Goal: Task Accomplishment & Management: Use online tool/utility

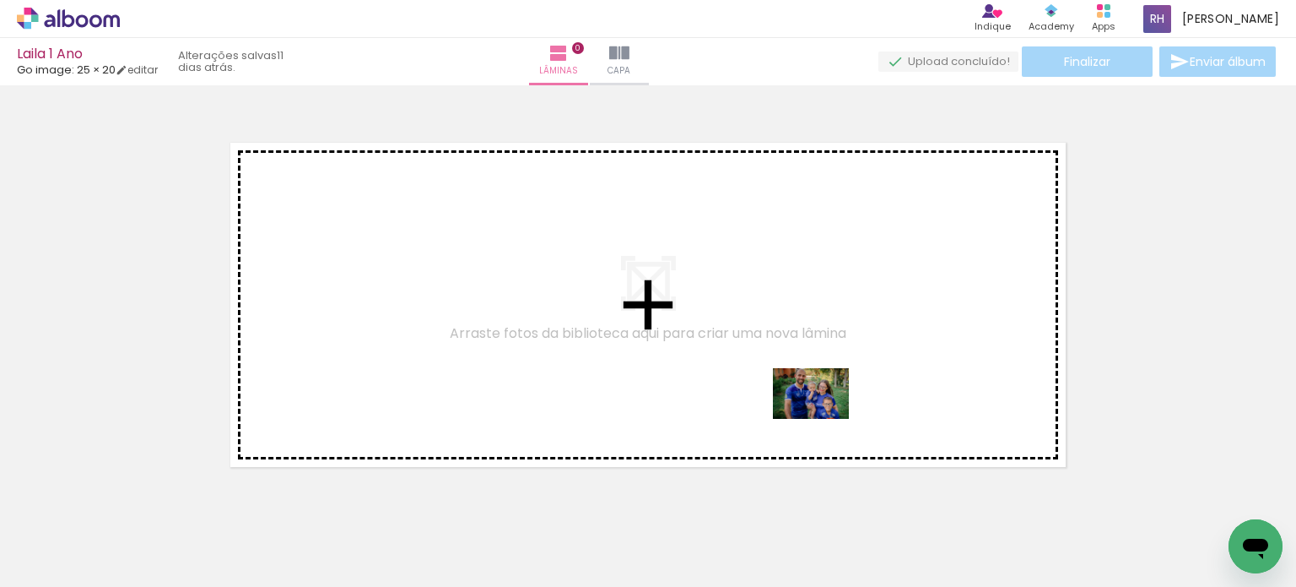
drag, startPoint x: 1050, startPoint y: 554, endPoint x: 824, endPoint y: 414, distance: 266.0
click at [824, 414] on quentale-workspace at bounding box center [648, 293] width 1296 height 587
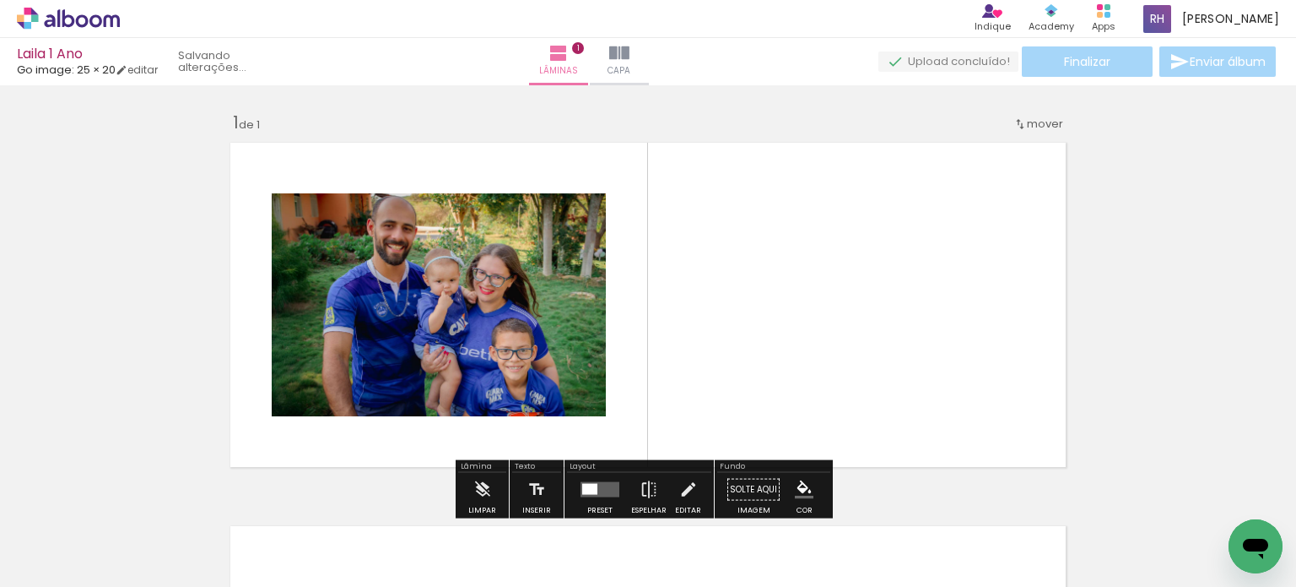
scroll to position [21, 0]
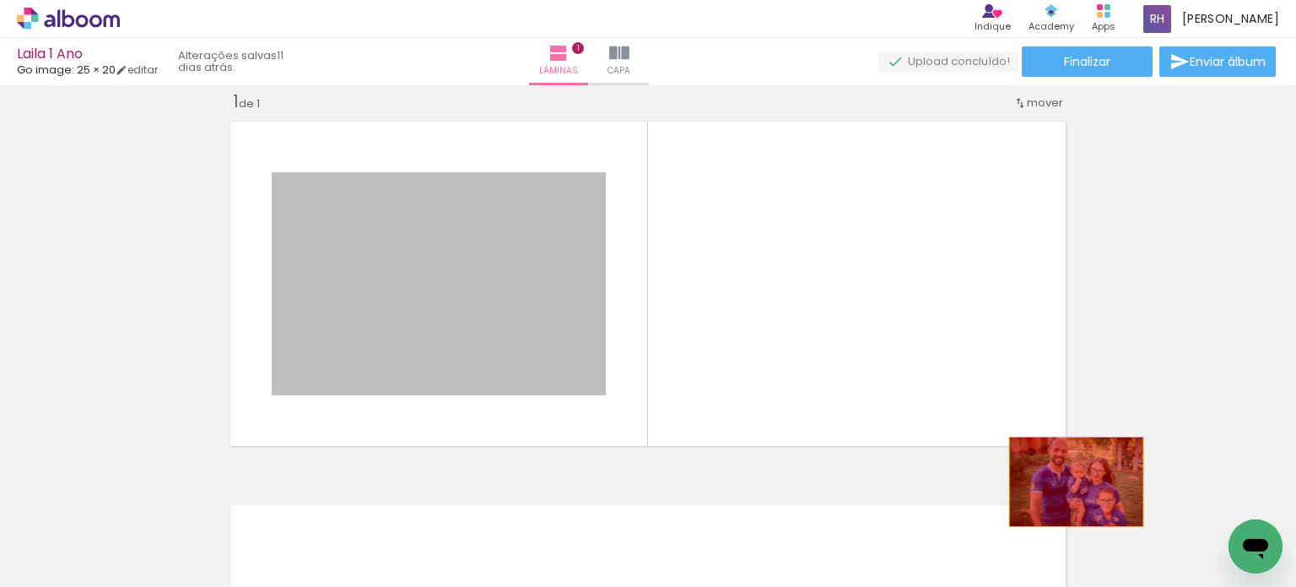
drag, startPoint x: 408, startPoint y: 320, endPoint x: 1055, endPoint y: 488, distance: 667.9
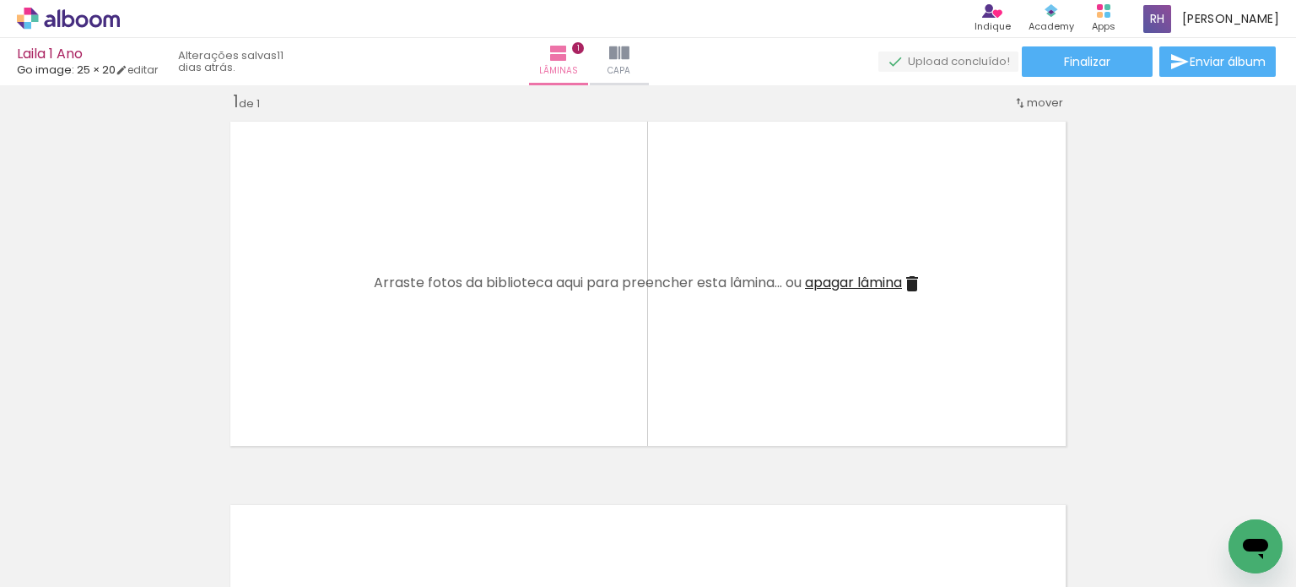
scroll to position [0, 870]
drag, startPoint x: 612, startPoint y: 527, endPoint x: 614, endPoint y: 446, distance: 81.0
click at [614, 446] on quentale-workspace at bounding box center [648, 293] width 1296 height 587
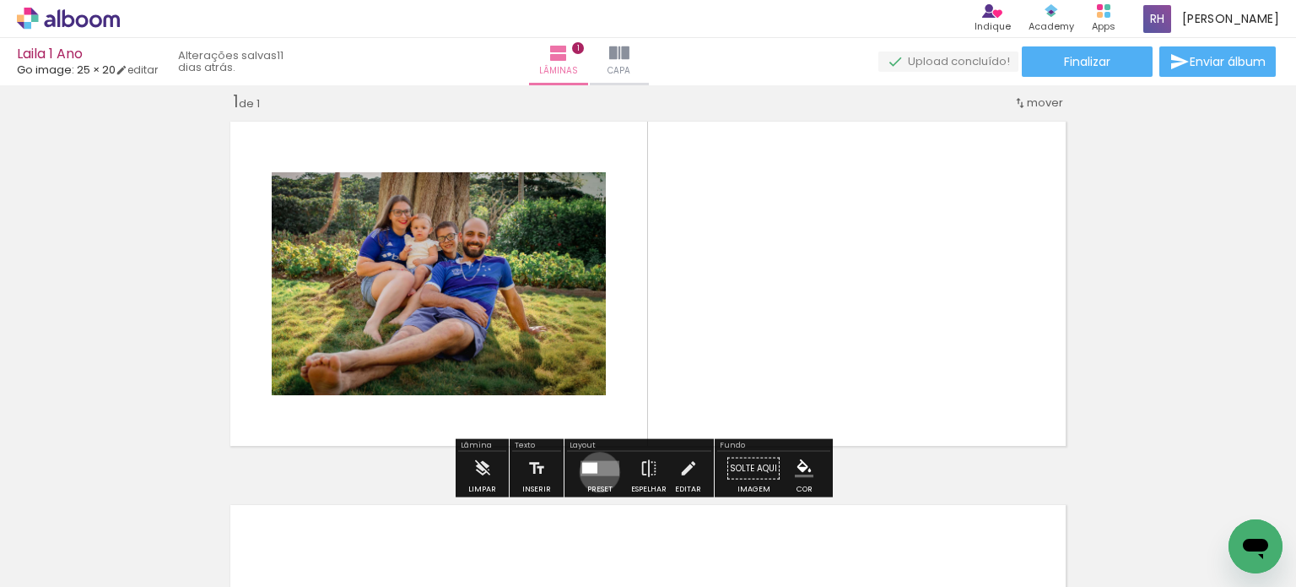
click at [596, 471] on quentale-layouter at bounding box center [600, 468] width 39 height 15
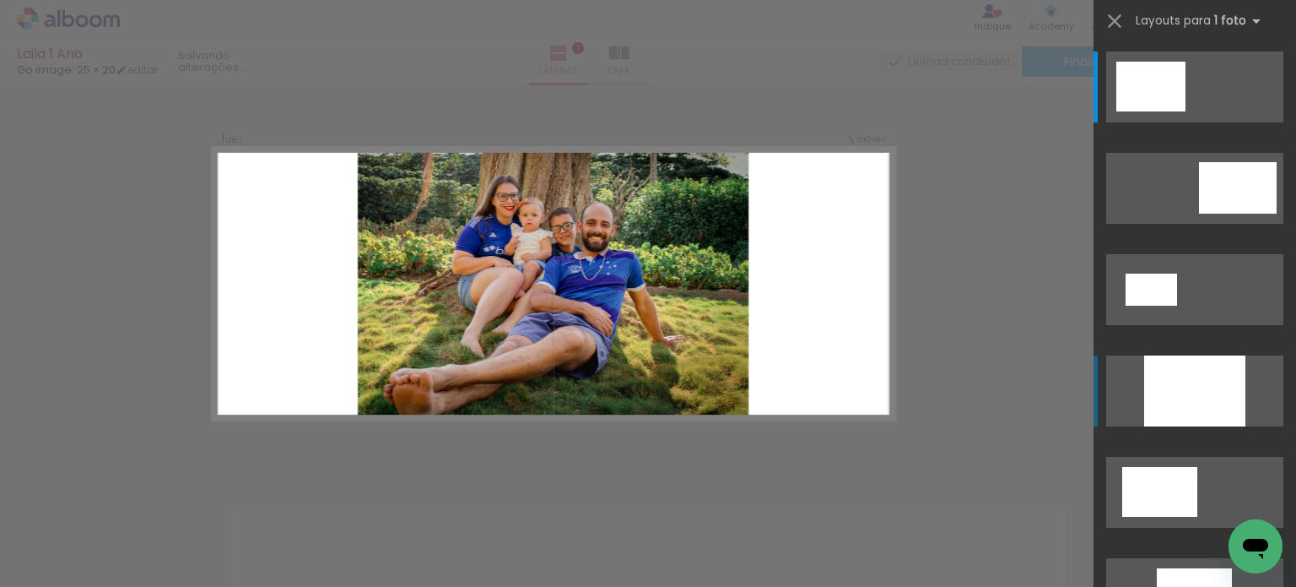
click at [1205, 400] on div at bounding box center [1194, 390] width 101 height 71
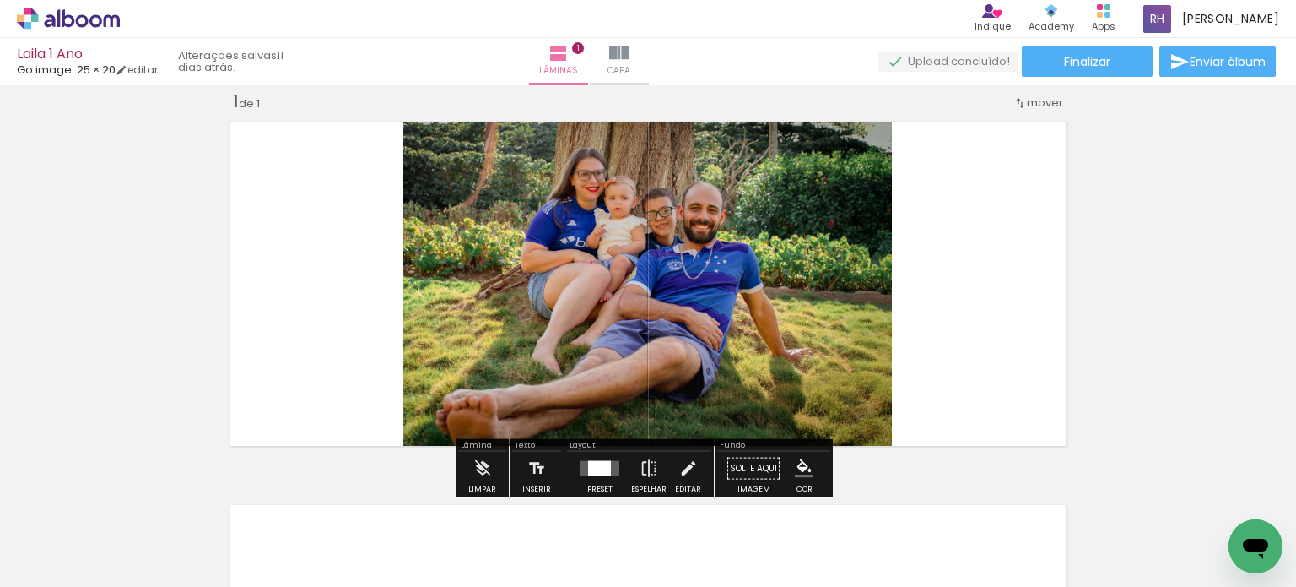
click at [592, 476] on div at bounding box center [600, 468] width 46 height 34
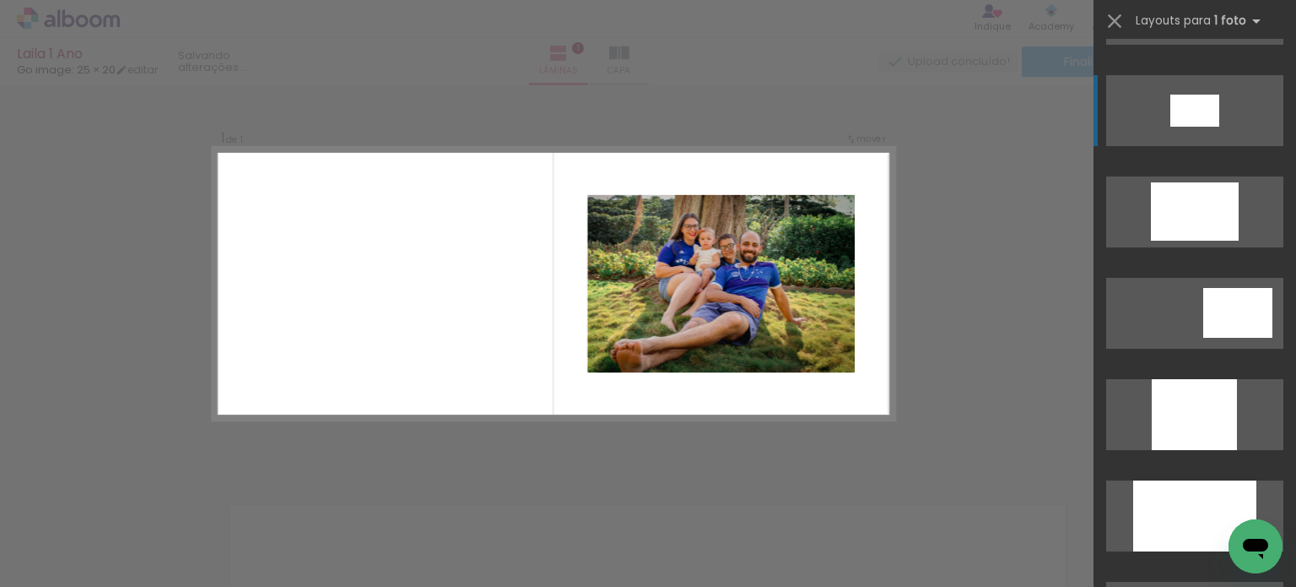
scroll to position [726, 0]
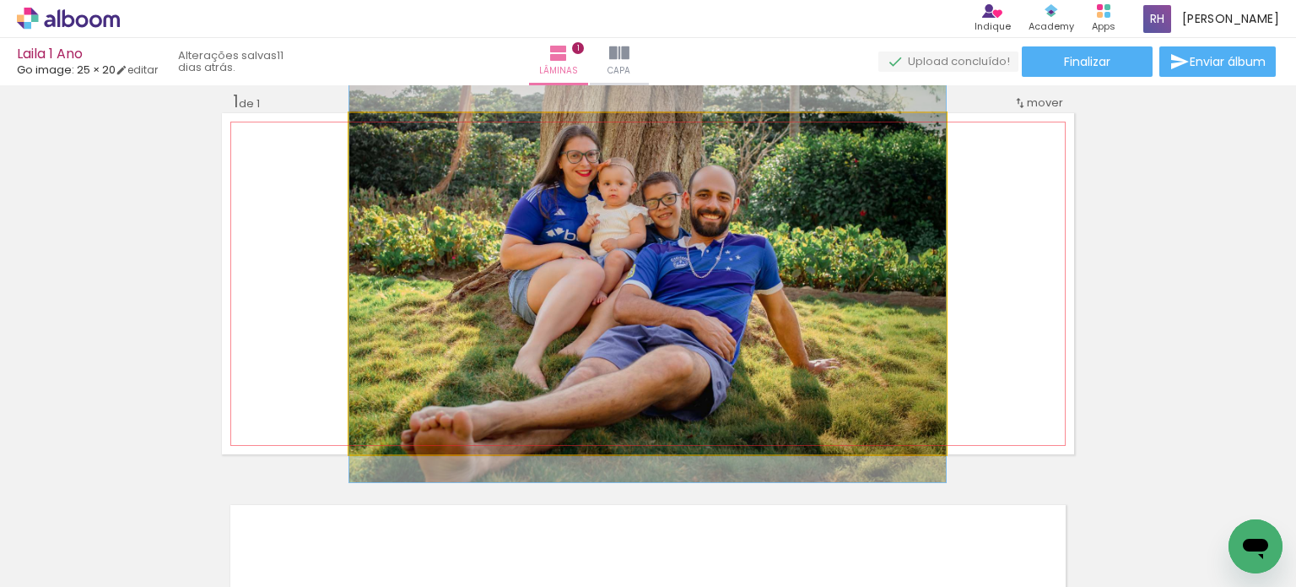
click at [824, 303] on quentale-photo at bounding box center [647, 283] width 597 height 341
click at [883, 324] on quentale-photo at bounding box center [647, 283] width 597 height 341
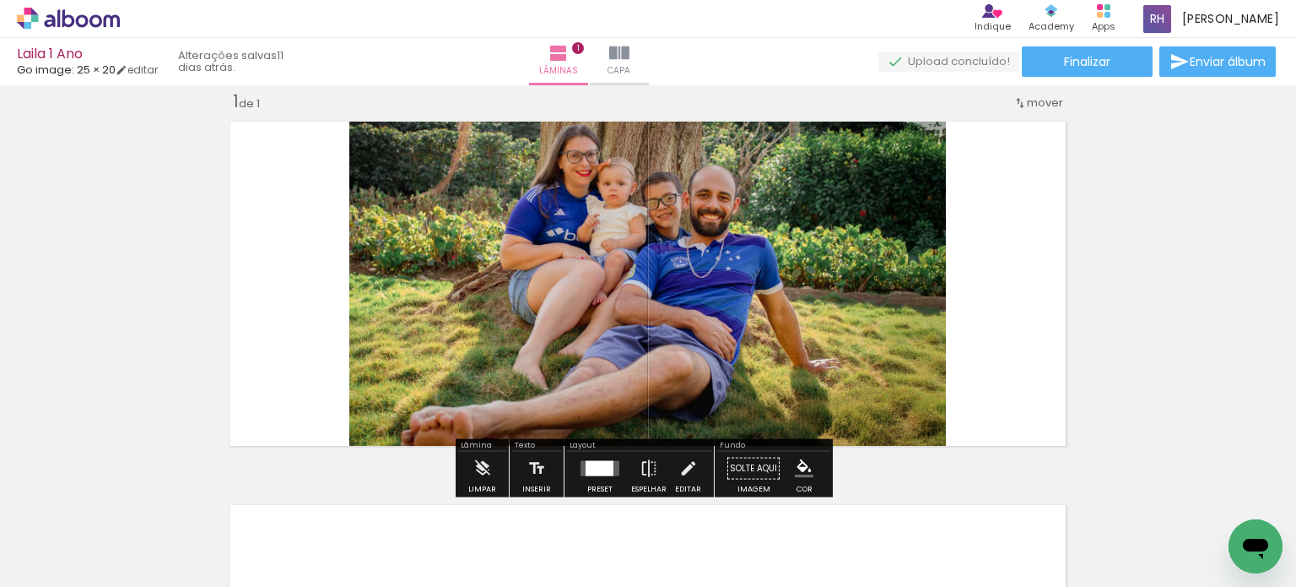
click at [883, 324] on quentale-photo at bounding box center [647, 283] width 597 height 341
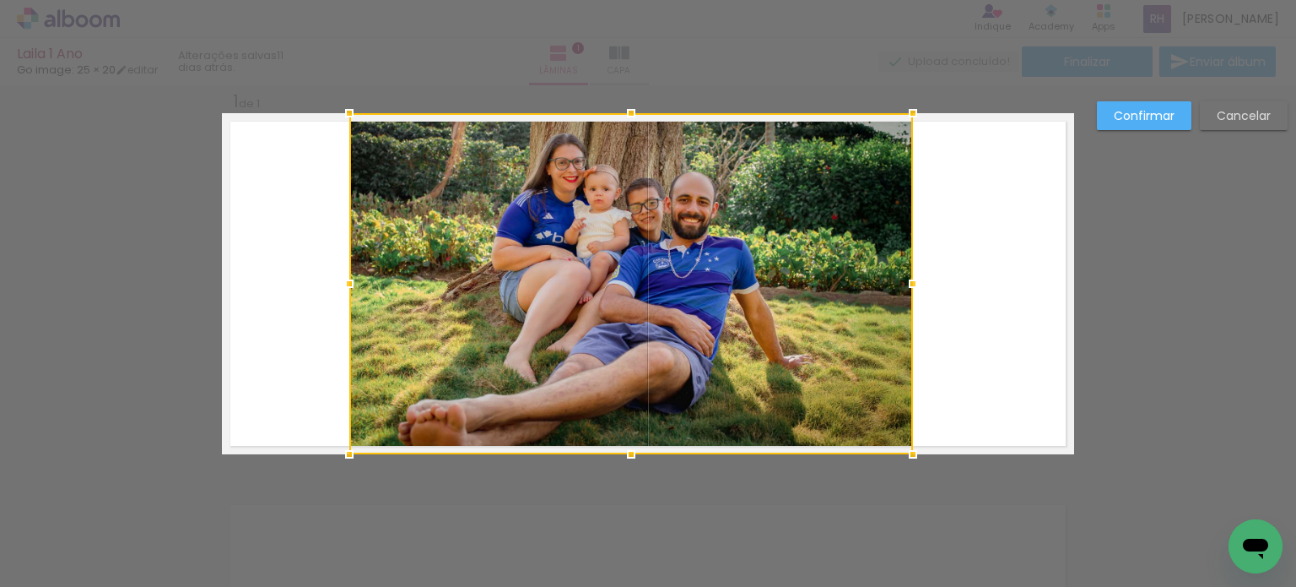
drag, startPoint x: 945, startPoint y: 282, endPoint x: 917, endPoint y: 315, distance: 43.1
click at [913, 316] on album-spread "1 de 1" at bounding box center [648, 283] width 852 height 341
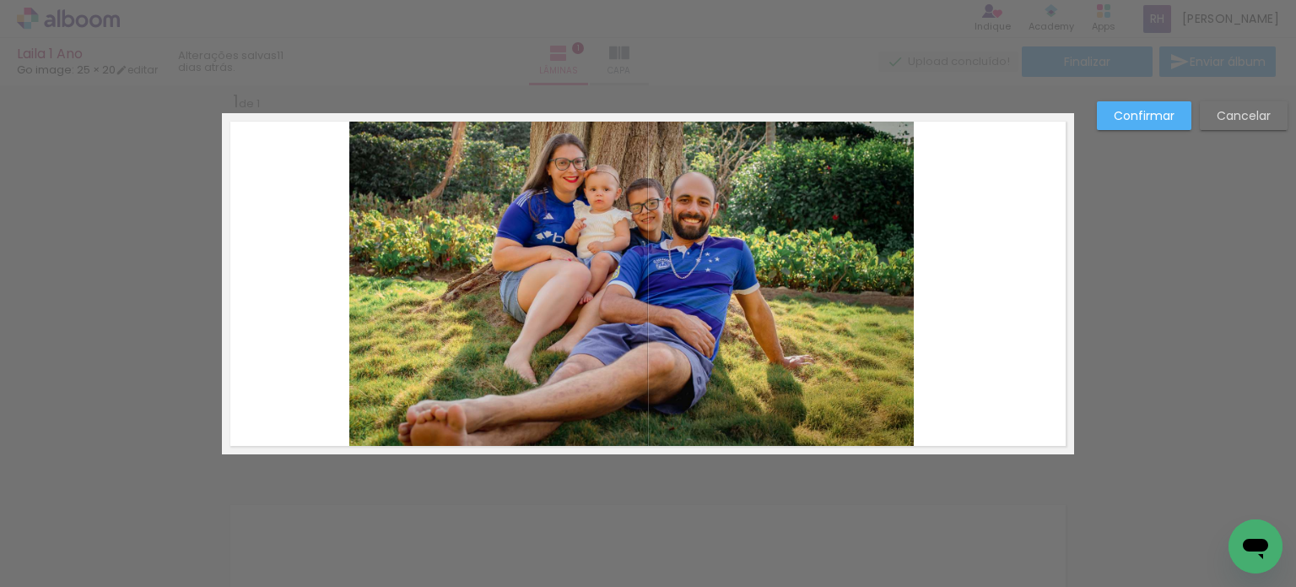
click at [1229, 123] on paper-button "Cancelar" at bounding box center [1244, 115] width 88 height 29
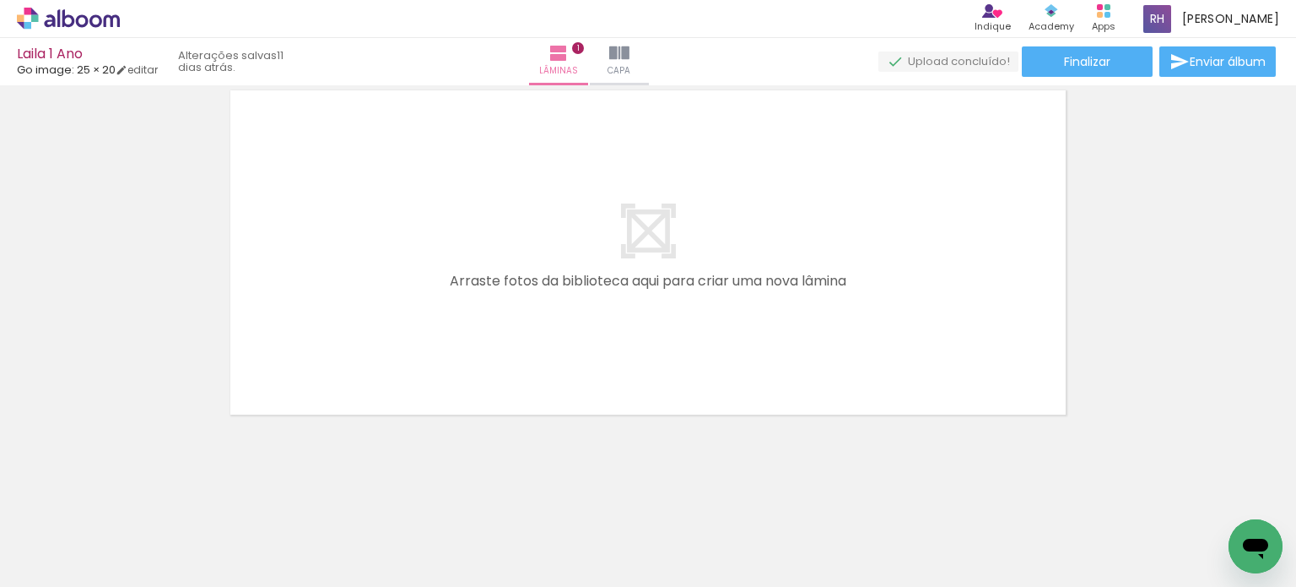
scroll to position [0, 554]
drag, startPoint x: 361, startPoint y: 553, endPoint x: 533, endPoint y: 327, distance: 283.1
click at [533, 327] on quentale-workspace at bounding box center [648, 293] width 1296 height 587
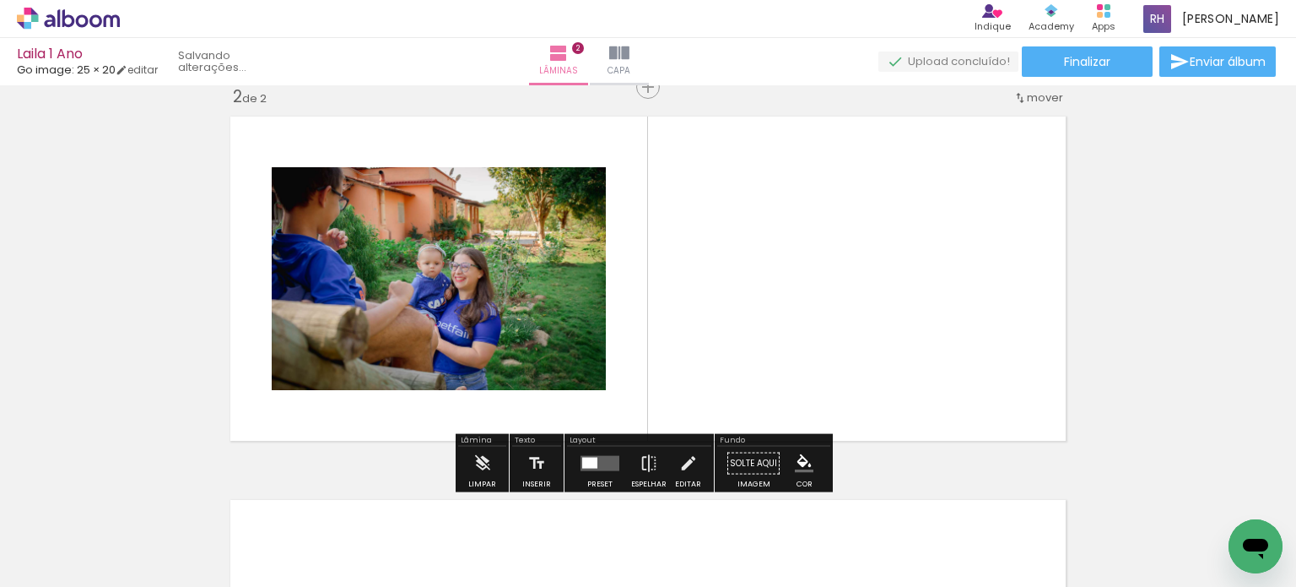
scroll to position [404, 0]
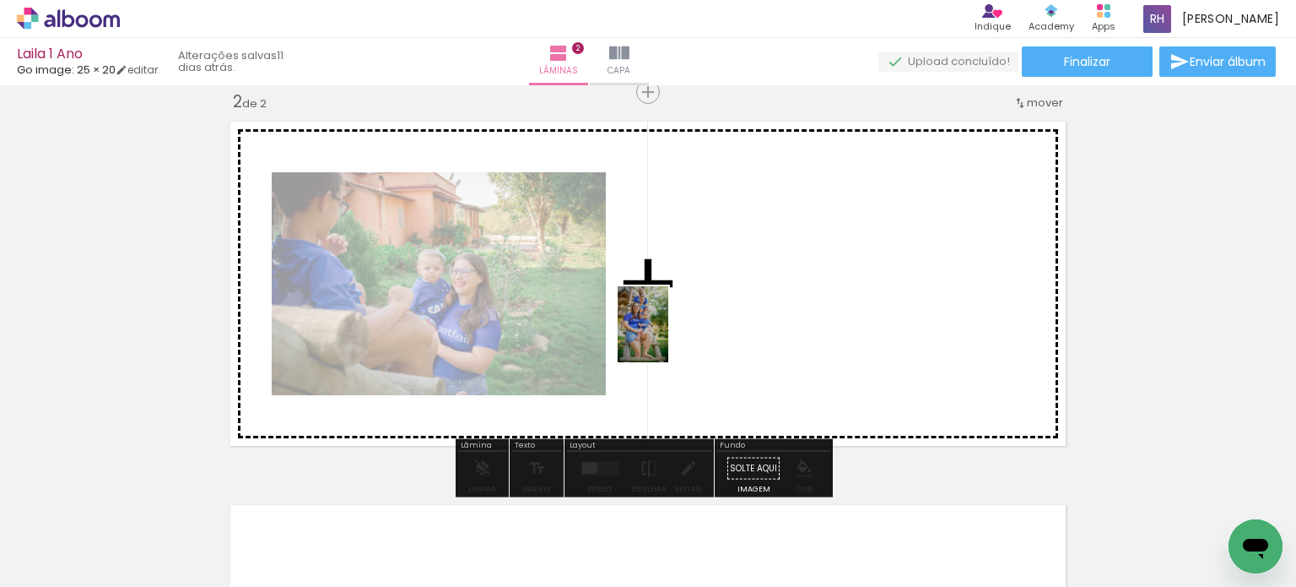
drag, startPoint x: 261, startPoint y: 544, endPoint x: 668, endPoint y: 337, distance: 457.4
click at [668, 337] on quentale-workspace at bounding box center [648, 293] width 1296 height 587
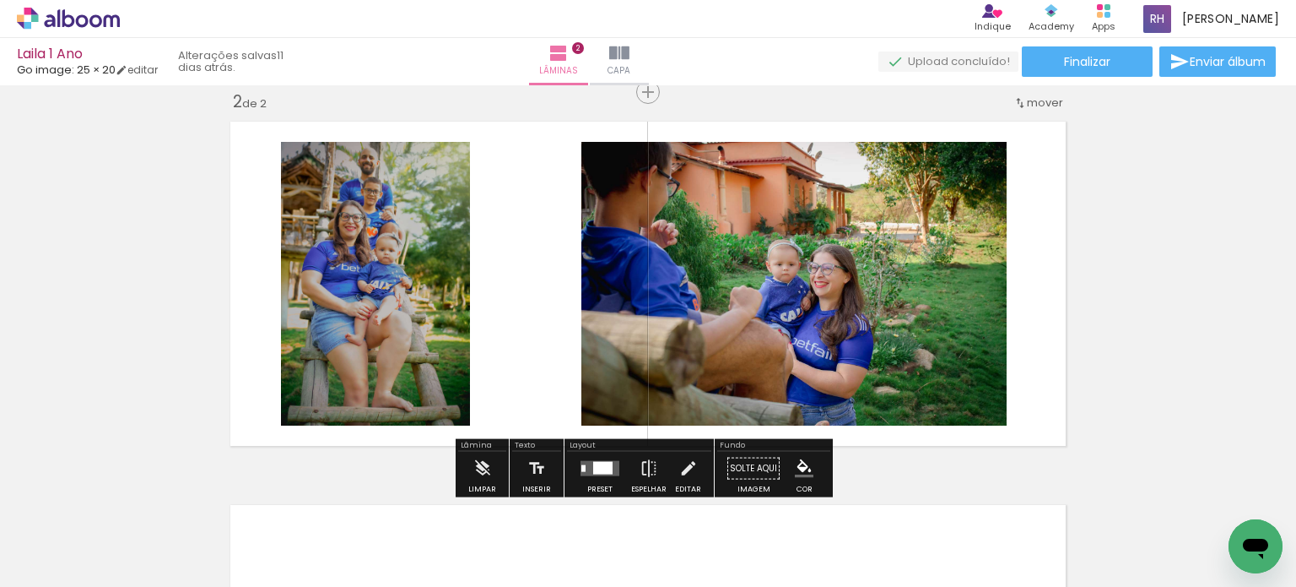
click at [603, 474] on quentale-layouter at bounding box center [600, 468] width 39 height 15
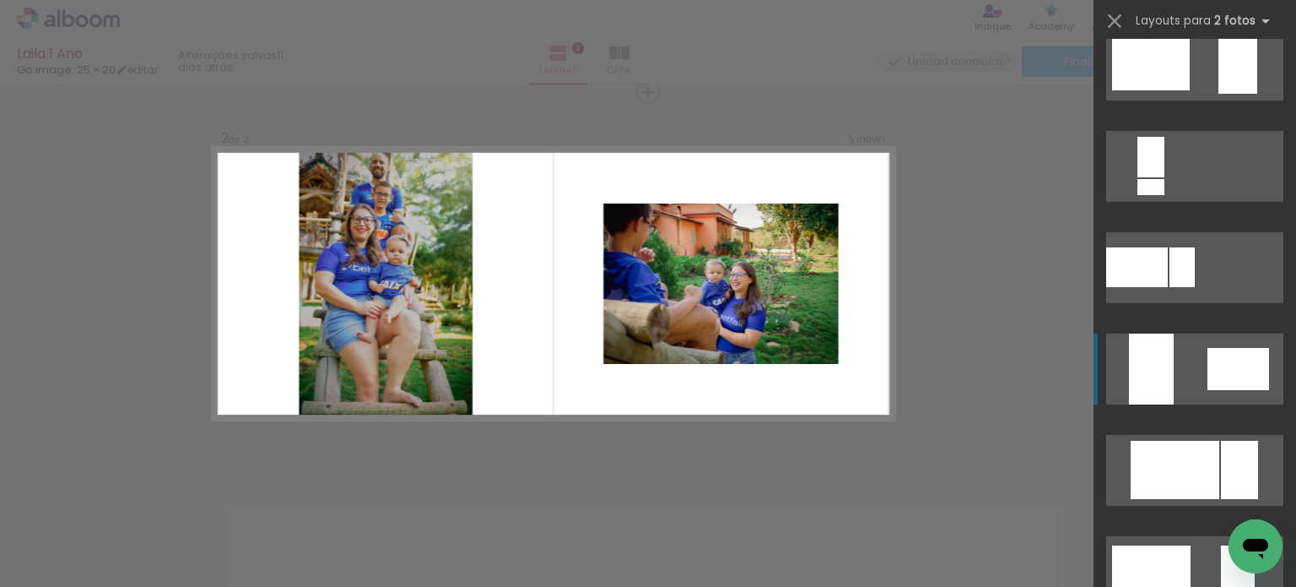
scroll to position [591, 0]
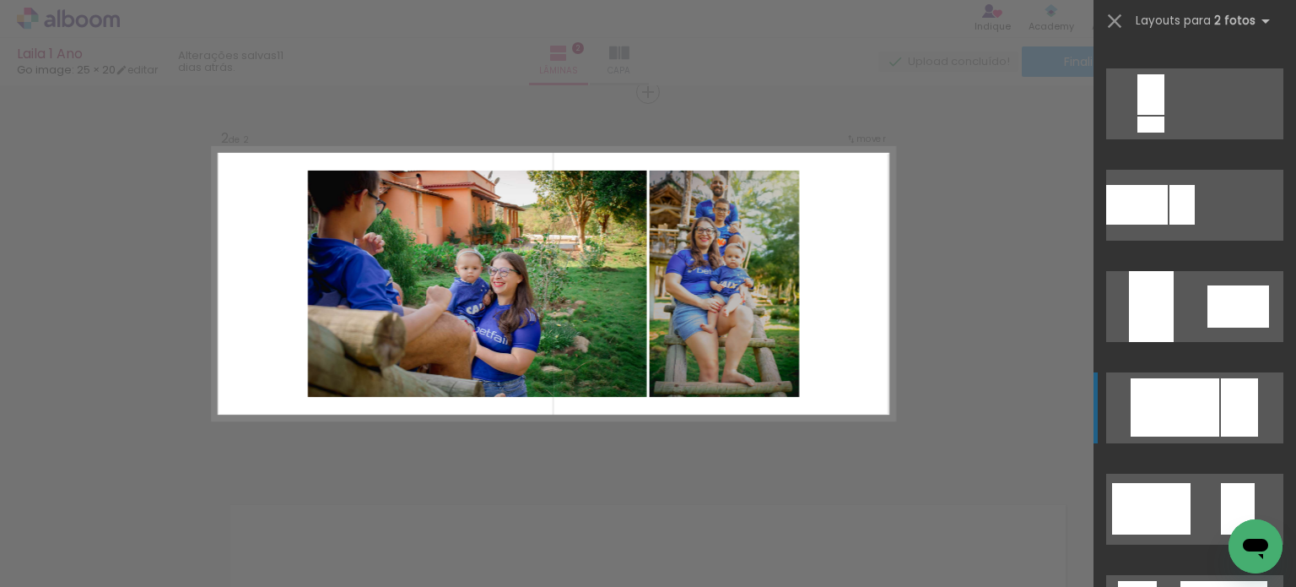
click at [1203, 395] on div at bounding box center [1175, 407] width 89 height 58
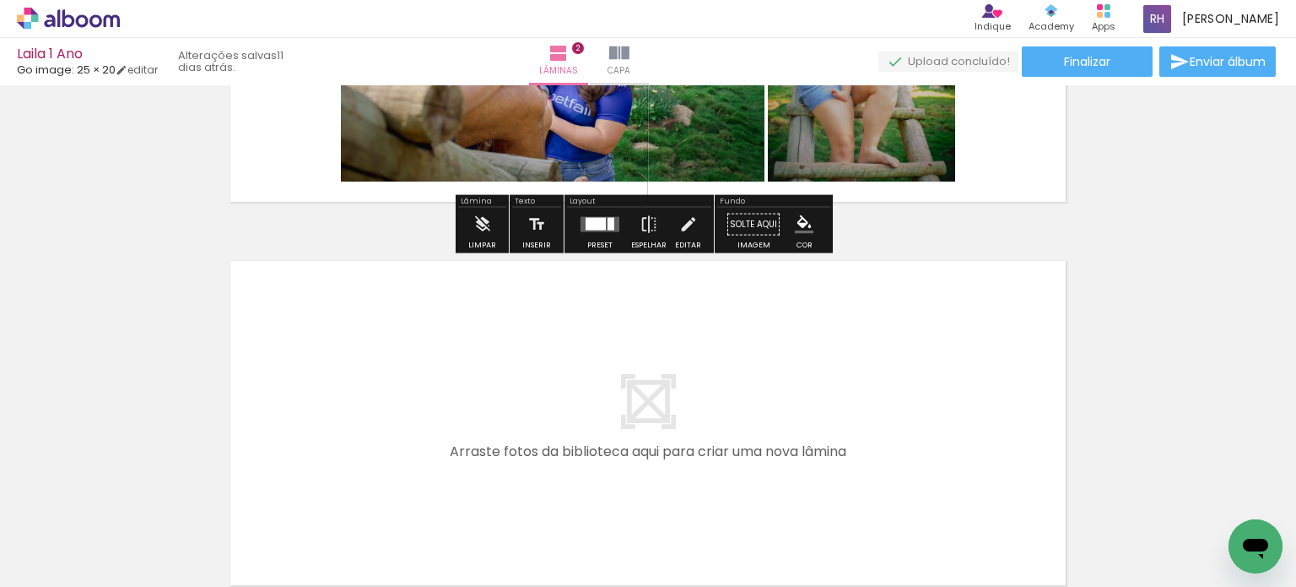
scroll to position [657, 0]
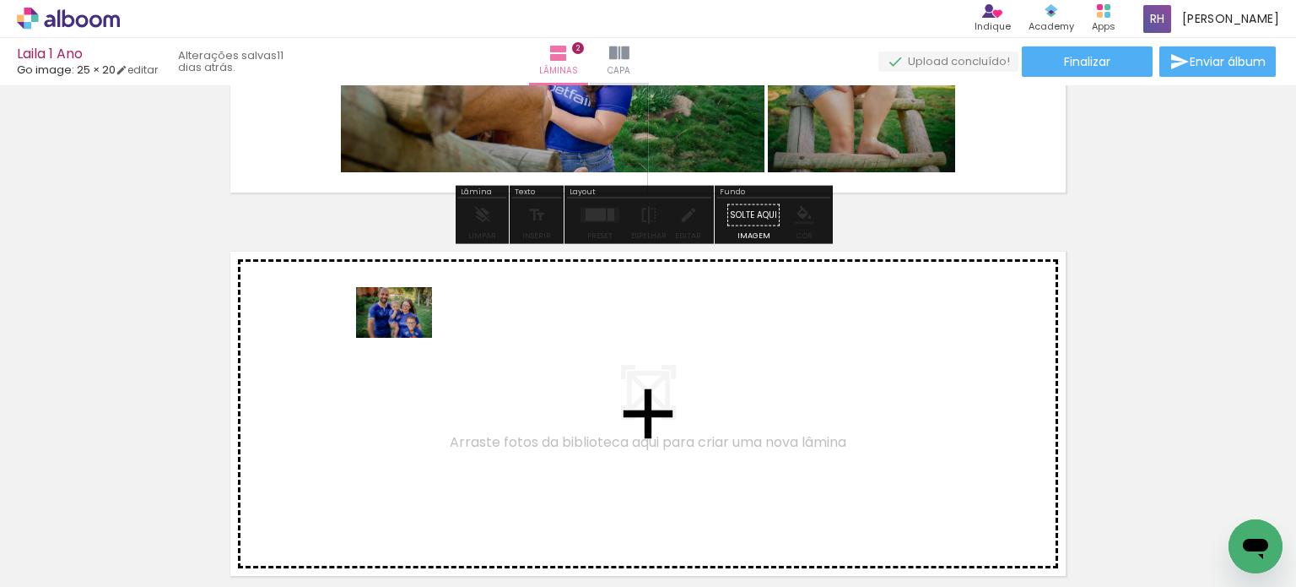
drag, startPoint x: 294, startPoint y: 543, endPoint x: 407, endPoint y: 338, distance: 234.2
click at [407, 338] on quentale-workspace at bounding box center [648, 293] width 1296 height 587
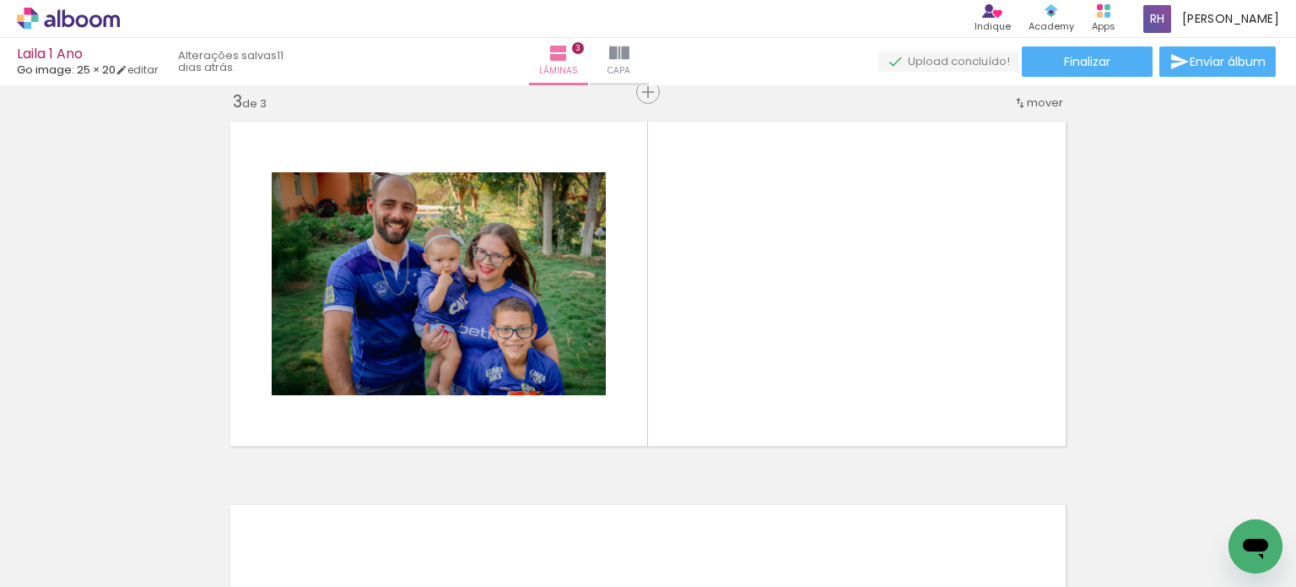
scroll to position [0, 2174]
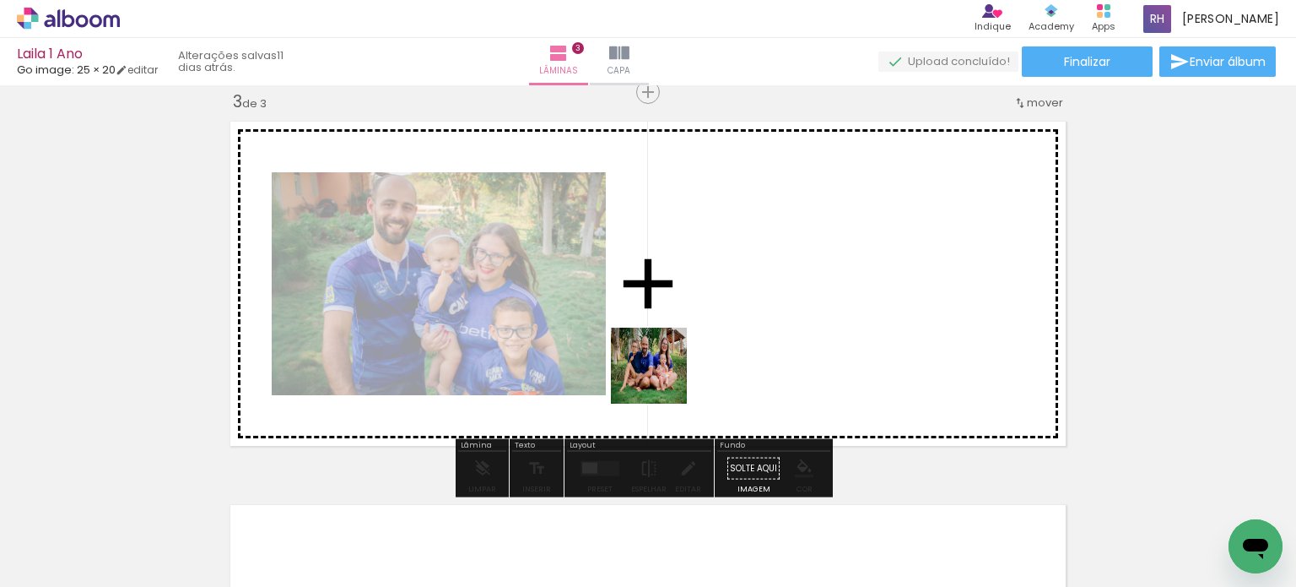
drag, startPoint x: 570, startPoint y: 512, endPoint x: 682, endPoint y: 350, distance: 196.6
click at [682, 350] on quentale-workspace at bounding box center [648, 293] width 1296 height 587
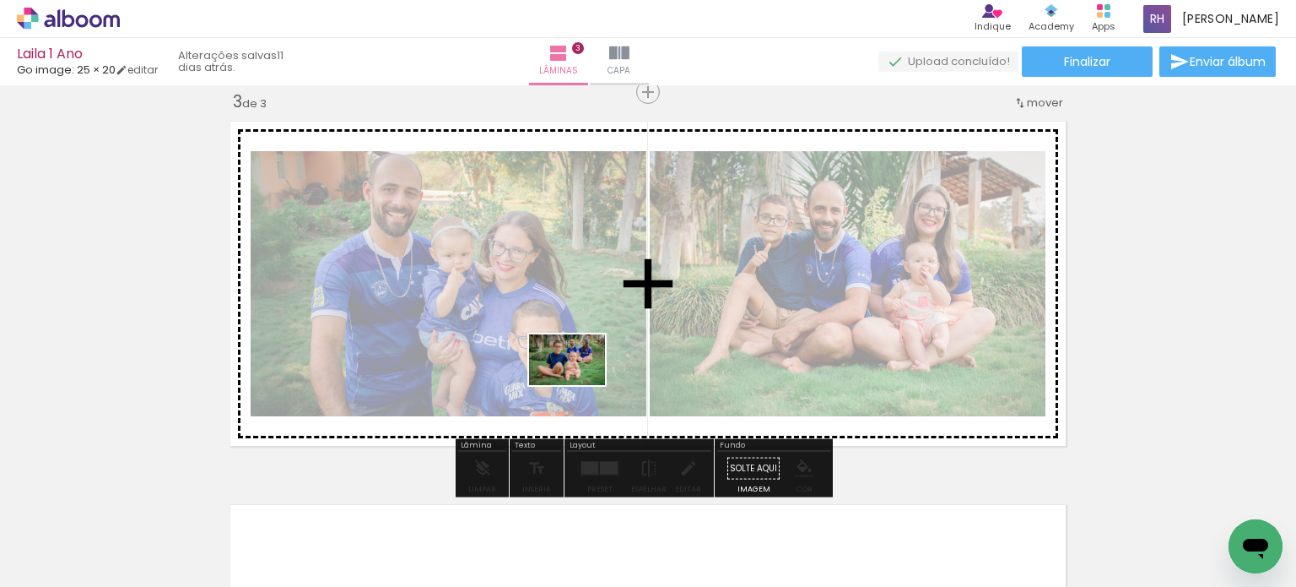
drag, startPoint x: 653, startPoint y: 545, endPoint x: 580, endPoint y: 385, distance: 176.4
click at [580, 385] on quentale-workspace at bounding box center [648, 293] width 1296 height 587
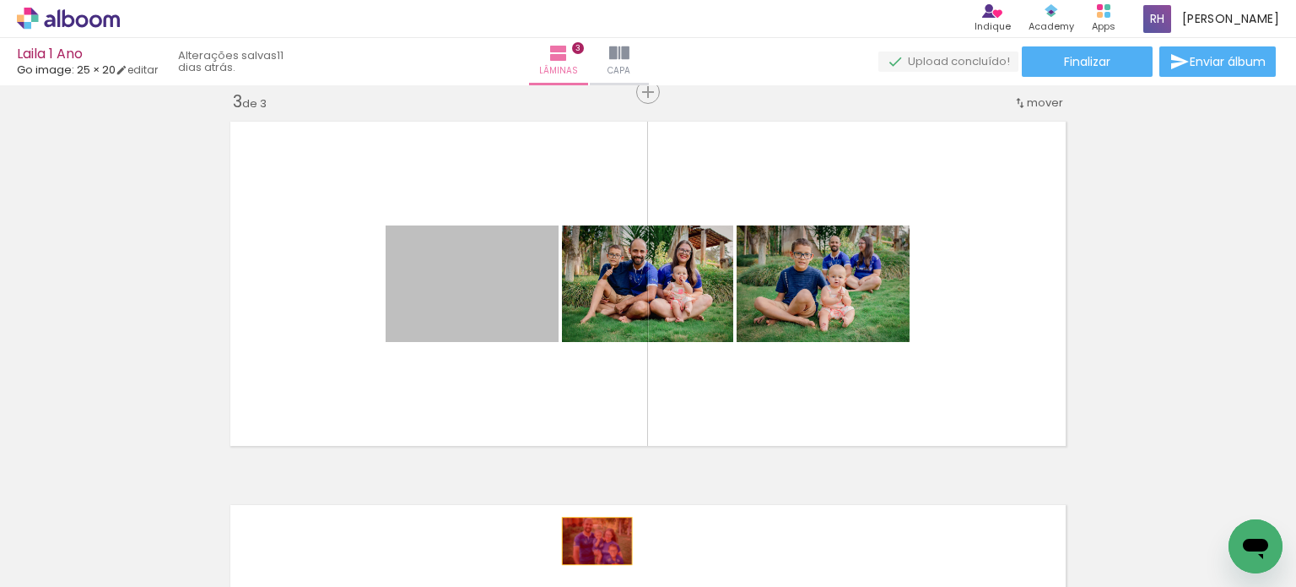
drag, startPoint x: 479, startPoint y: 273, endPoint x: 591, endPoint y: 540, distance: 289.8
click at [591, 540] on quentale-workspace at bounding box center [648, 293] width 1296 height 587
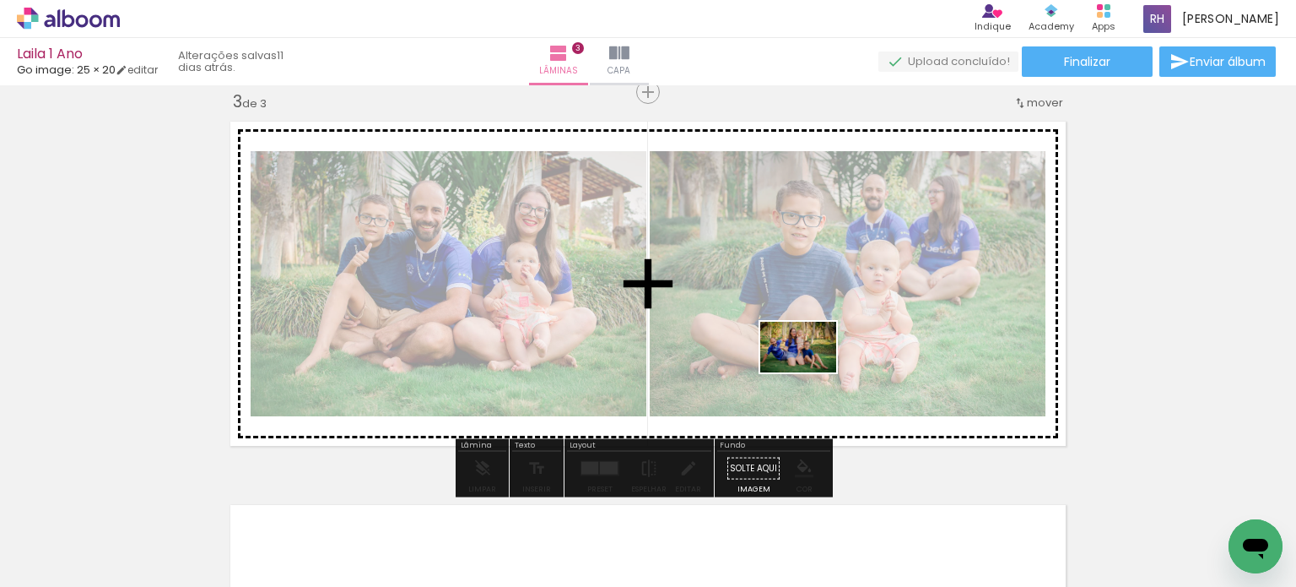
drag, startPoint x: 847, startPoint y: 520, endPoint x: 811, endPoint y: 372, distance: 152.1
click at [811, 372] on quentale-workspace at bounding box center [648, 293] width 1296 height 587
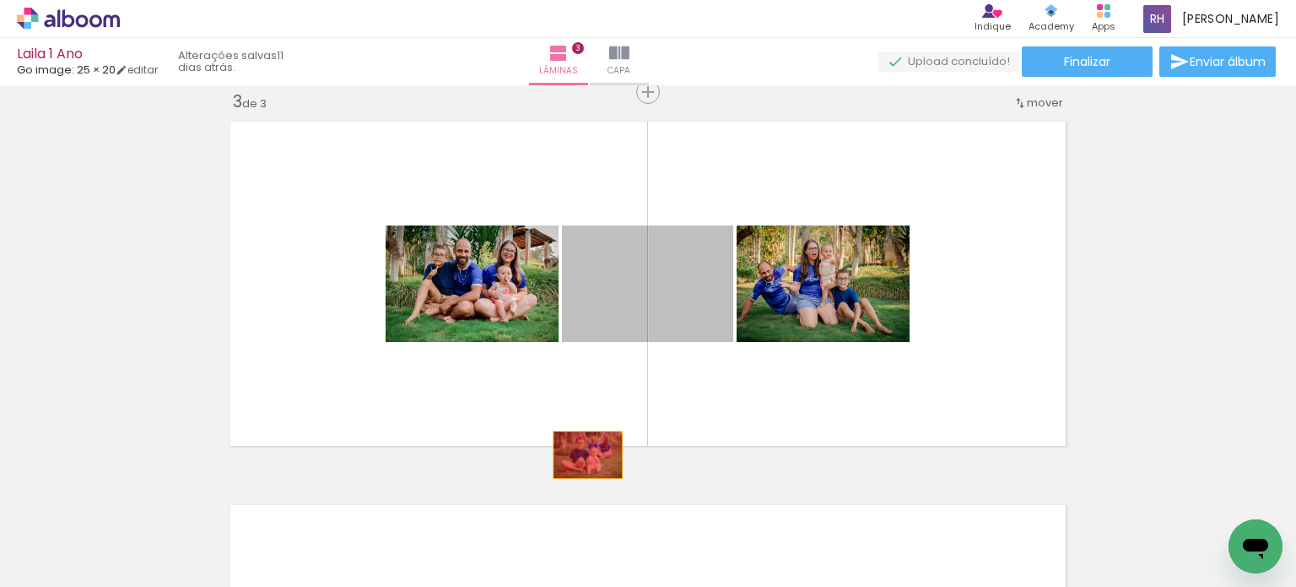
drag, startPoint x: 555, startPoint y: 316, endPoint x: 581, endPoint y: 458, distance: 144.2
click at [581, 458] on div "Inserir lâmina 1 de 3 Inserir lâmina 2 de 3 Inserir lâmina 3 de 3" at bounding box center [648, 70] width 1296 height 1533
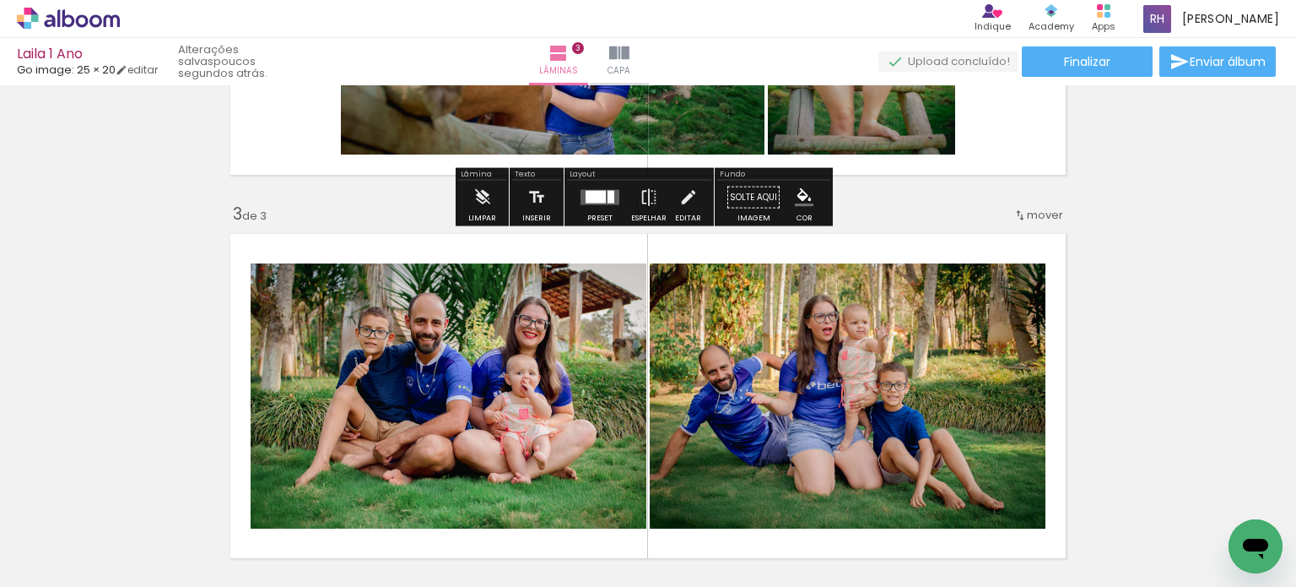
scroll to position [760, 0]
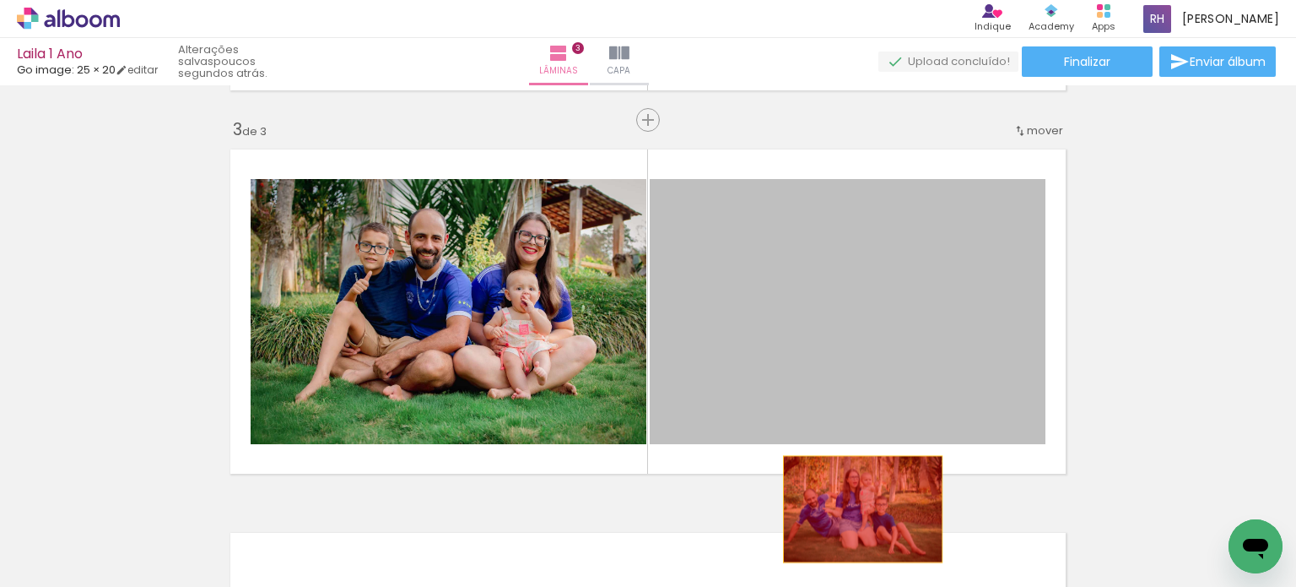
drag, startPoint x: 854, startPoint y: 331, endPoint x: 848, endPoint y: 578, distance: 247.3
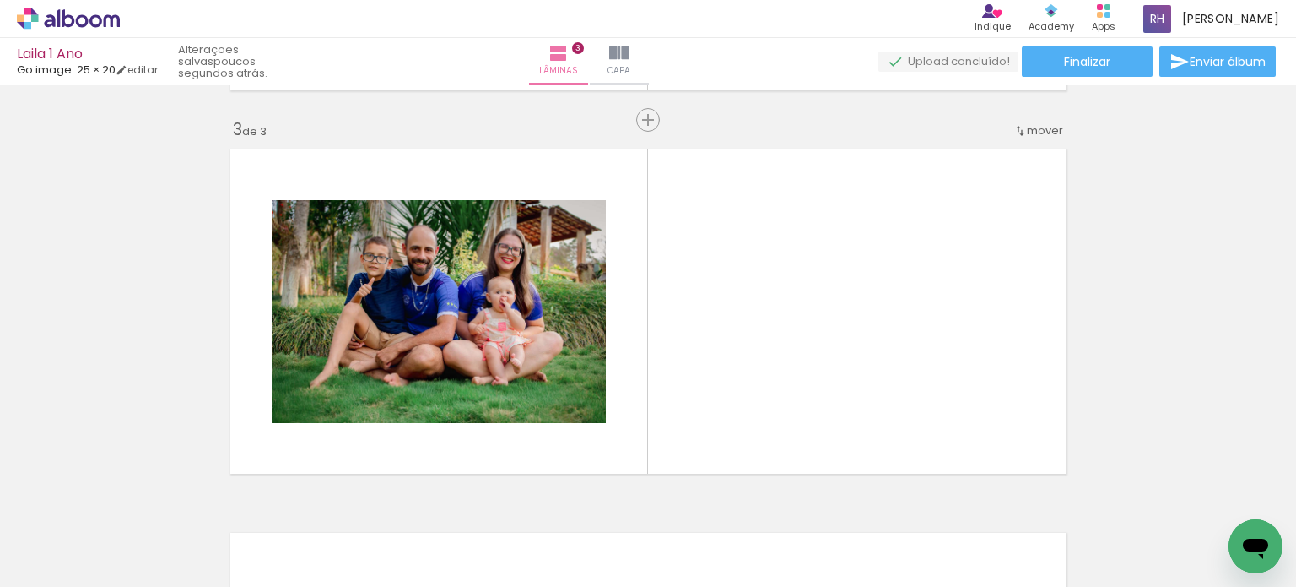
scroll to position [0, 706]
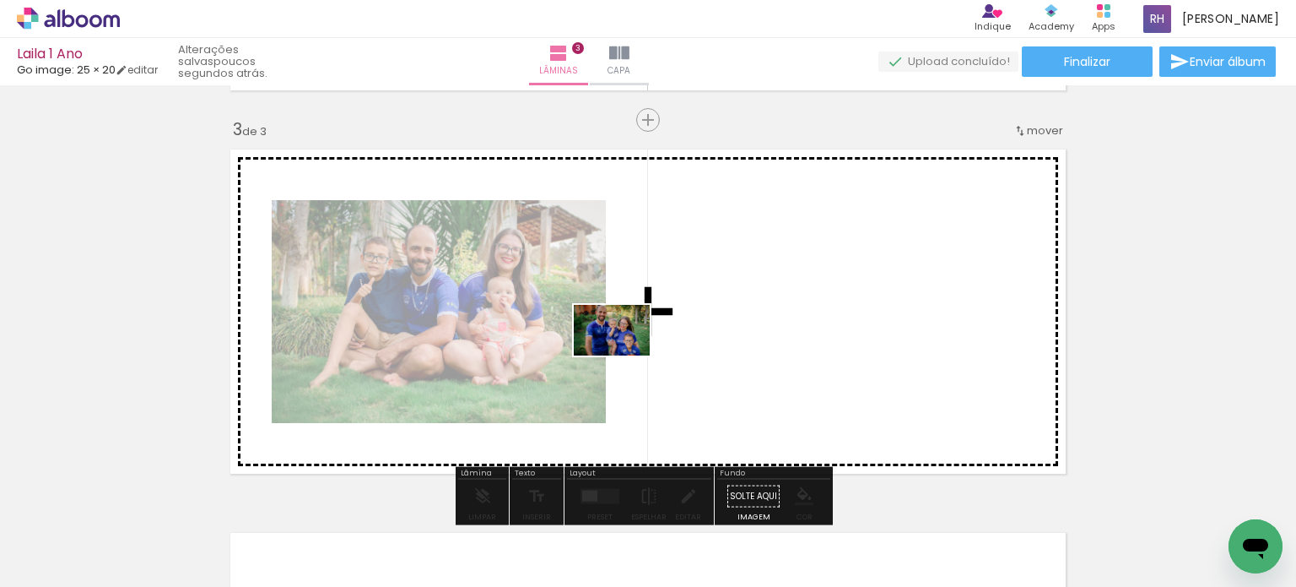
drag, startPoint x: 326, startPoint y: 527, endPoint x: 624, endPoint y: 355, distance: 344.4
click at [624, 355] on quentale-workspace at bounding box center [648, 293] width 1296 height 587
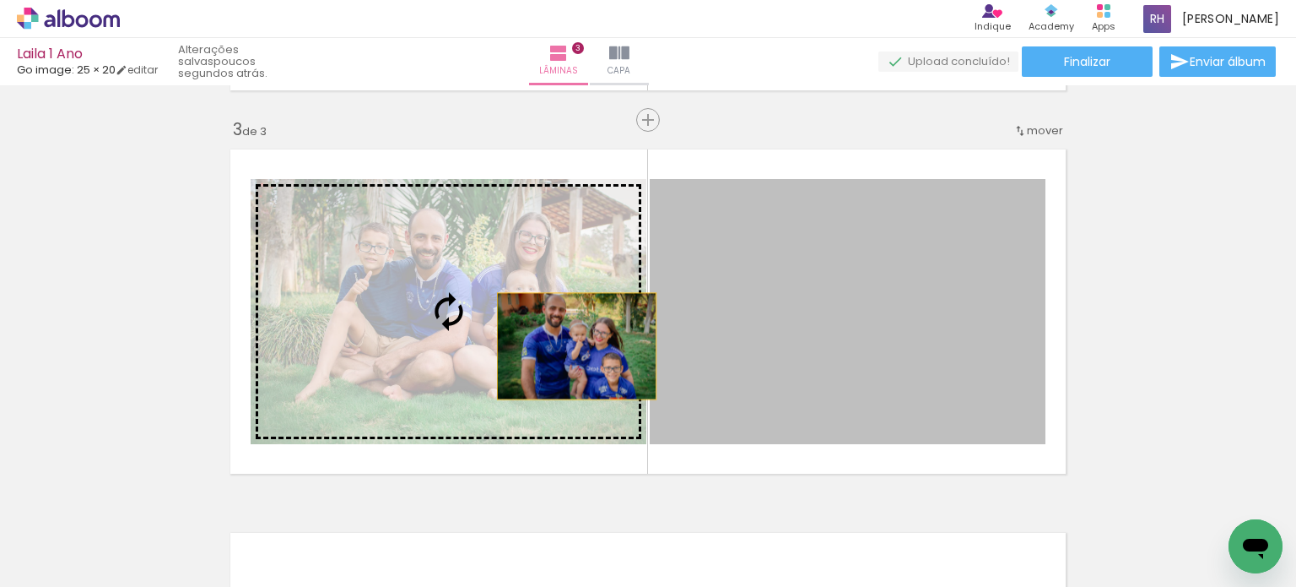
drag, startPoint x: 845, startPoint y: 347, endPoint x: 432, endPoint y: 358, distance: 412.8
click at [0, 0] on slot at bounding box center [0, 0] width 0 height 0
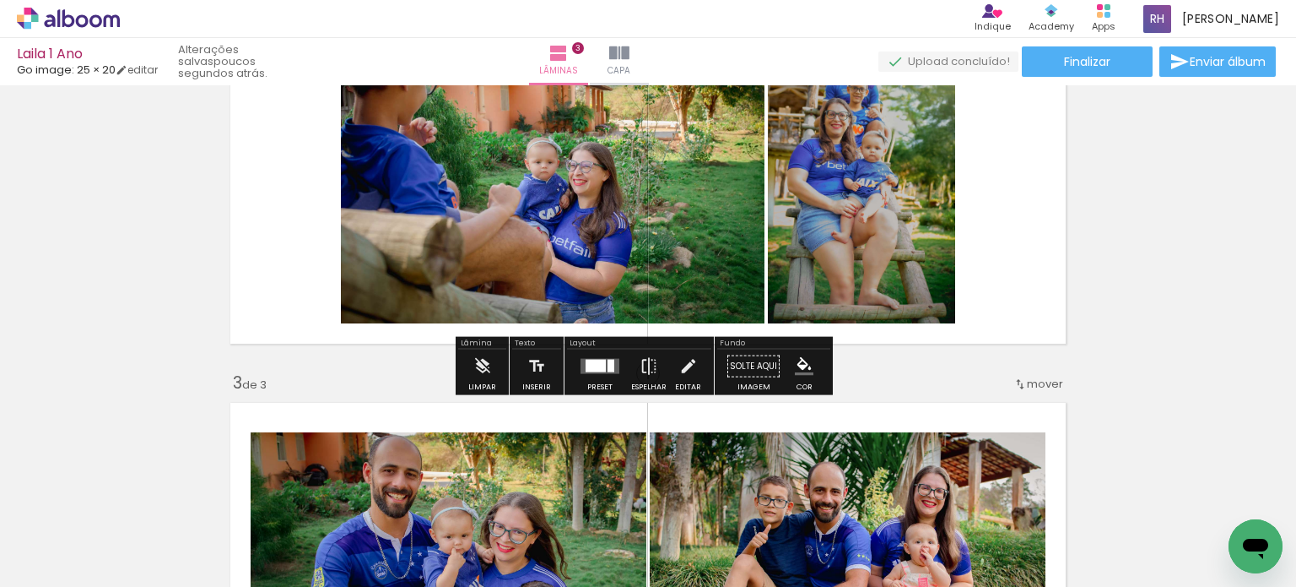
scroll to position [591, 0]
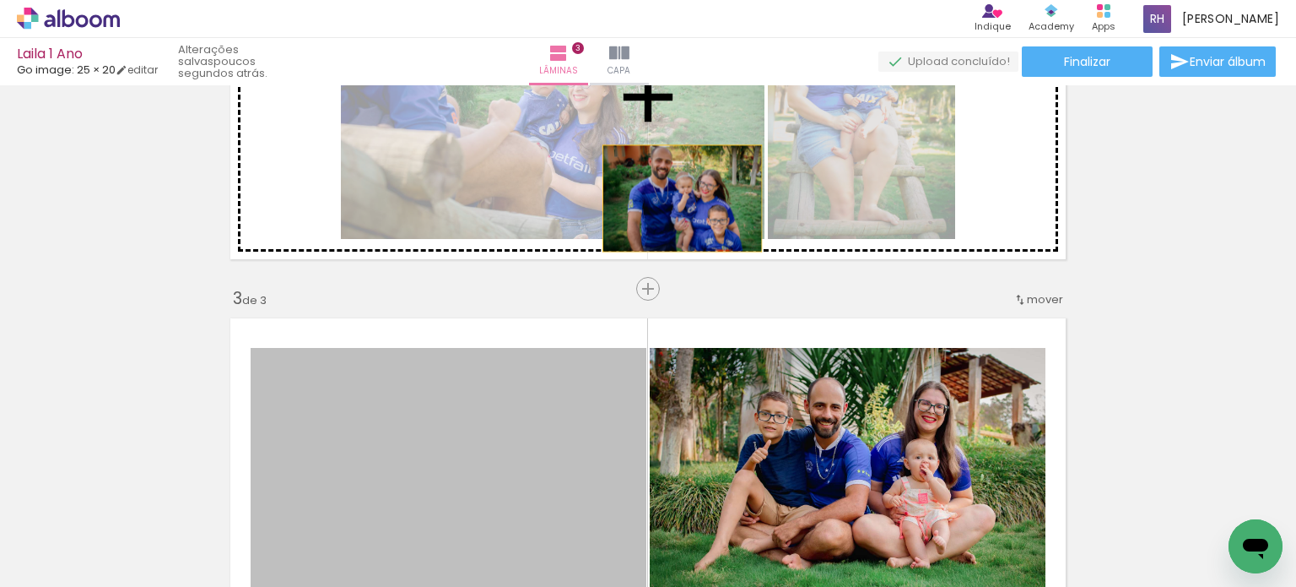
drag, startPoint x: 581, startPoint y: 424, endPoint x: 698, endPoint y: 161, distance: 288.2
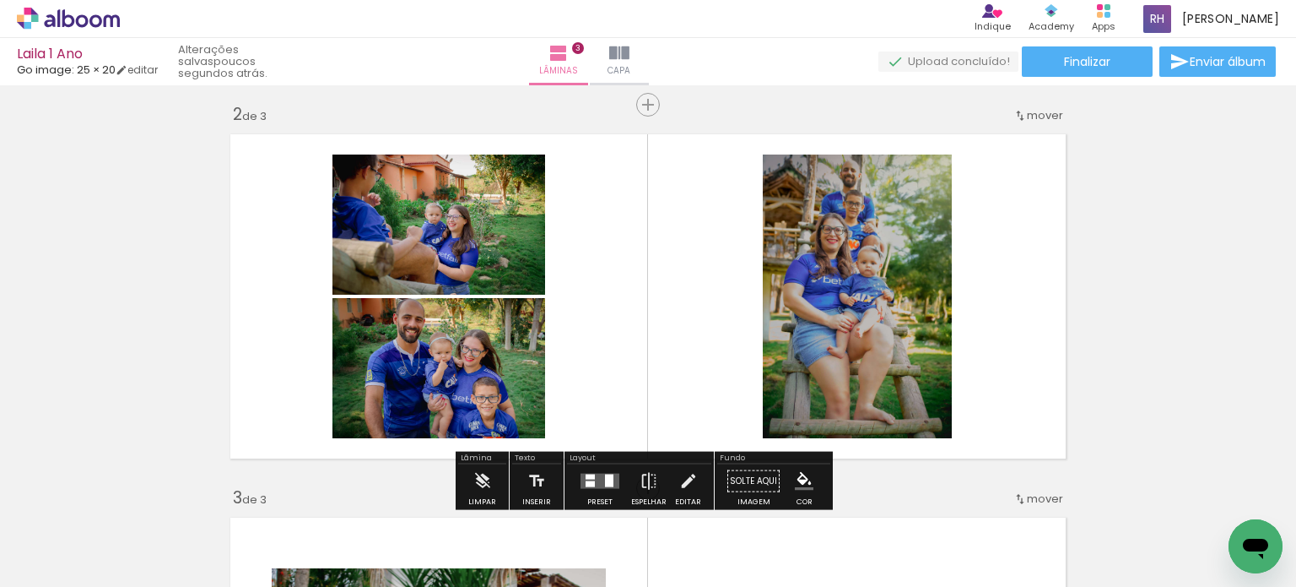
scroll to position [422, 0]
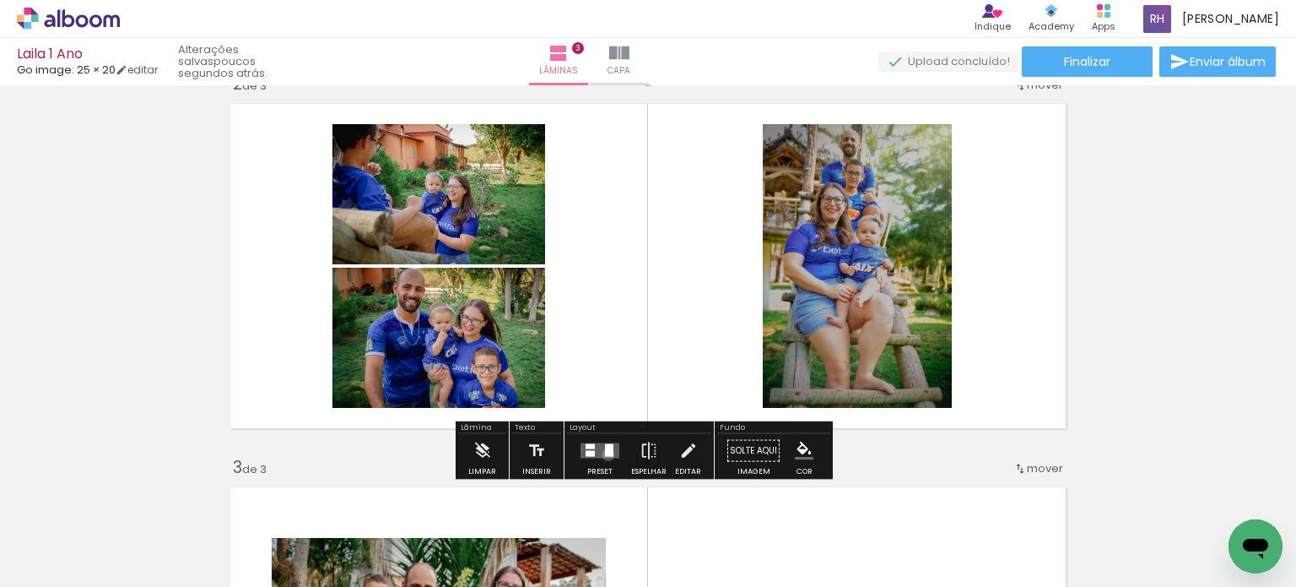
click at [605, 454] on div at bounding box center [609, 450] width 8 height 13
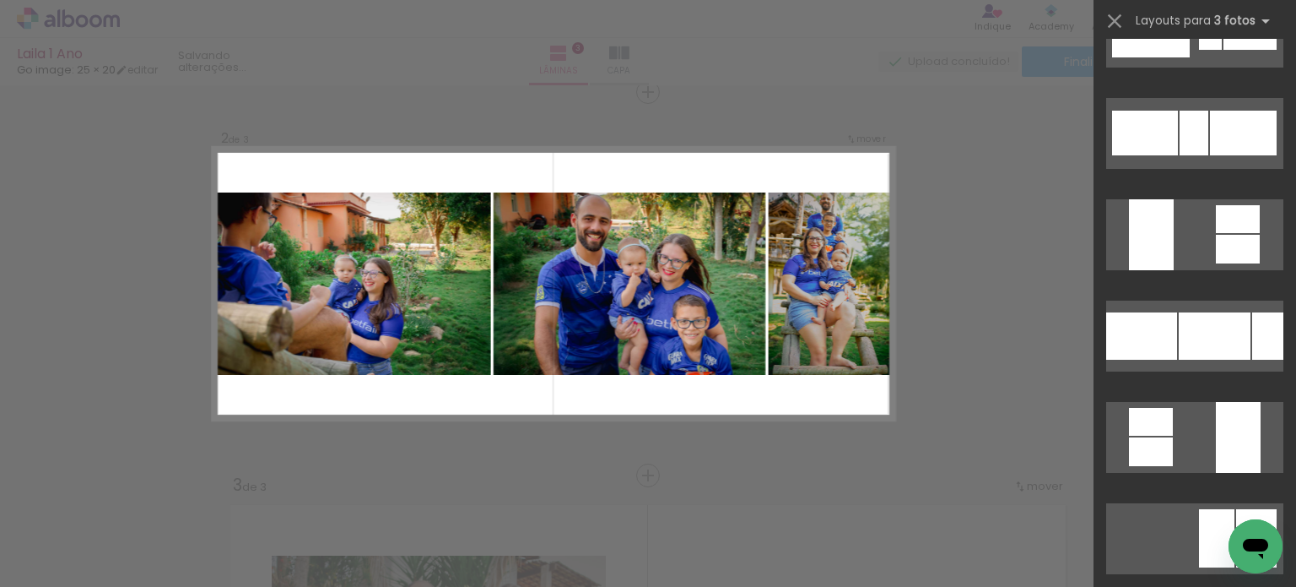
scroll to position [2194, 0]
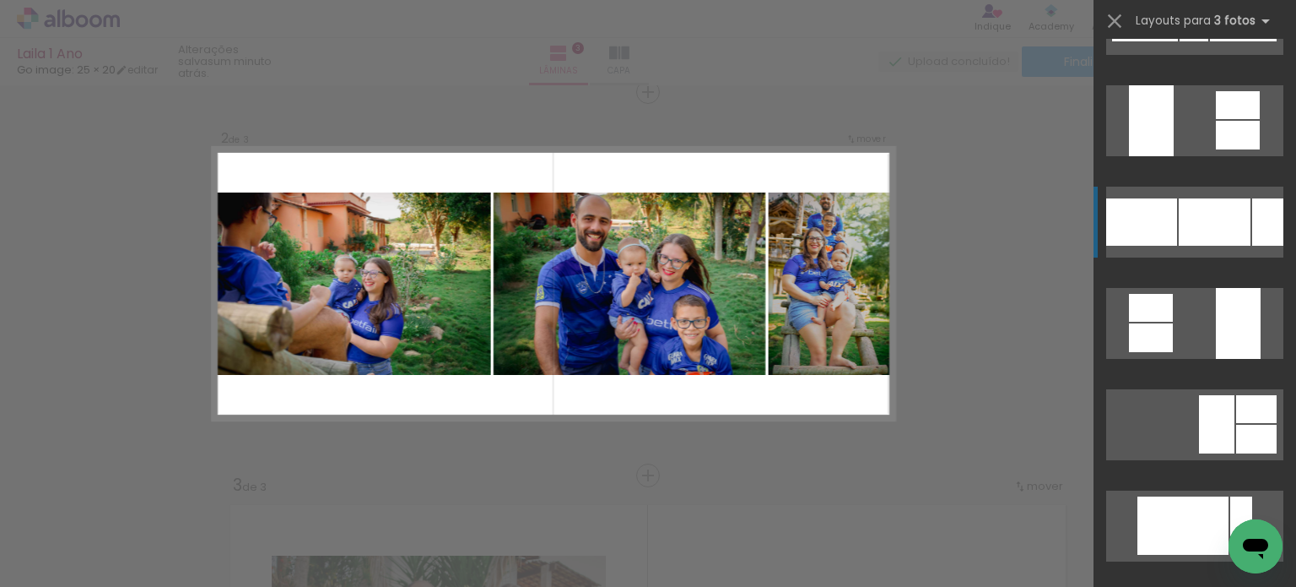
click at [1208, 41] on div at bounding box center [1194, 19] width 29 height 45
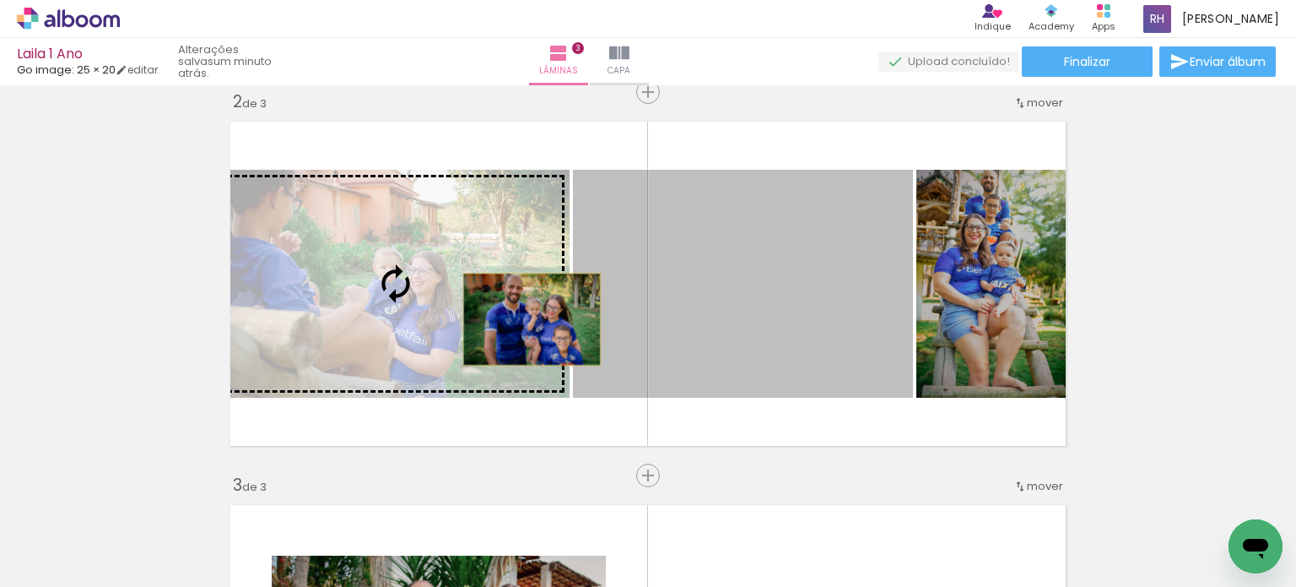
drag, startPoint x: 751, startPoint y: 349, endPoint x: 526, endPoint y: 319, distance: 227.3
click at [0, 0] on slot at bounding box center [0, 0] width 0 height 0
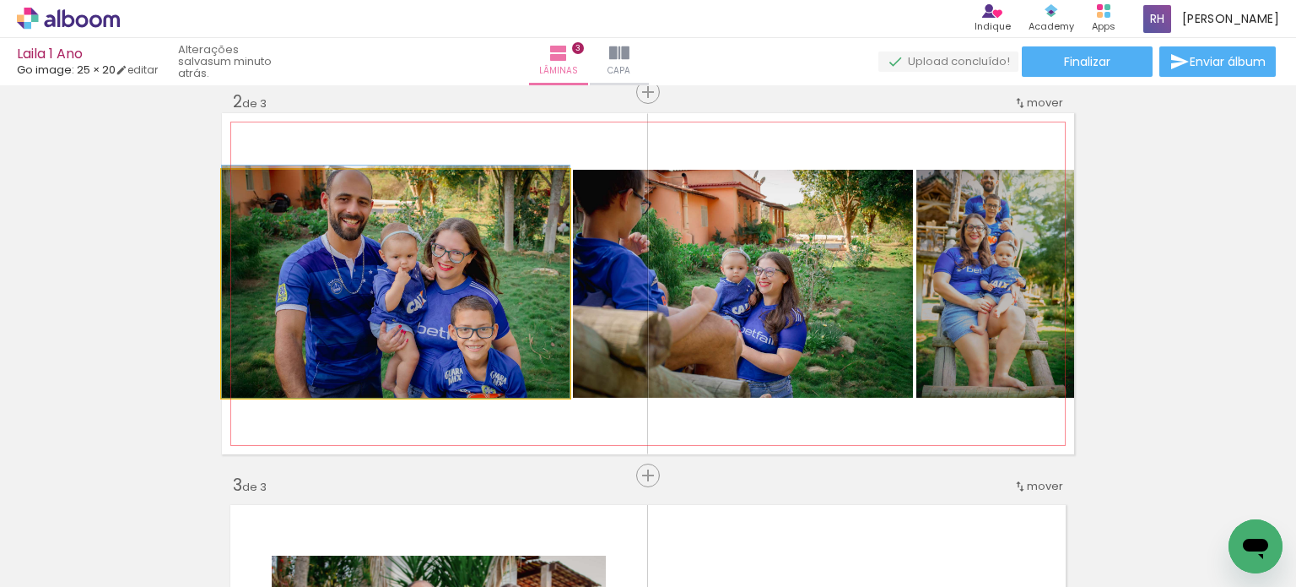
drag, startPoint x: 460, startPoint y: 329, endPoint x: 459, endPoint y: 317, distance: 11.8
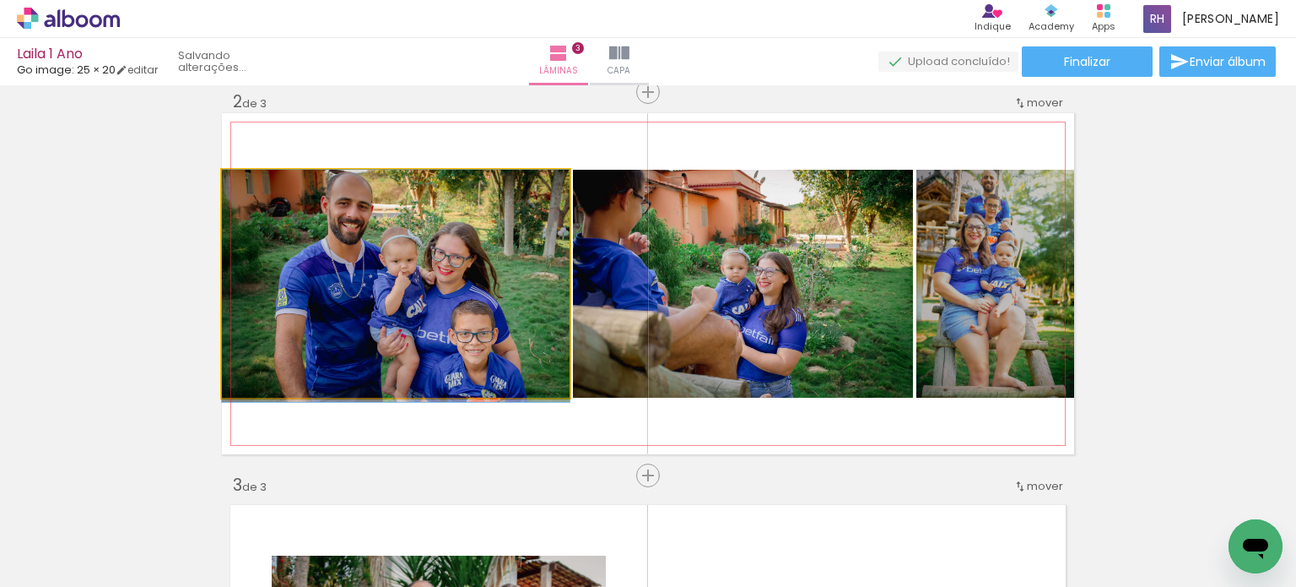
drag, startPoint x: 414, startPoint y: 279, endPoint x: 412, endPoint y: 288, distance: 8.8
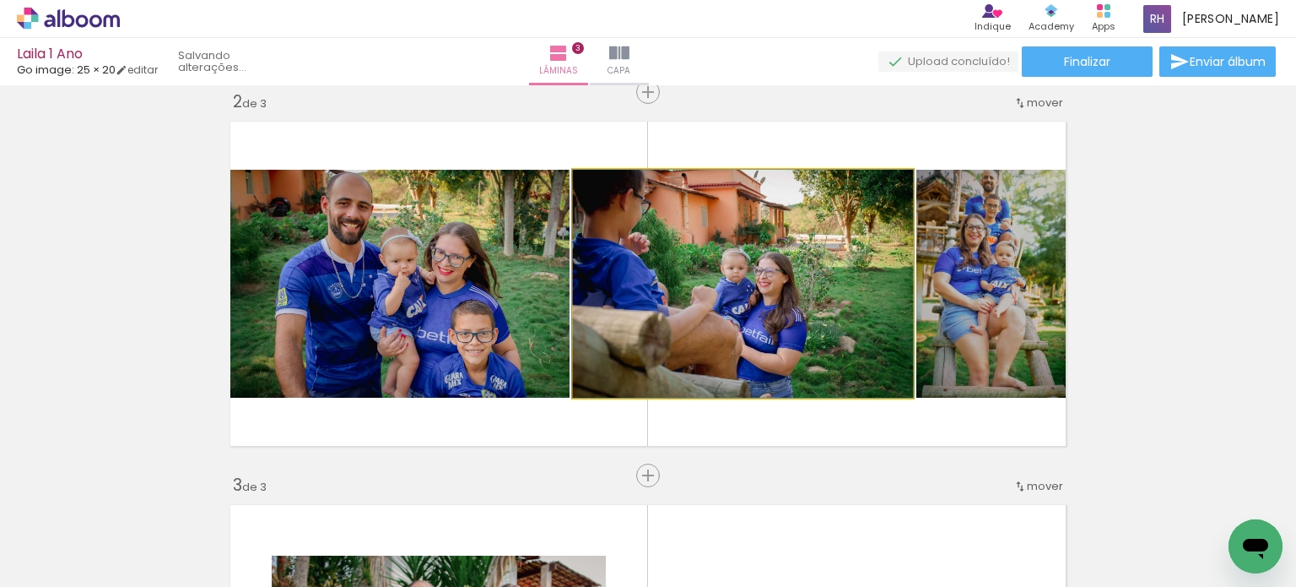
click at [723, 278] on quentale-photo at bounding box center [743, 284] width 340 height 228
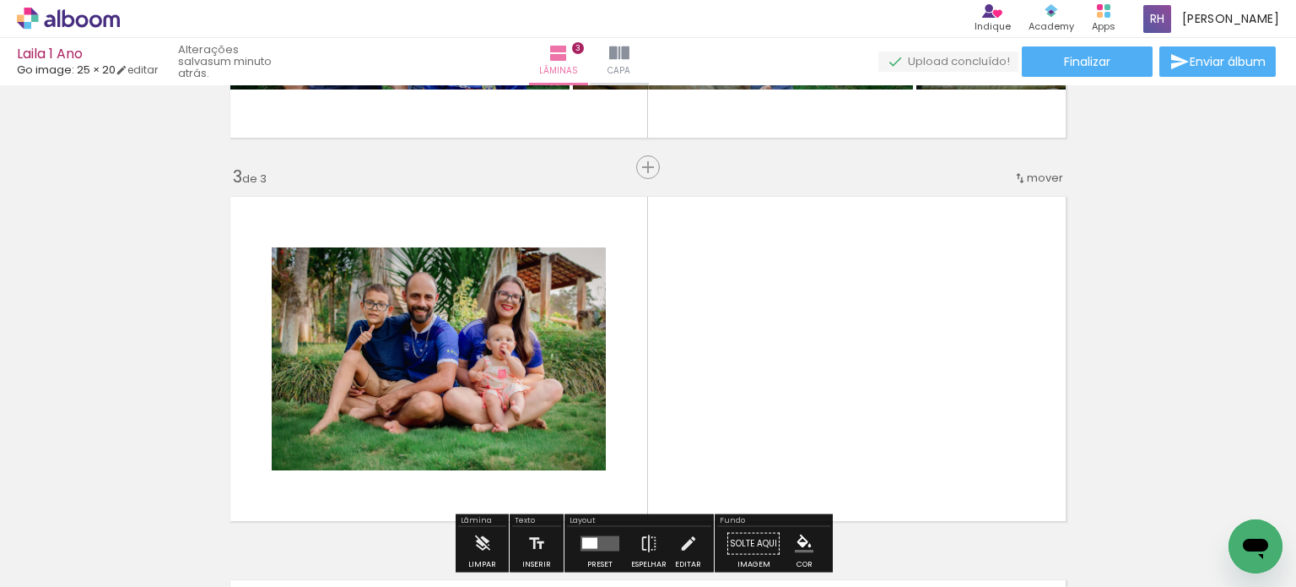
scroll to position [742, 0]
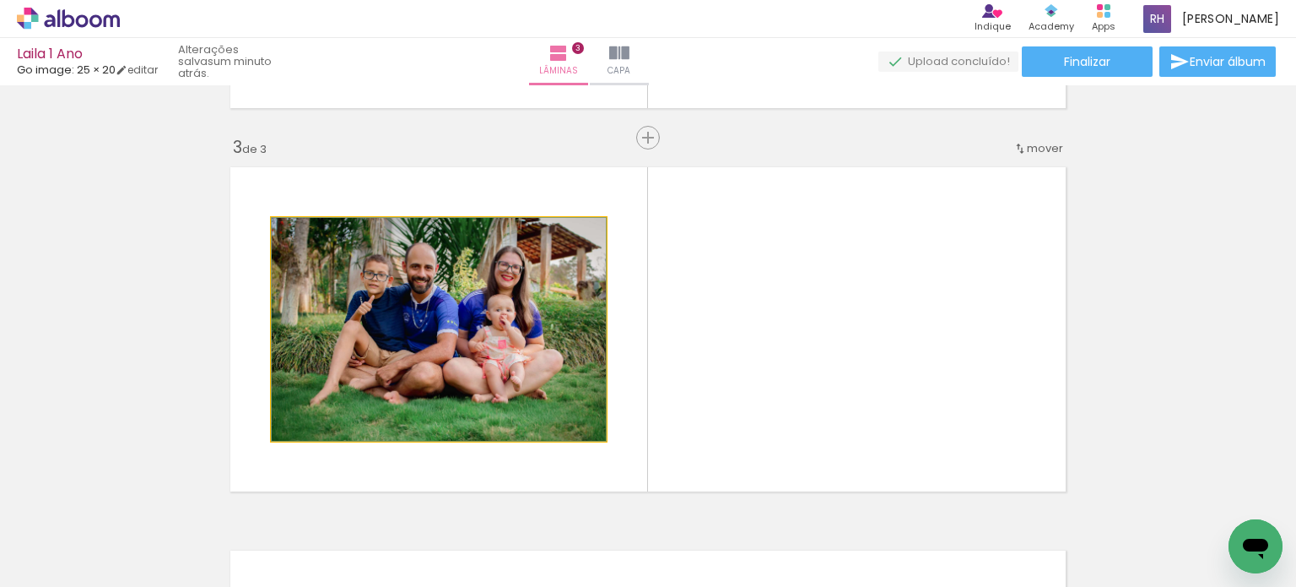
drag, startPoint x: 476, startPoint y: 365, endPoint x: 787, endPoint y: 556, distance: 364.9
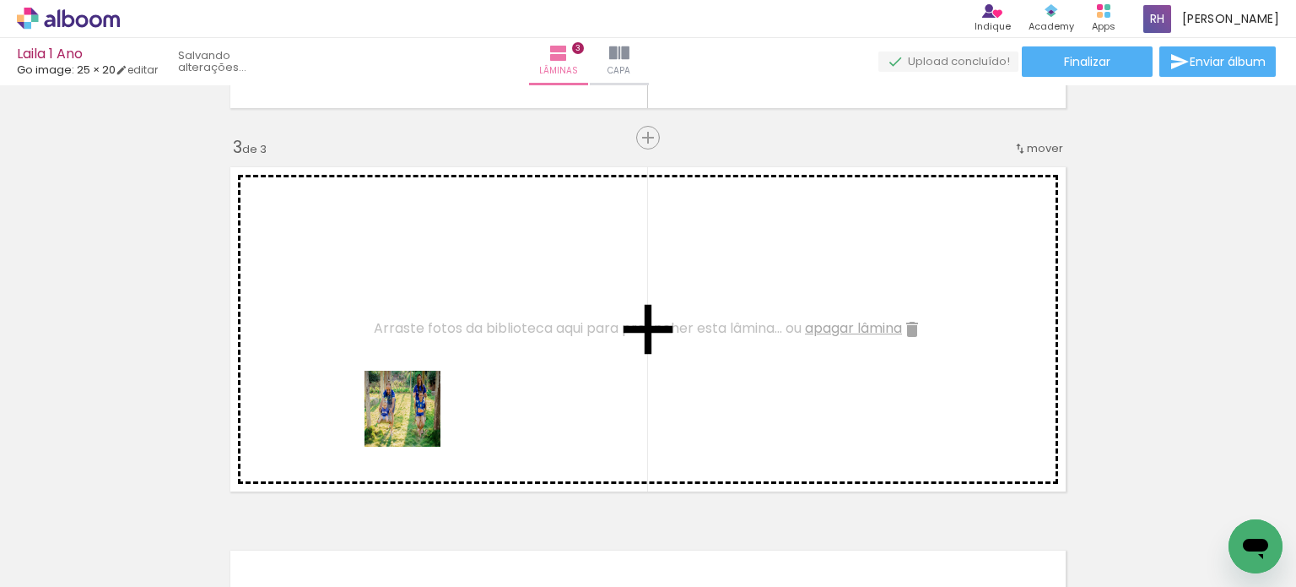
drag, startPoint x: 423, startPoint y: 531, endPoint x: 484, endPoint y: 543, distance: 62.7
click at [415, 407] on quentale-workspace at bounding box center [648, 293] width 1296 height 587
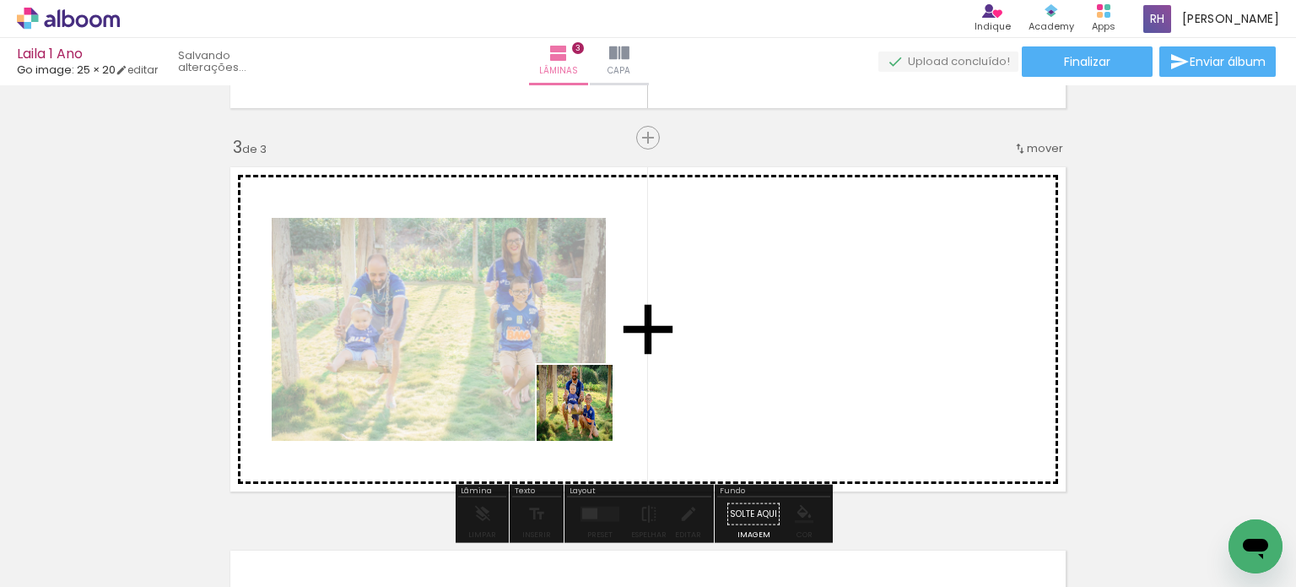
drag, startPoint x: 500, startPoint y: 539, endPoint x: 587, endPoint y: 411, distance: 155.0
click at [587, 411] on quentale-workspace at bounding box center [648, 293] width 1296 height 587
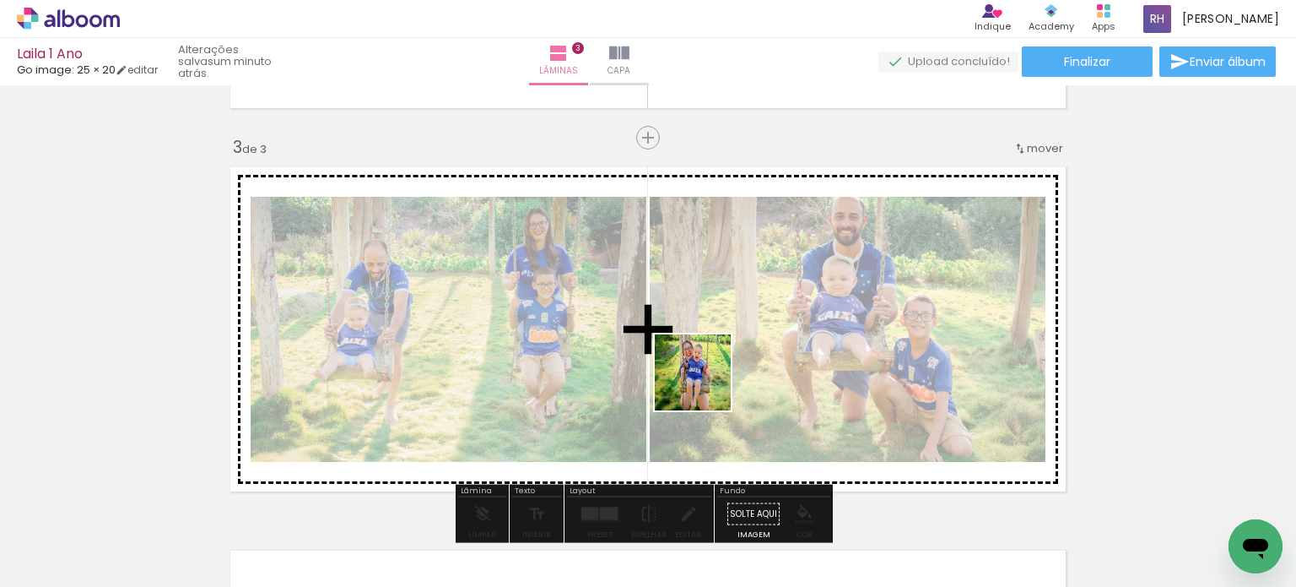
drag, startPoint x: 636, startPoint y: 540, endPoint x: 706, endPoint y: 385, distance: 170.0
click at [706, 385] on quentale-workspace at bounding box center [648, 293] width 1296 height 587
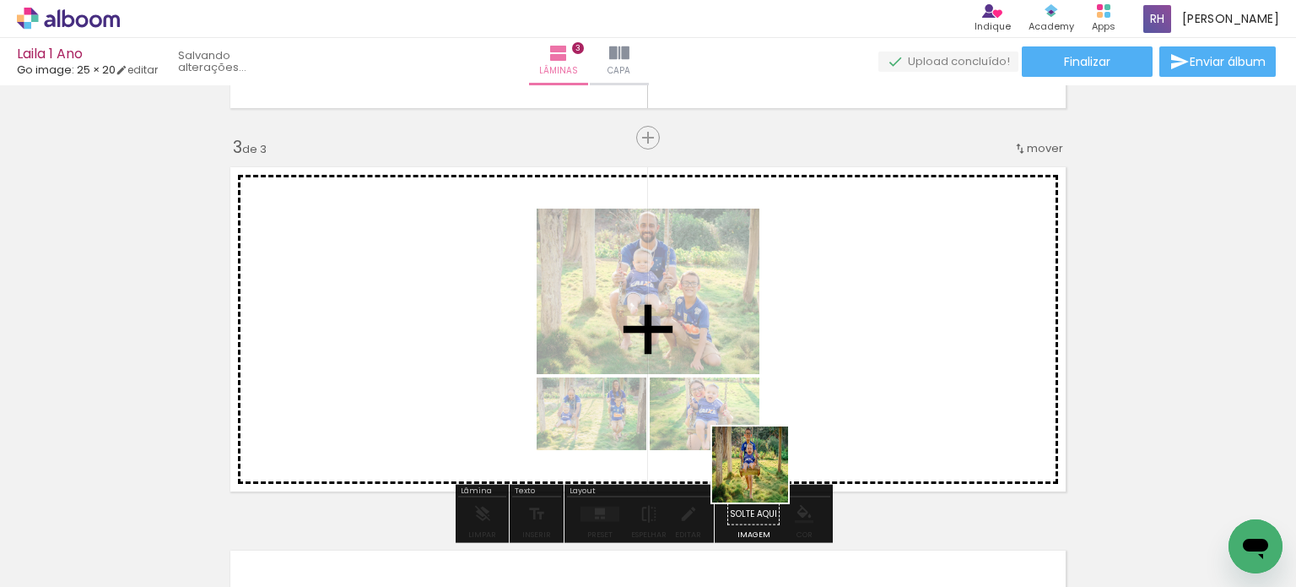
drag, startPoint x: 763, startPoint y: 477, endPoint x: 807, endPoint y: 399, distance: 89.2
click at [807, 399] on quentale-workspace at bounding box center [648, 293] width 1296 height 587
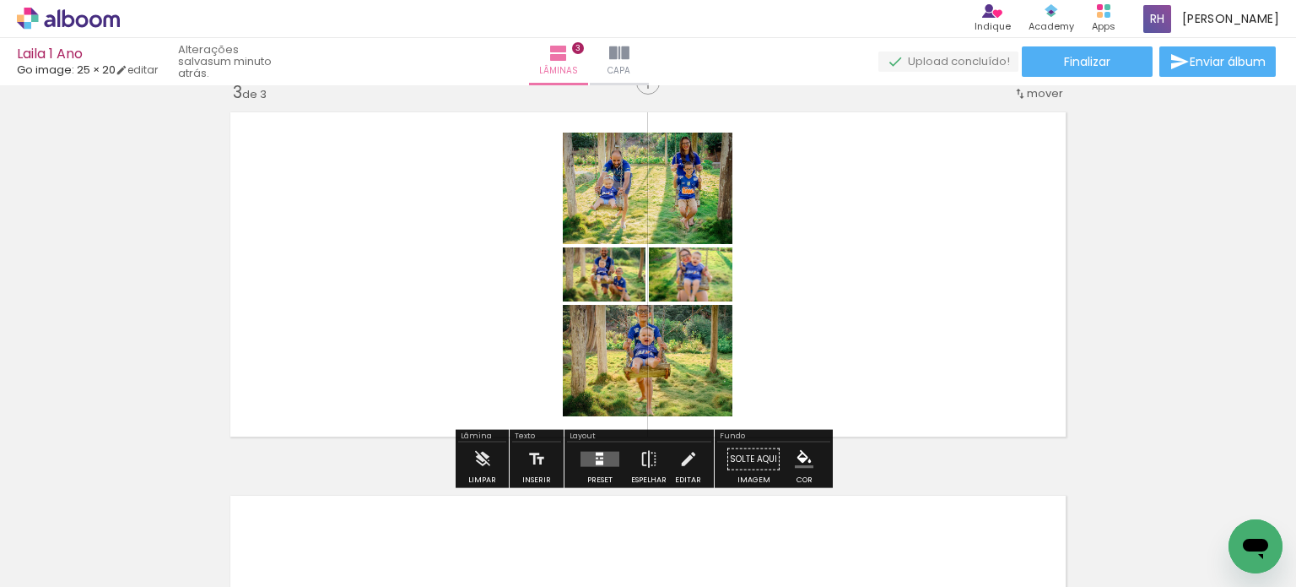
scroll to position [826, 0]
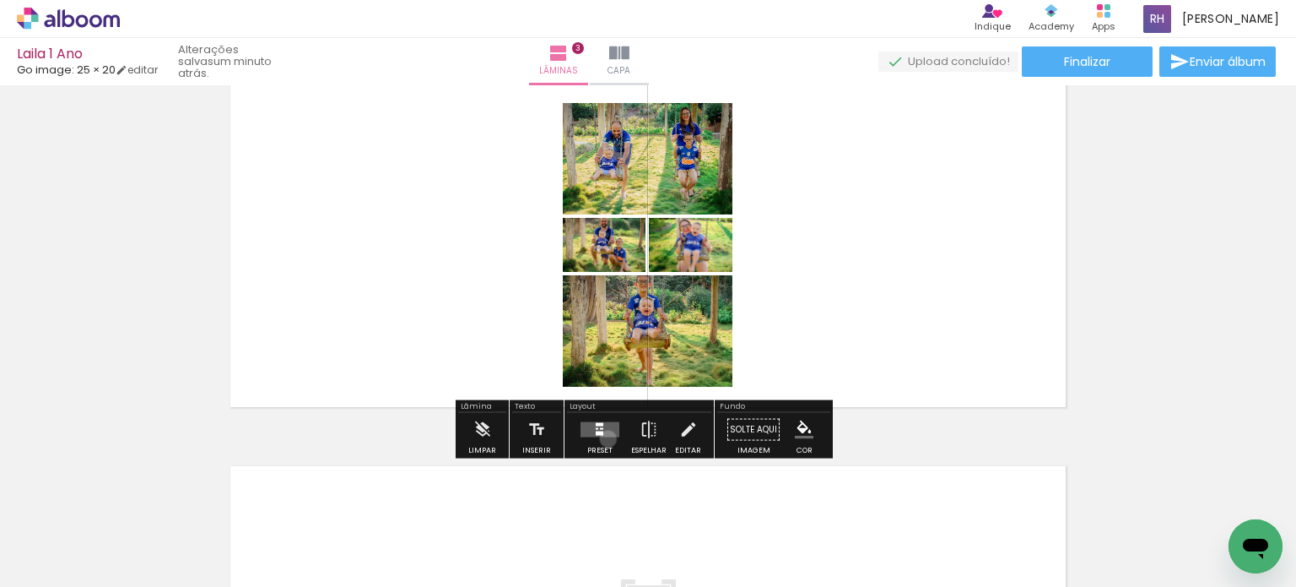
click at [604, 438] on div at bounding box center [600, 430] width 46 height 34
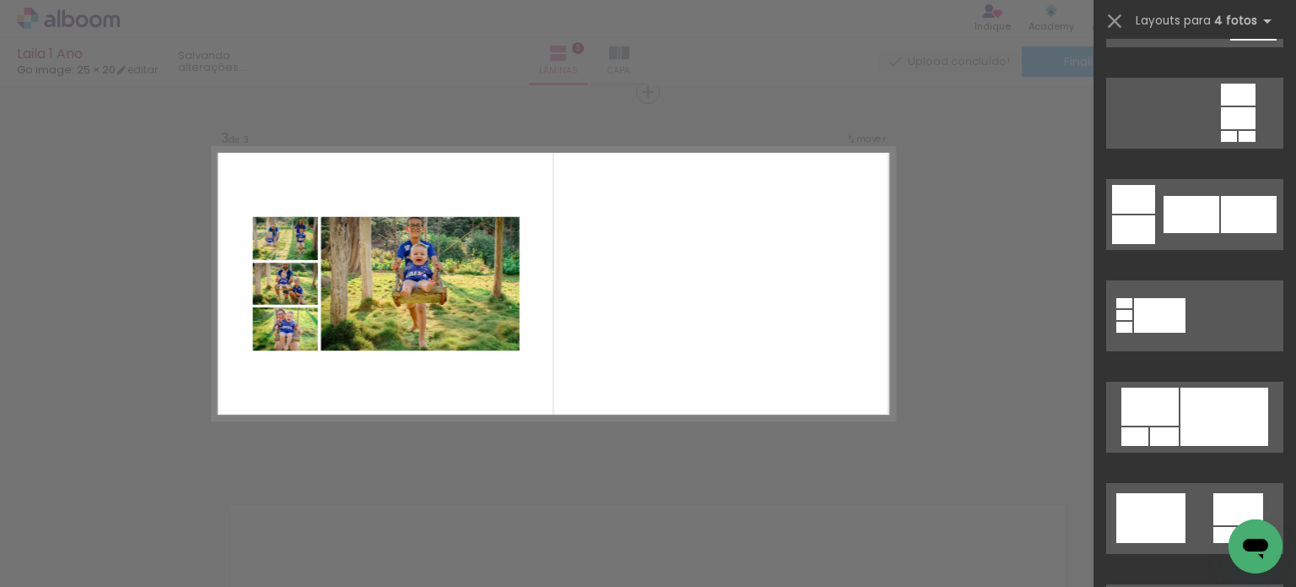
scroll to position [4557, 0]
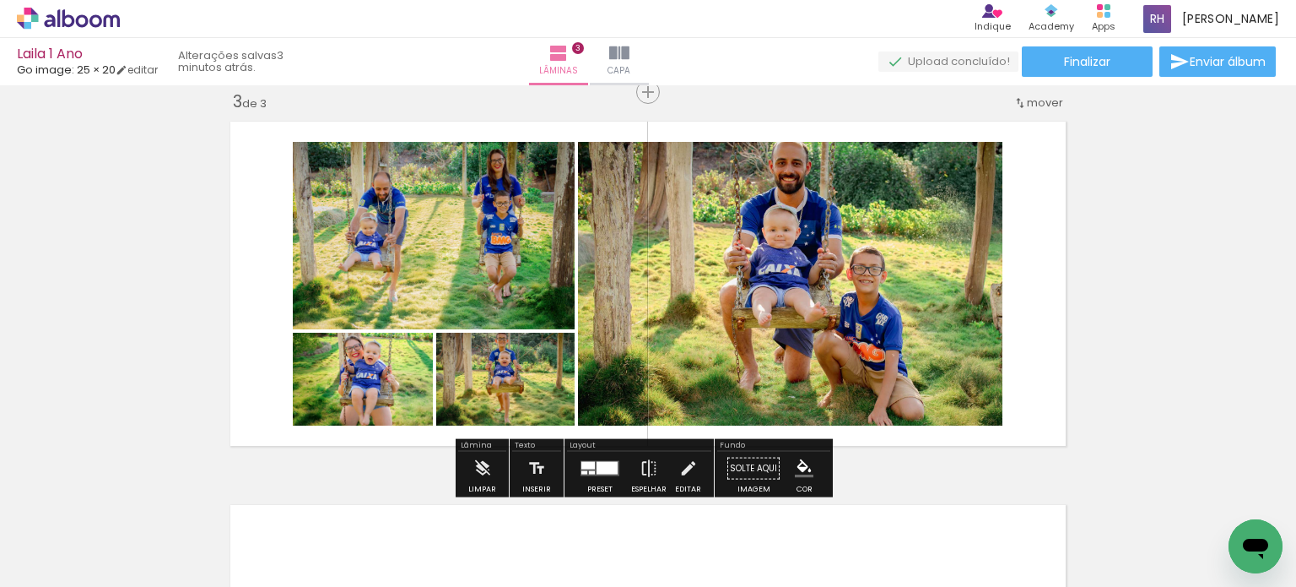
click at [824, 276] on quentale-photo at bounding box center [790, 284] width 424 height 284
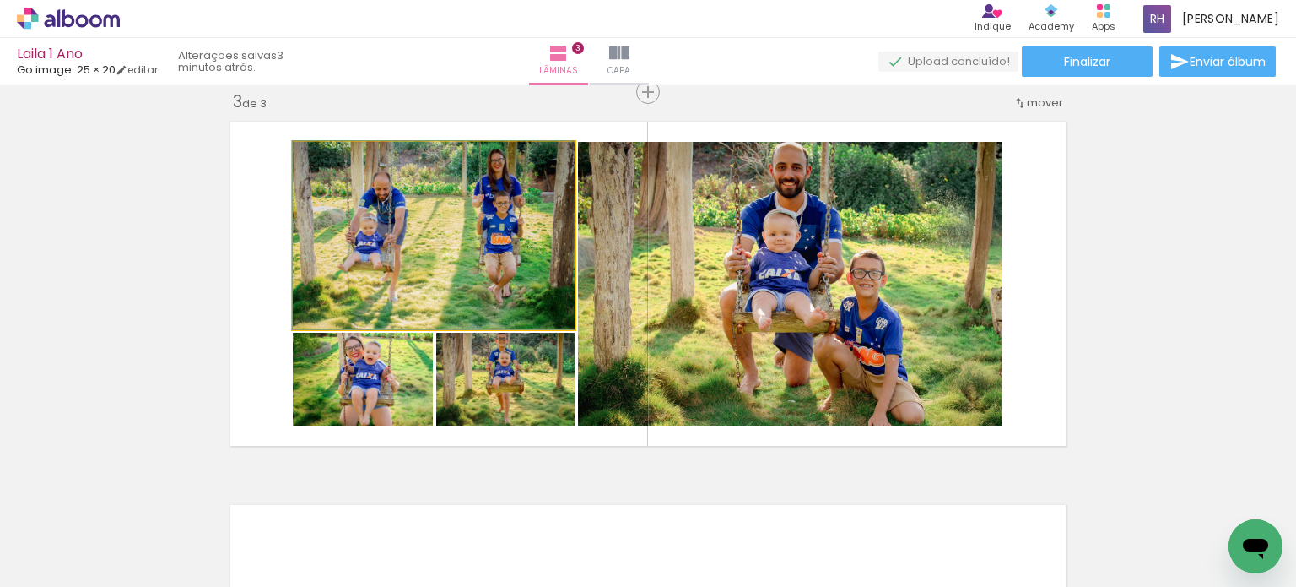
click at [503, 214] on quentale-photo at bounding box center [434, 235] width 282 height 187
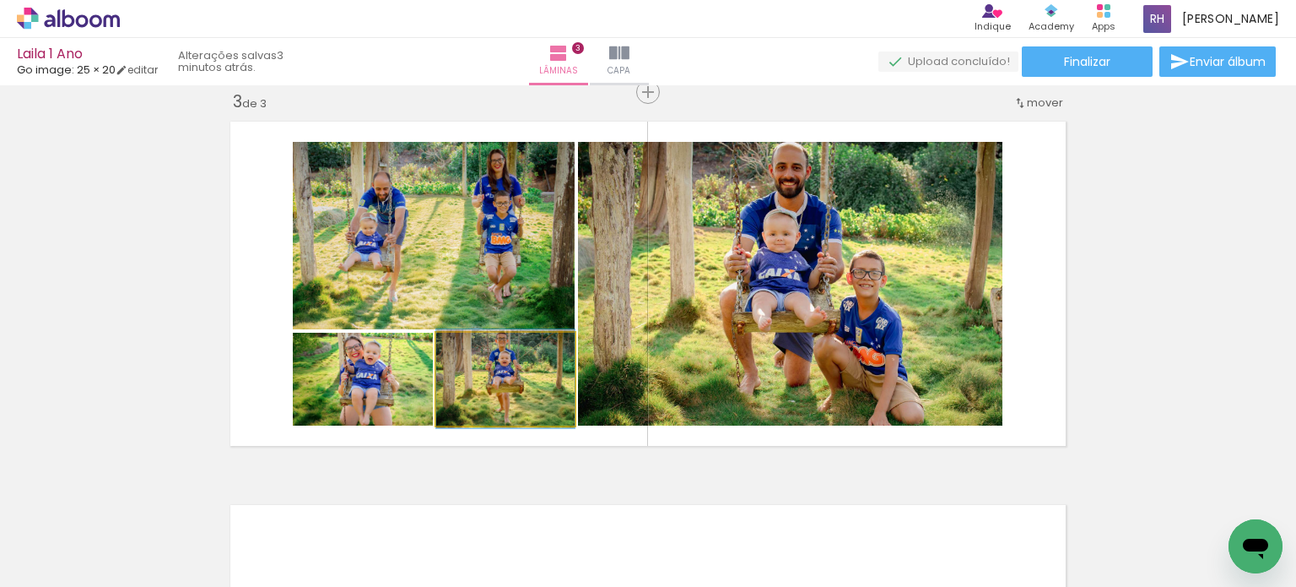
drag, startPoint x: 542, startPoint y: 381, endPoint x: 530, endPoint y: 386, distance: 12.9
click at [543, 384] on quentale-photo at bounding box center [505, 378] width 138 height 93
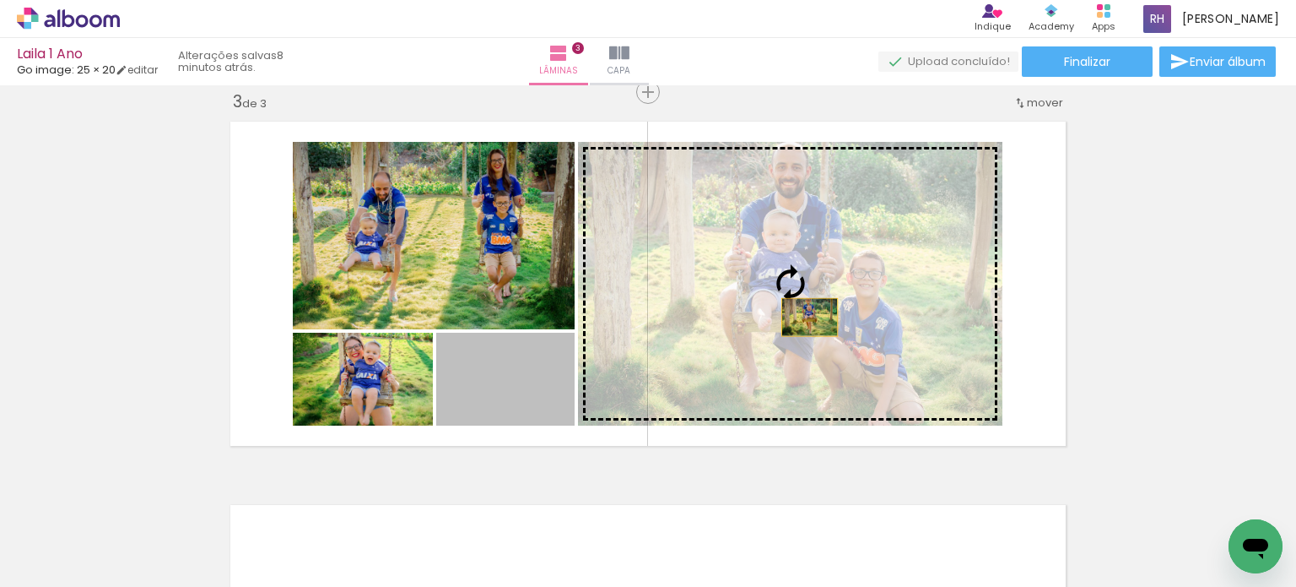
drag, startPoint x: 540, startPoint y: 379, endPoint x: 808, endPoint y: 315, distance: 275.9
click at [0, 0] on slot at bounding box center [0, 0] width 0 height 0
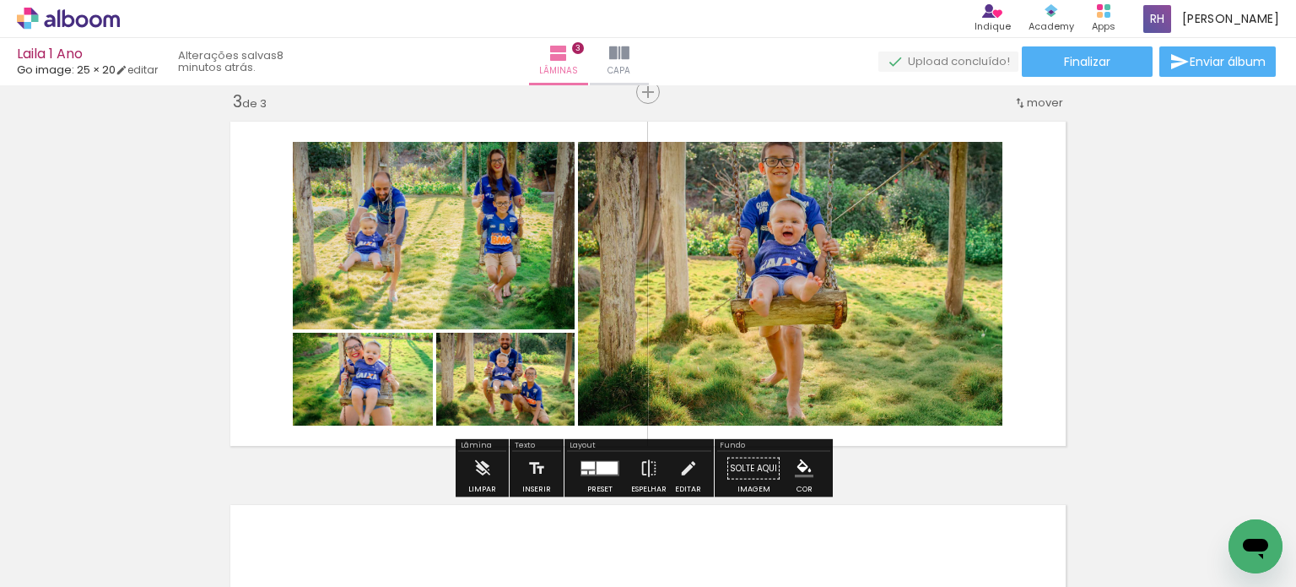
click at [590, 471] on div at bounding box center [592, 472] width 6 height 3
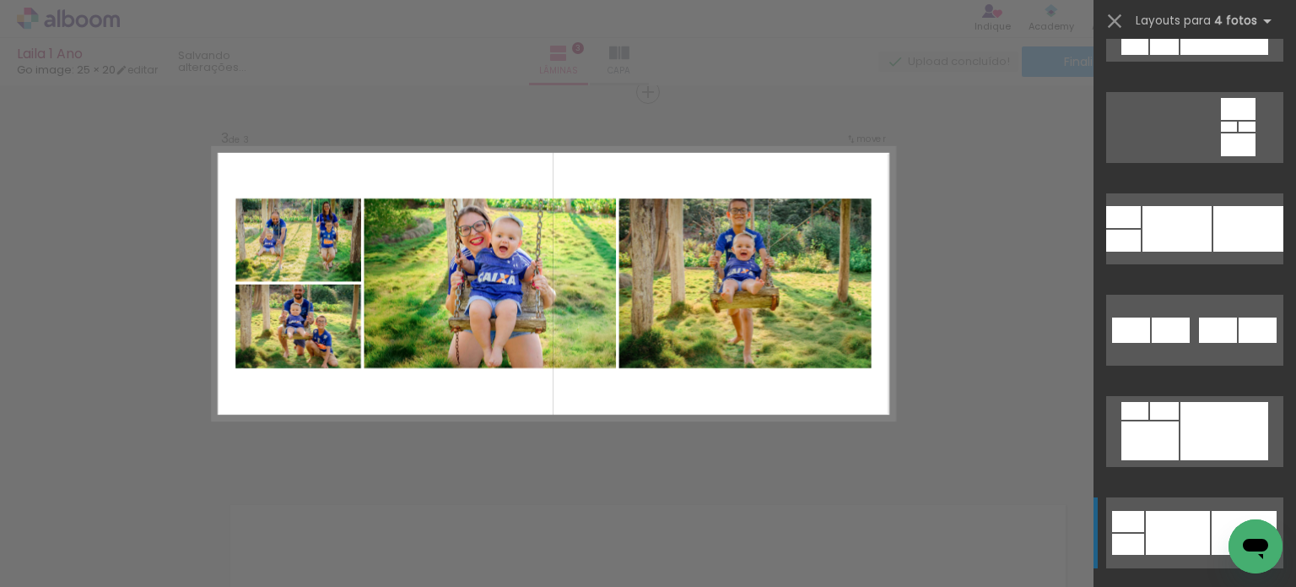
scroll to position [7393, 0]
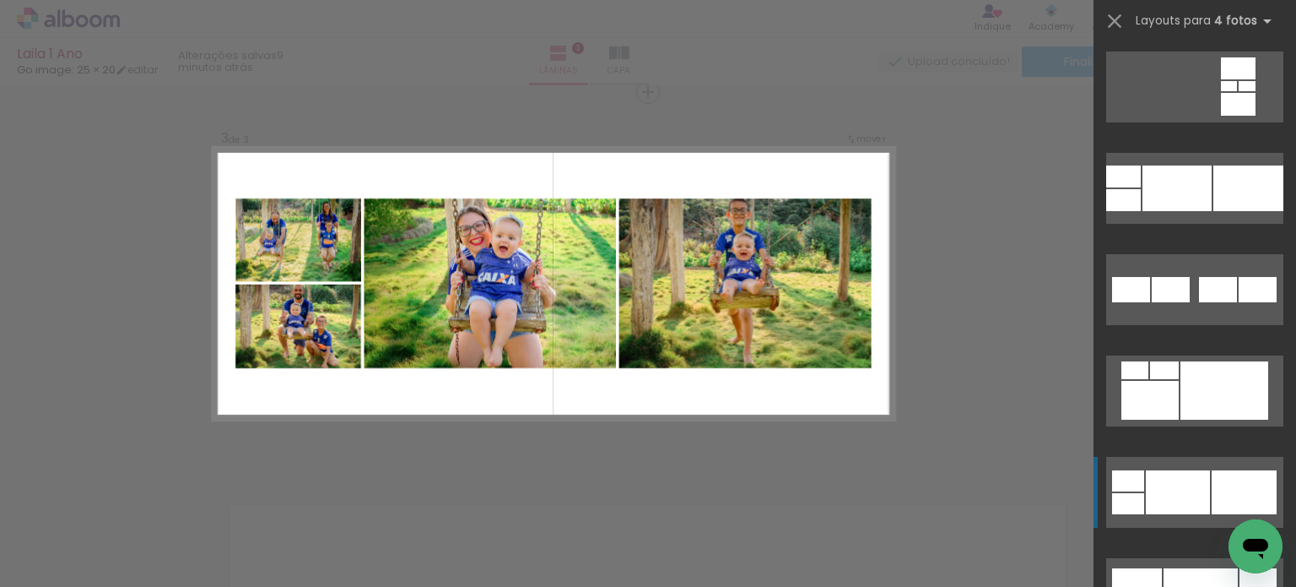
click at [1201, 211] on div at bounding box center [1177, 188] width 69 height 46
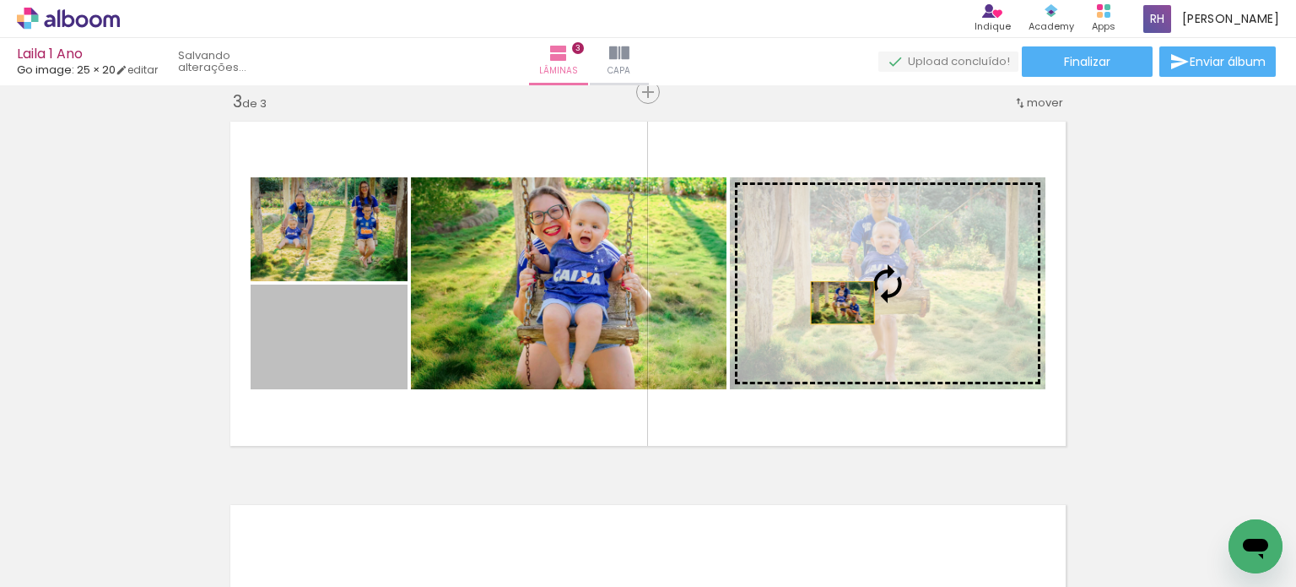
drag, startPoint x: 349, startPoint y: 352, endPoint x: 846, endPoint y: 302, distance: 499.5
click at [0, 0] on slot at bounding box center [0, 0] width 0 height 0
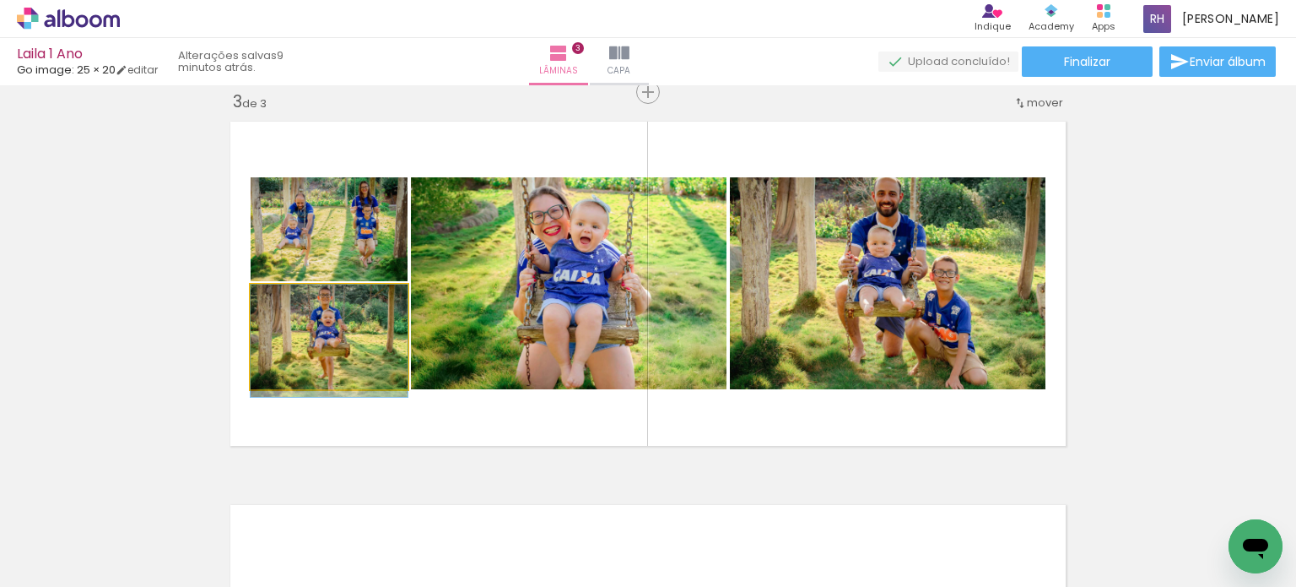
drag, startPoint x: 349, startPoint y: 344, endPoint x: 350, endPoint y: 354, distance: 9.4
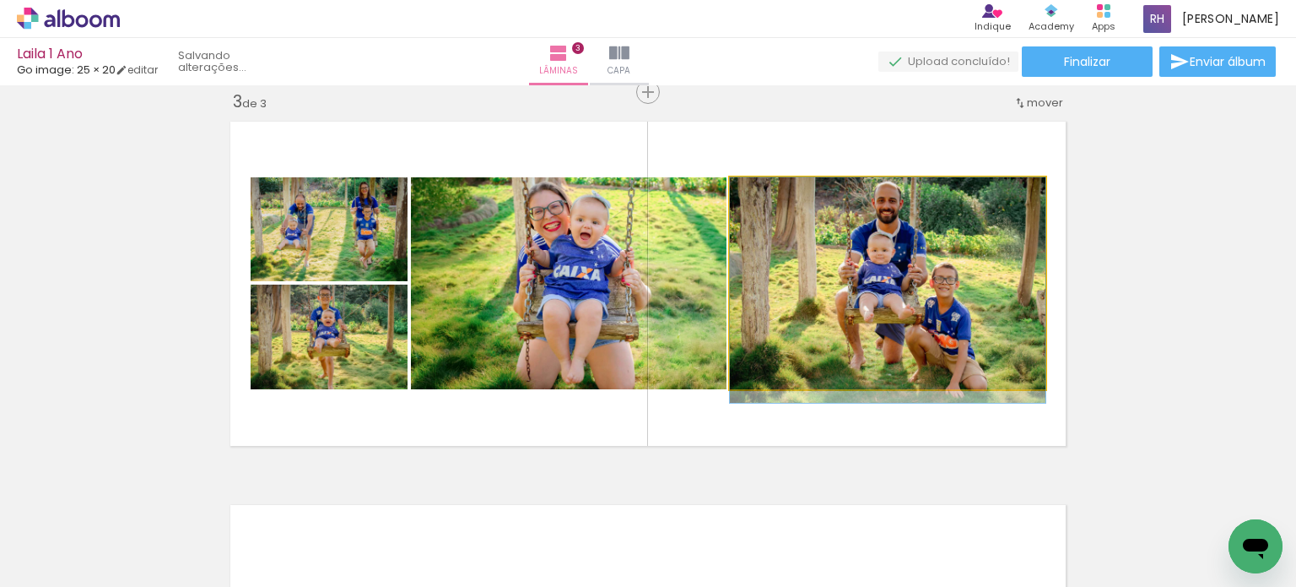
drag, startPoint x: 907, startPoint y: 285, endPoint x: 900, endPoint y: 304, distance: 20.1
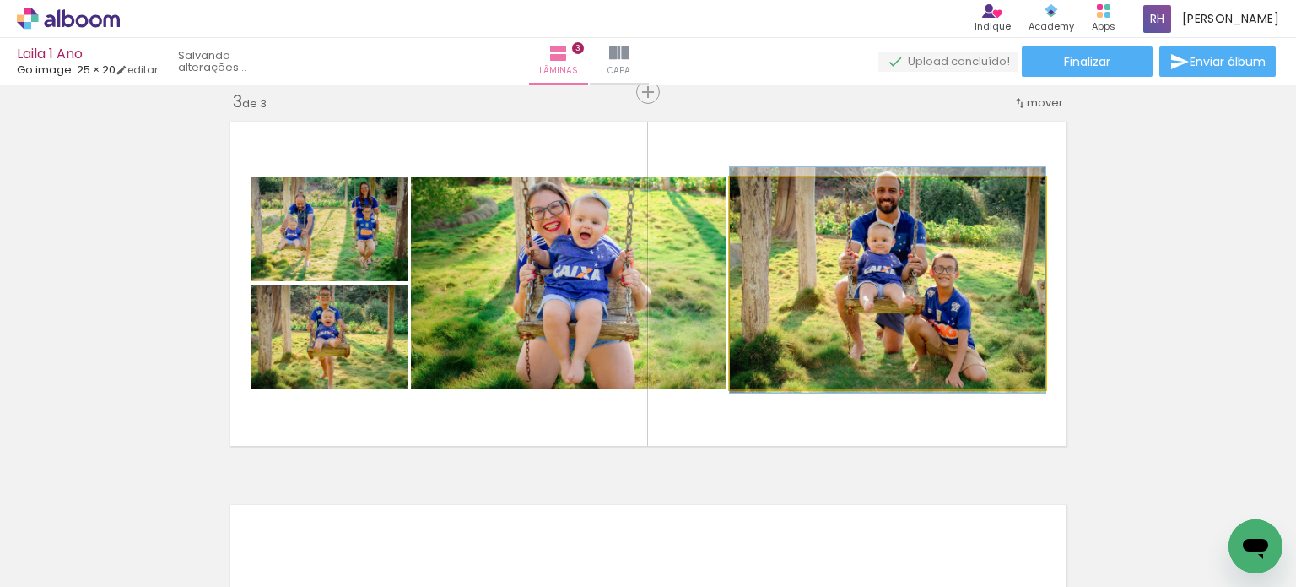
drag, startPoint x: 898, startPoint y: 296, endPoint x: 890, endPoint y: 286, distance: 12.7
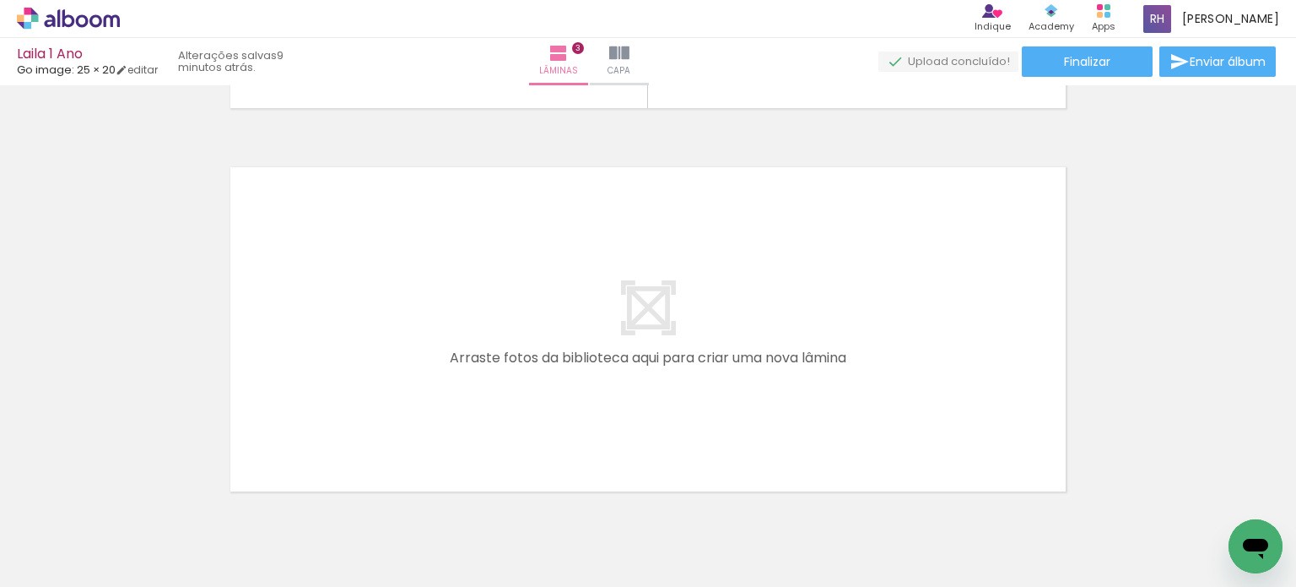
scroll to position [0, 2055]
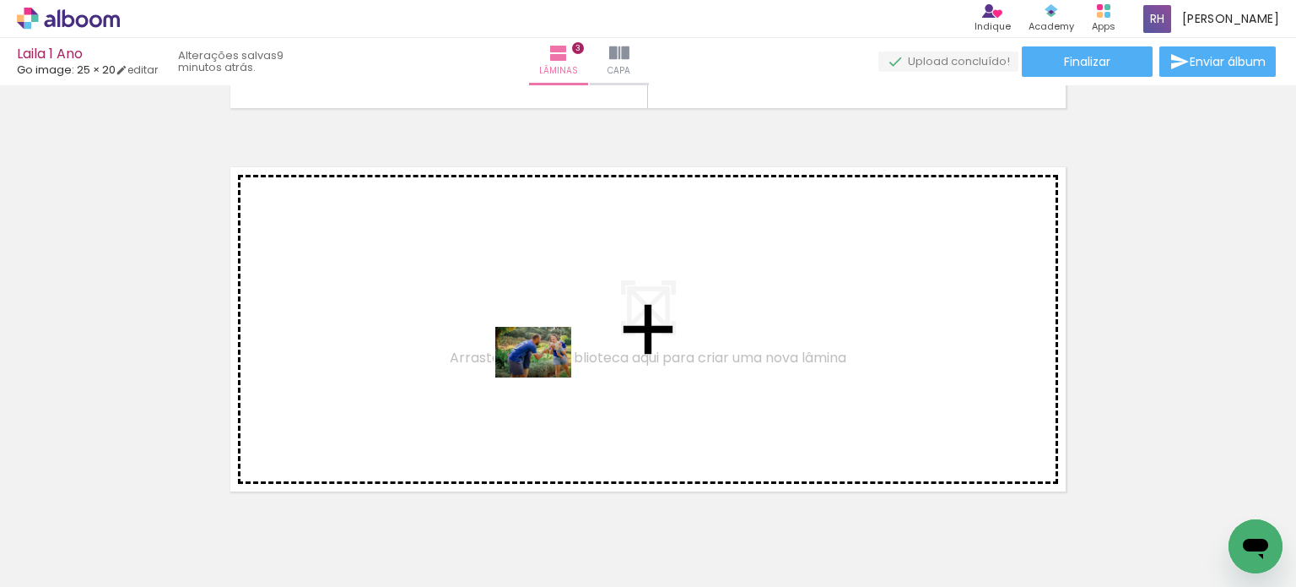
drag, startPoint x: 560, startPoint y: 543, endPoint x: 546, endPoint y: 377, distance: 166.0
click at [546, 377] on quentale-workspace at bounding box center [648, 293] width 1296 height 587
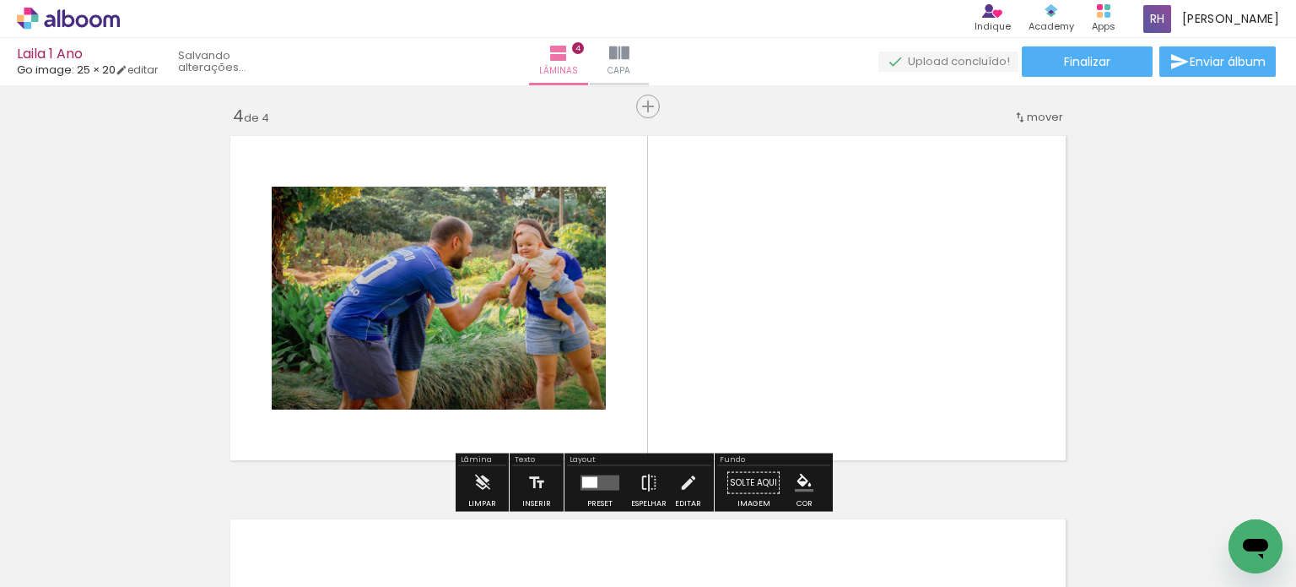
scroll to position [1170, 0]
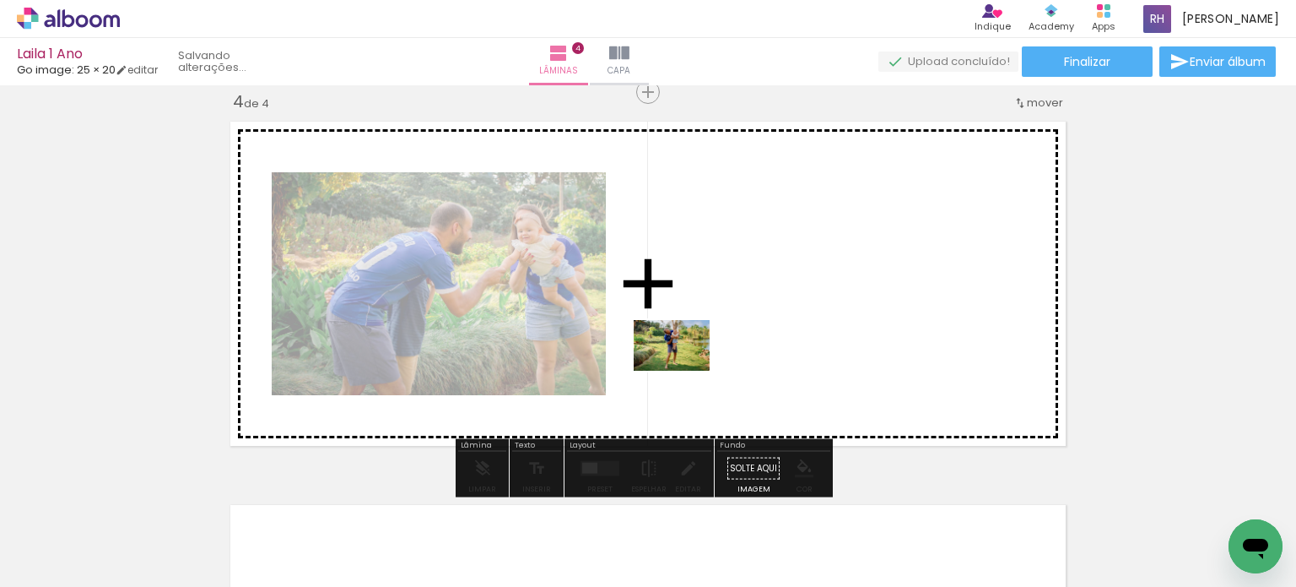
drag, startPoint x: 502, startPoint y: 520, endPoint x: 689, endPoint y: 367, distance: 241.1
click at [689, 367] on quentale-workspace at bounding box center [648, 293] width 1296 height 587
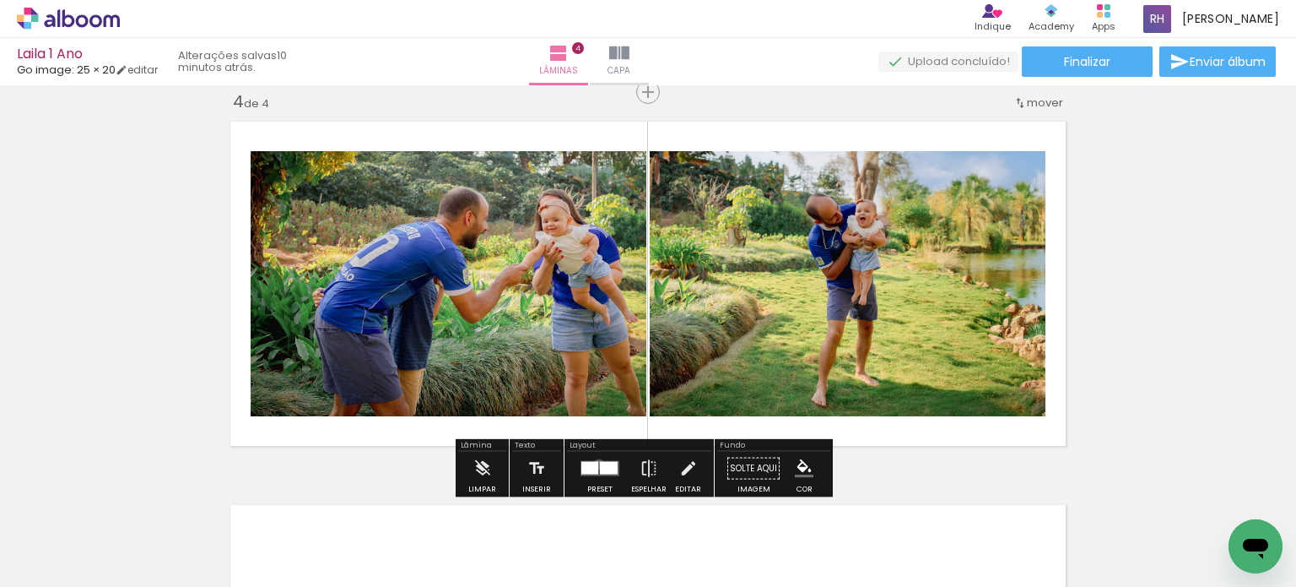
click at [600, 463] on div at bounding box center [609, 468] width 18 height 13
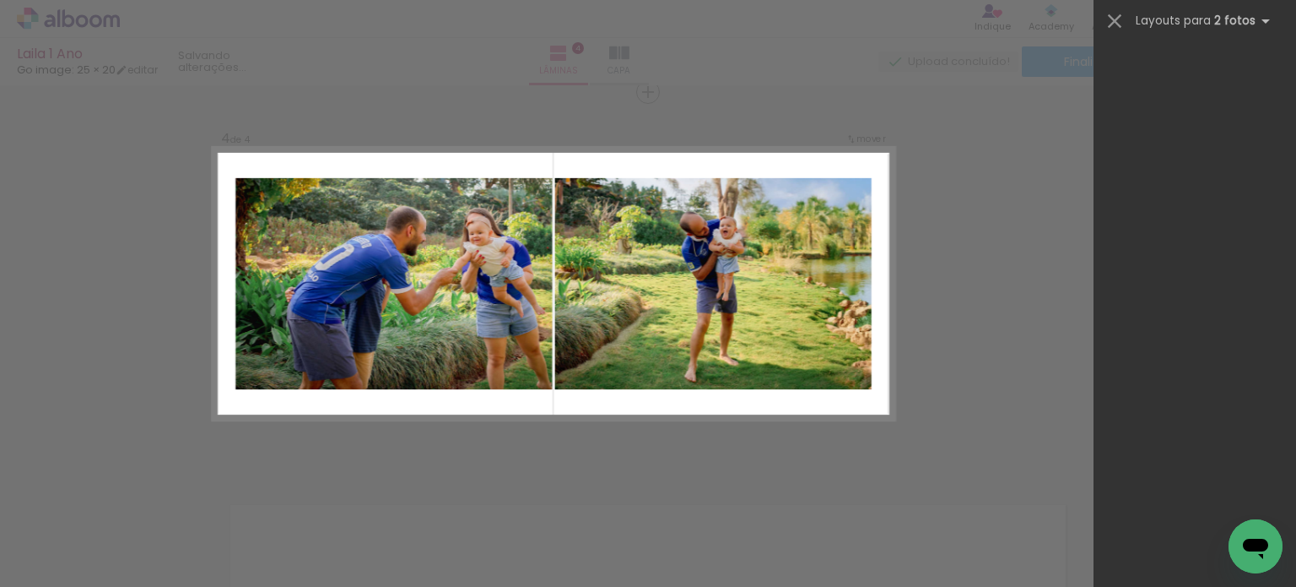
scroll to position [0, 0]
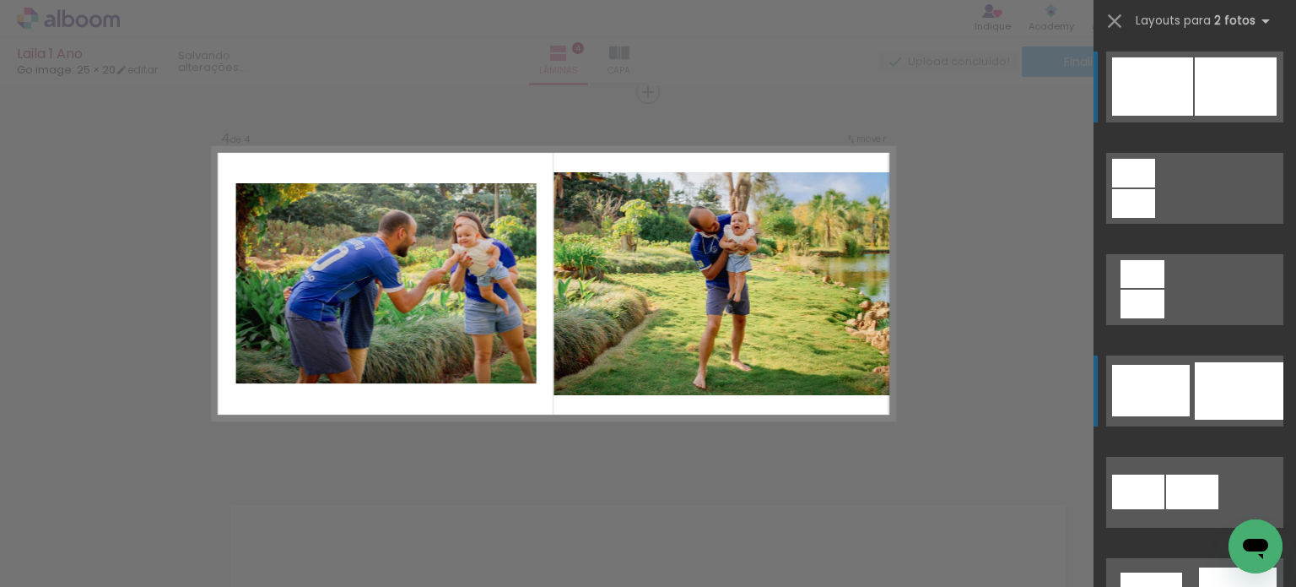
click at [1212, 378] on div at bounding box center [1239, 390] width 89 height 57
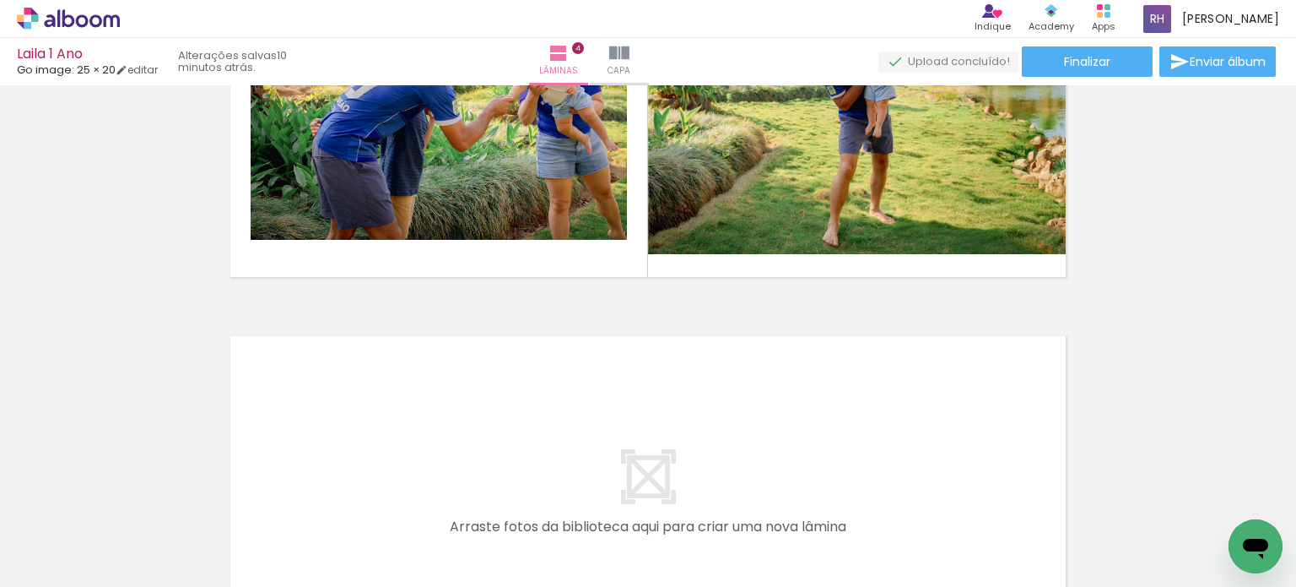
scroll to position [1424, 0]
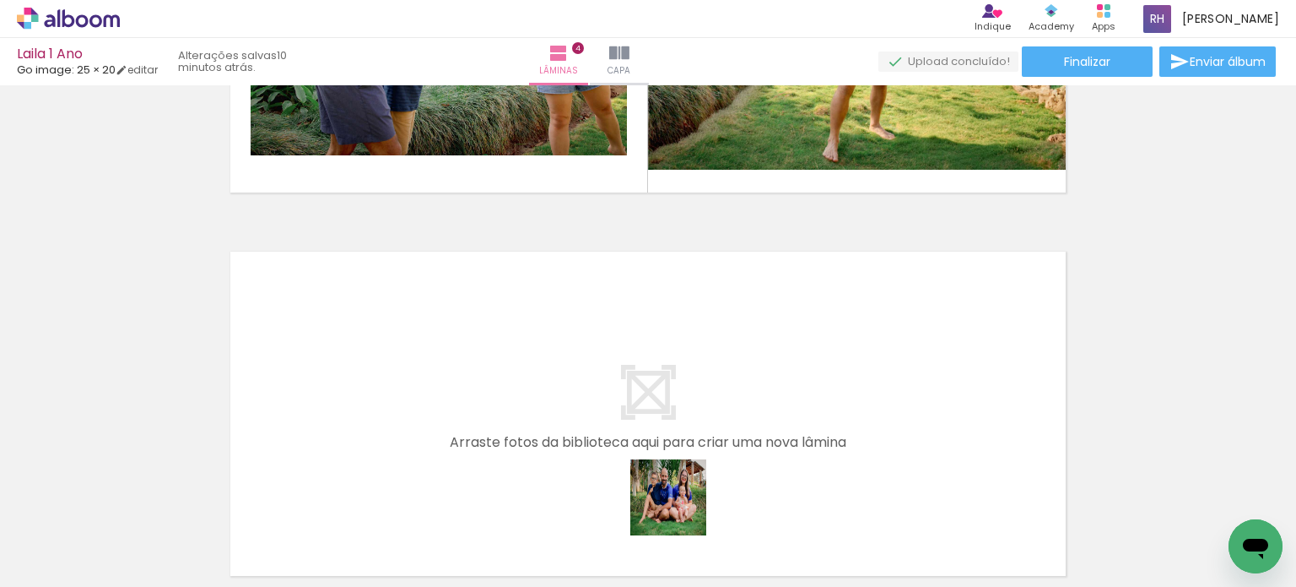
drag, startPoint x: 681, startPoint y: 541, endPoint x: 685, endPoint y: 502, distance: 39.0
click at [685, 502] on div at bounding box center [666, 530] width 84 height 56
click at [722, 529] on div at bounding box center [760, 530] width 76 height 51
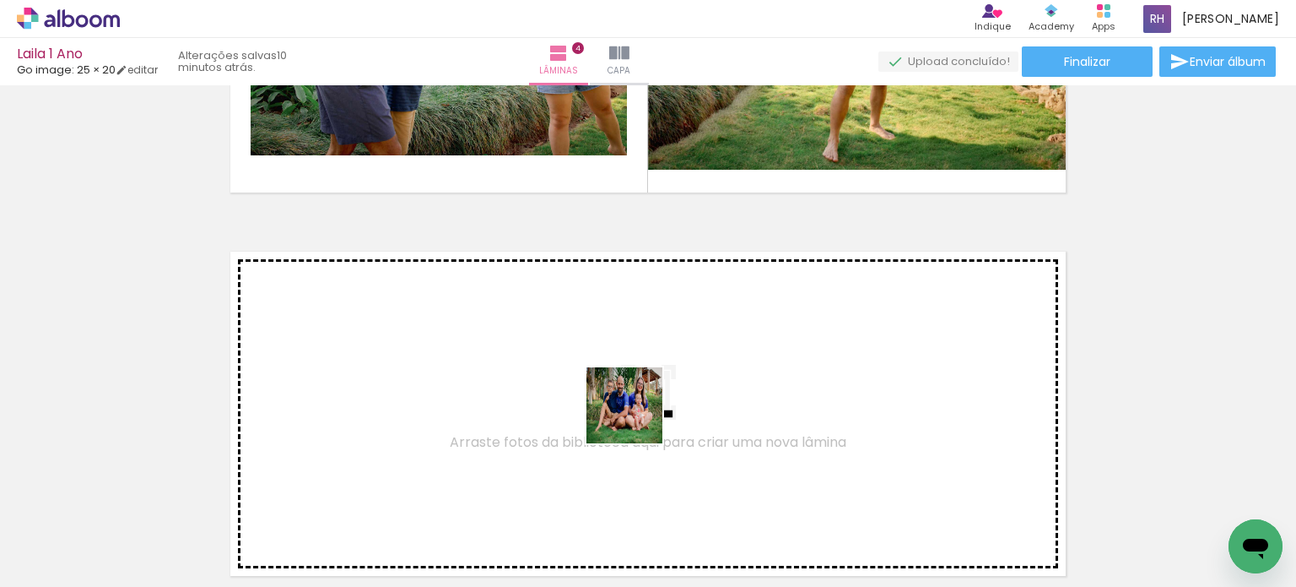
drag, startPoint x: 679, startPoint y: 529, endPoint x: 610, endPoint y: 377, distance: 166.9
click at [610, 377] on quentale-workspace at bounding box center [648, 293] width 1296 height 587
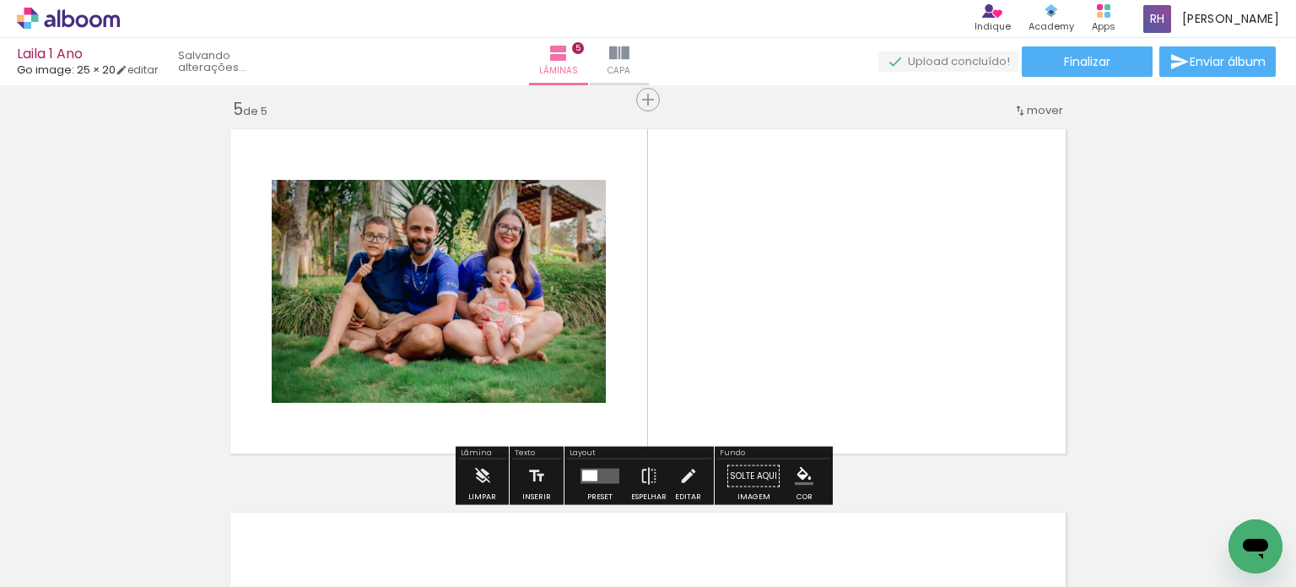
scroll to position [1554, 0]
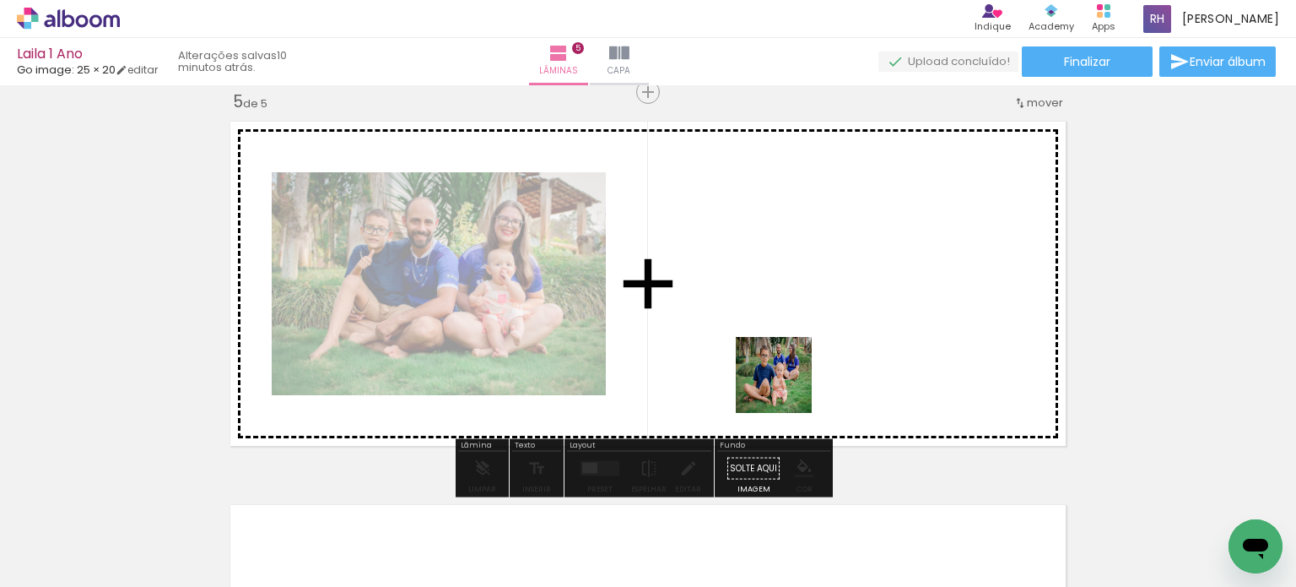
drag, startPoint x: 783, startPoint y: 478, endPoint x: 824, endPoint y: 564, distance: 94.4
click at [787, 259] on quentale-workspace at bounding box center [648, 293] width 1296 height 587
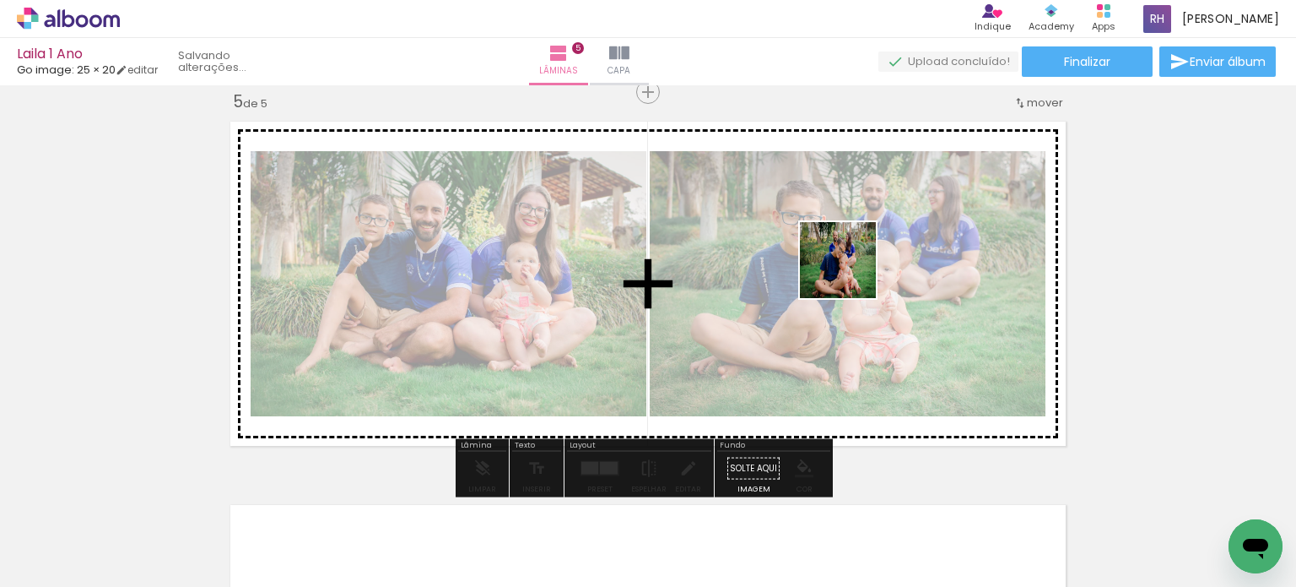
drag, startPoint x: 868, startPoint y: 540, endPoint x: 851, endPoint y: 273, distance: 268.0
click at [851, 273] on quentale-workspace at bounding box center [648, 293] width 1296 height 587
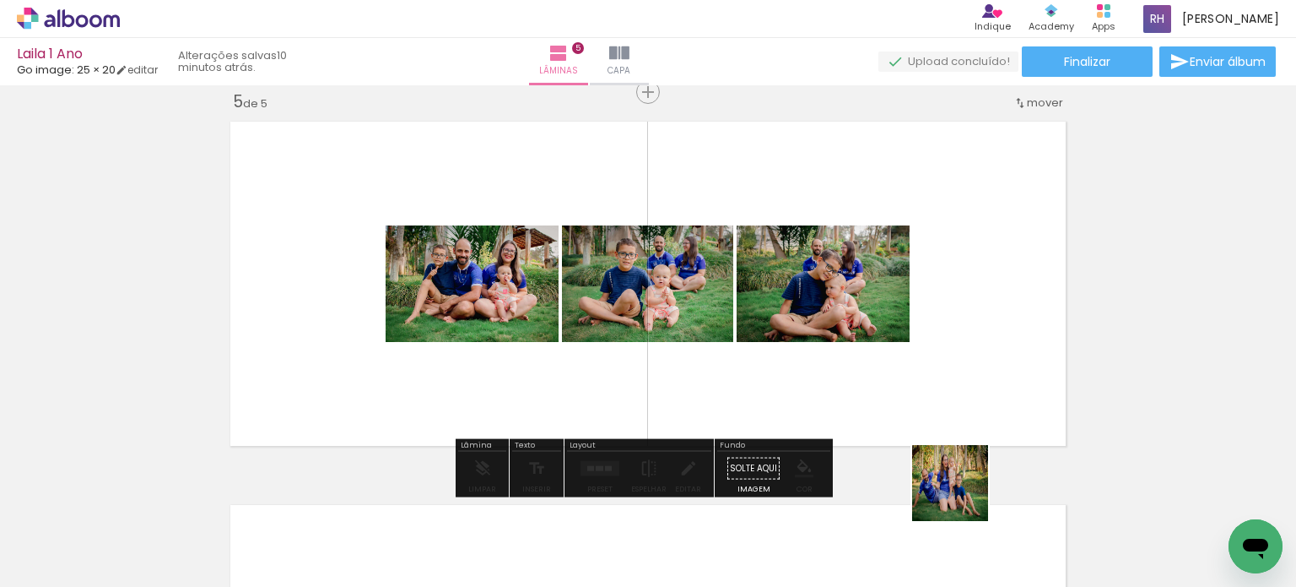
drag, startPoint x: 963, startPoint y: 495, endPoint x: 891, endPoint y: 313, distance: 195.9
click at [891, 313] on quentale-workspace at bounding box center [648, 293] width 1296 height 587
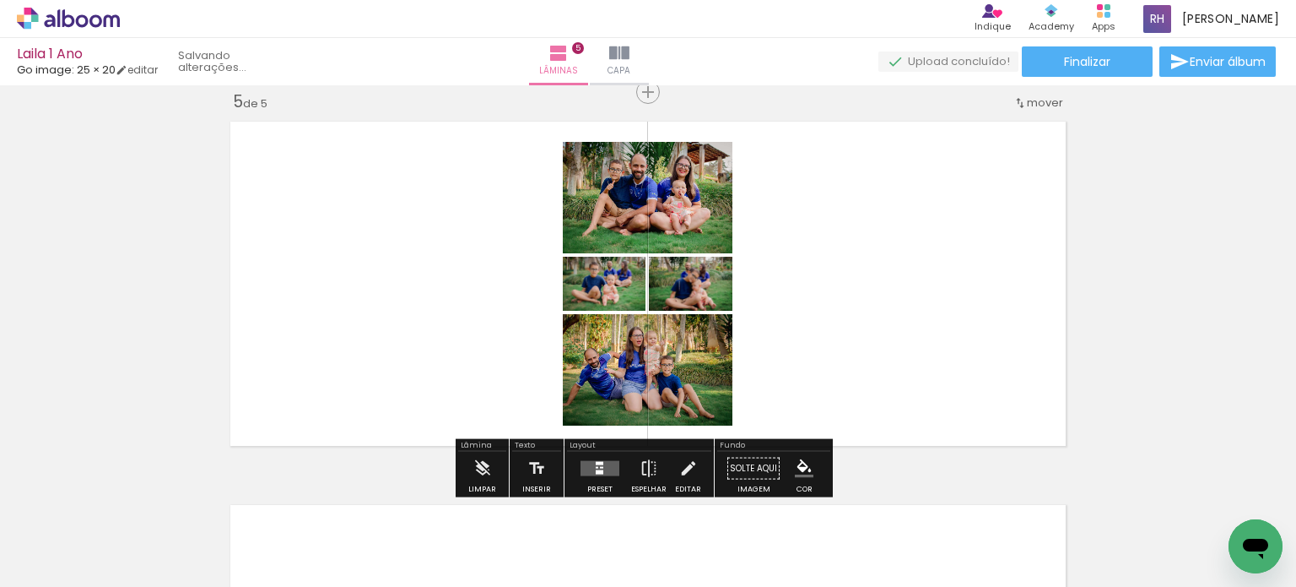
click at [601, 466] on quentale-layouter at bounding box center [600, 468] width 39 height 15
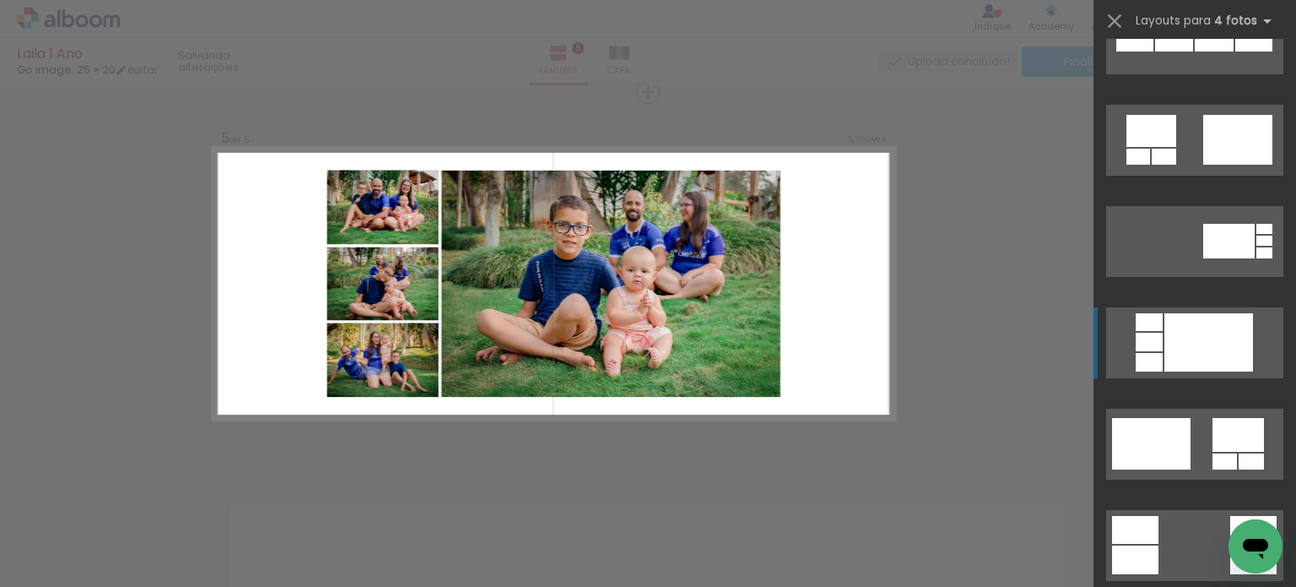
scroll to position [1772, 0]
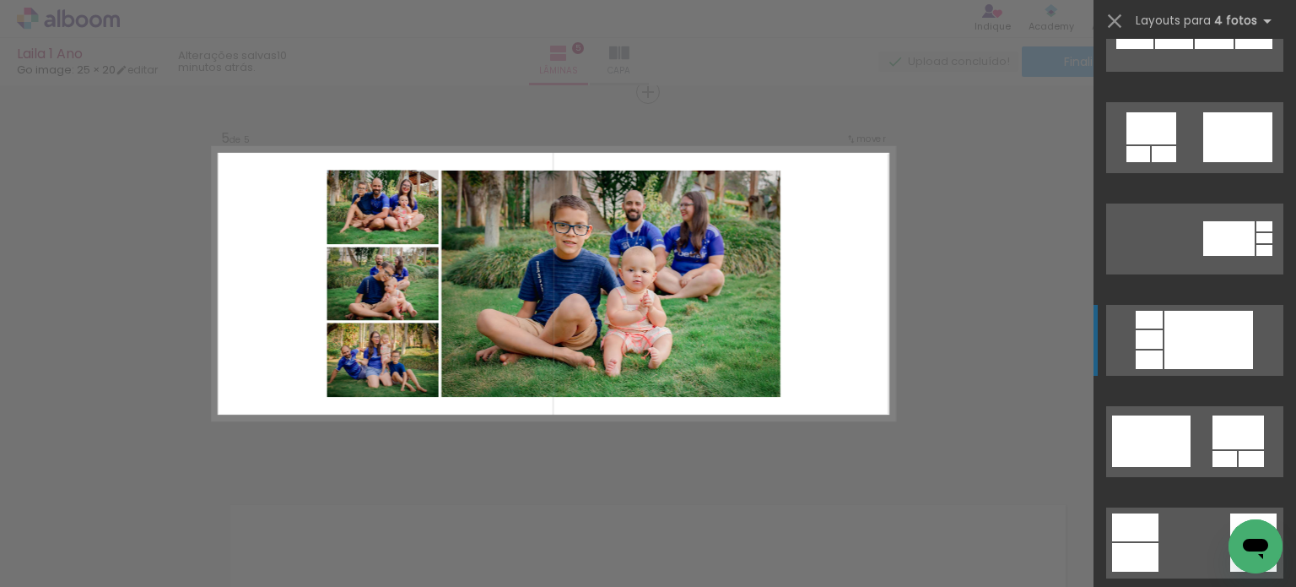
click at [1170, 311] on div at bounding box center [1209, 340] width 89 height 58
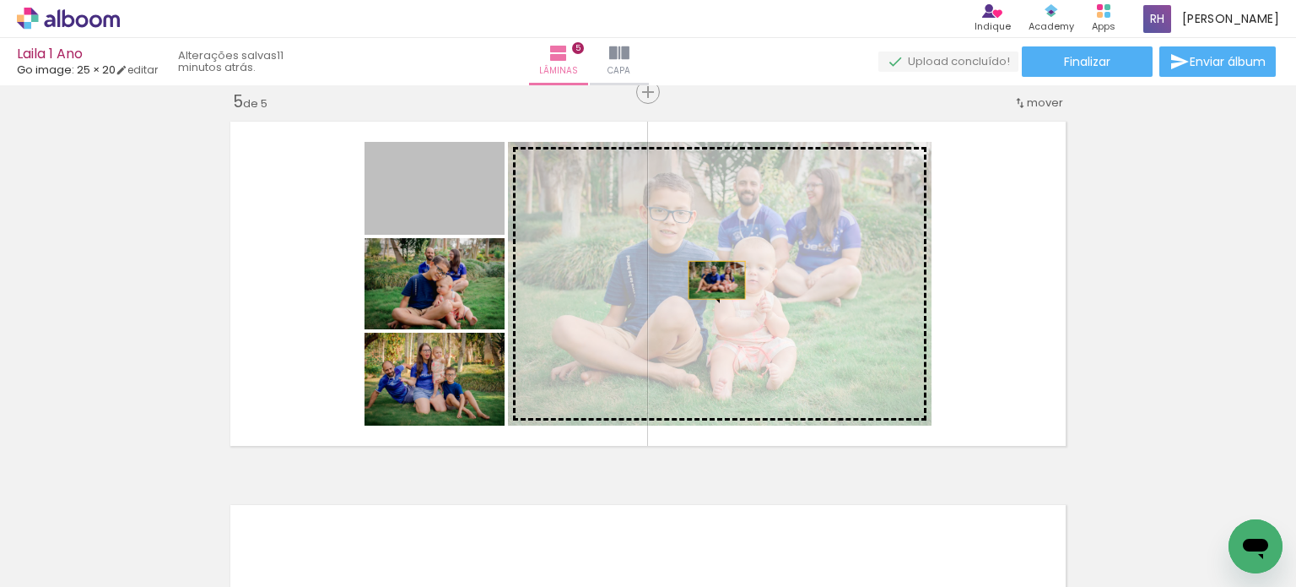
drag, startPoint x: 465, startPoint y: 201, endPoint x: 711, endPoint y: 279, distance: 257.8
click at [0, 0] on slot at bounding box center [0, 0] width 0 height 0
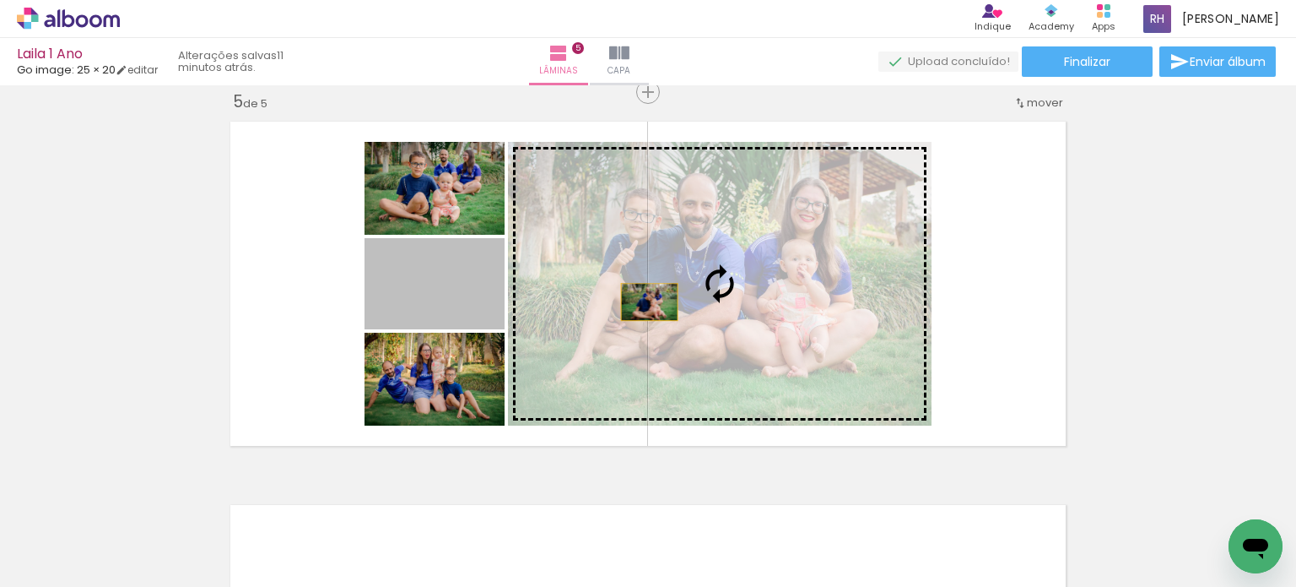
drag, startPoint x: 469, startPoint y: 286, endPoint x: 663, endPoint y: 301, distance: 194.7
click at [0, 0] on slot at bounding box center [0, 0] width 0 height 0
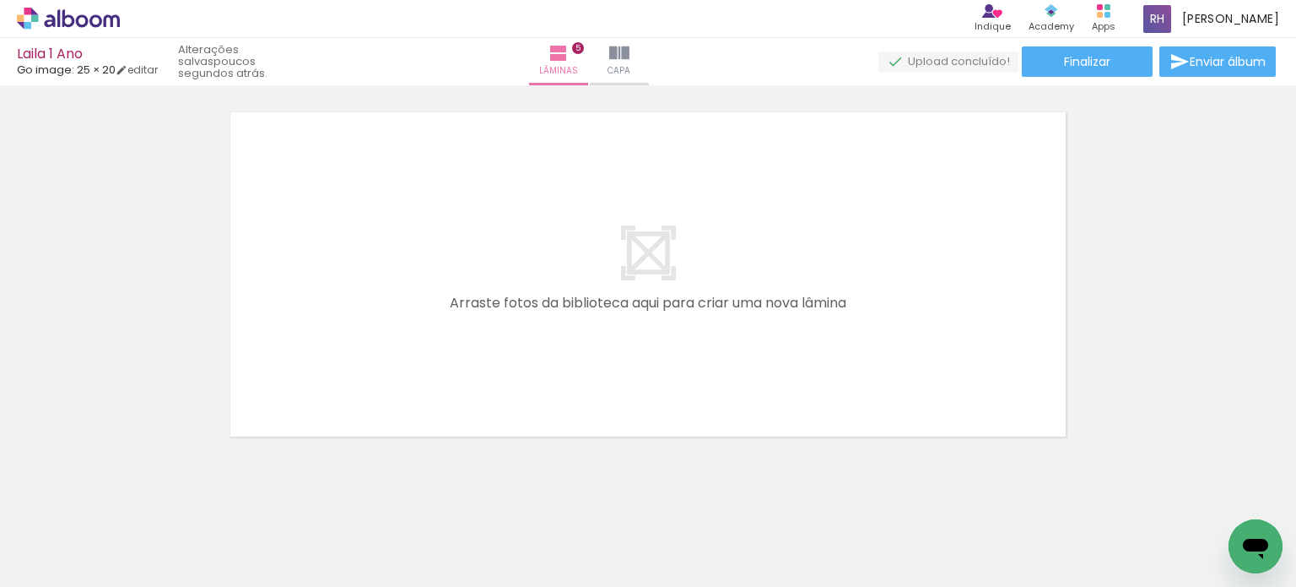
scroll to position [1968, 0]
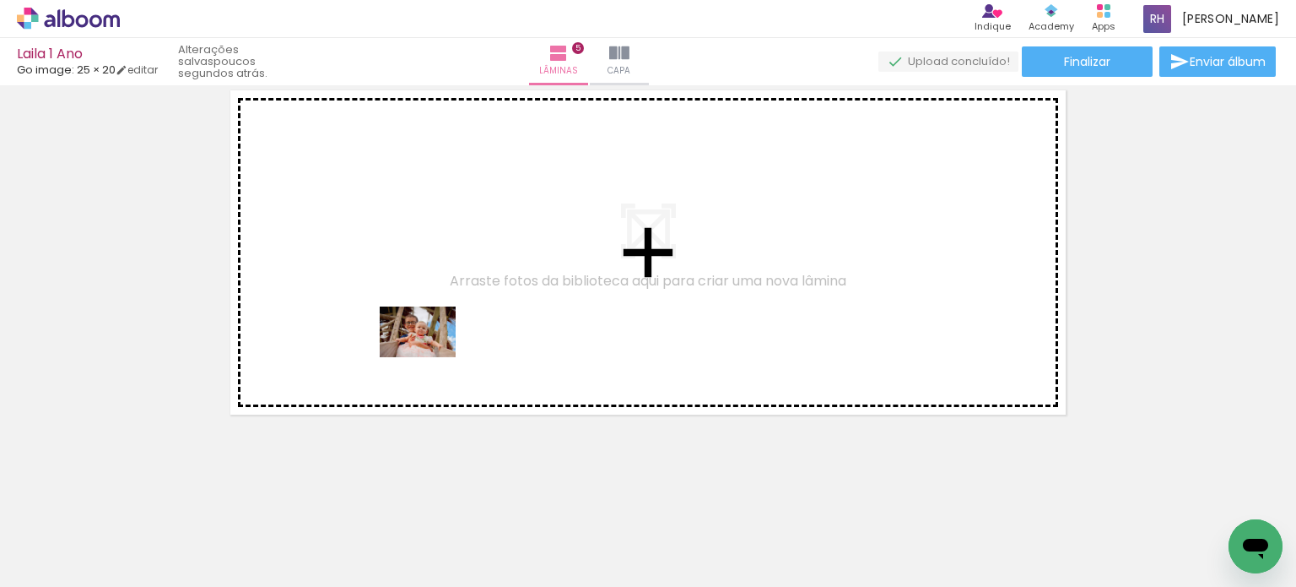
drag, startPoint x: 428, startPoint y: 531, endPoint x: 430, endPoint y: 357, distance: 173.9
click at [430, 357] on quentale-workspace at bounding box center [648, 293] width 1296 height 587
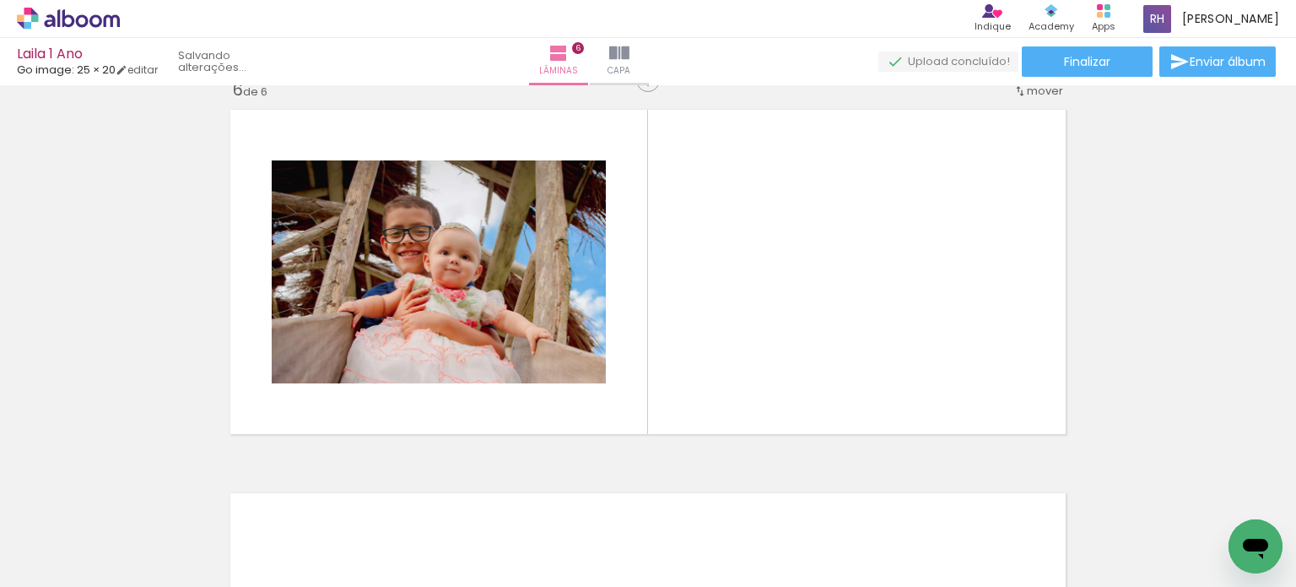
scroll to position [1937, 0]
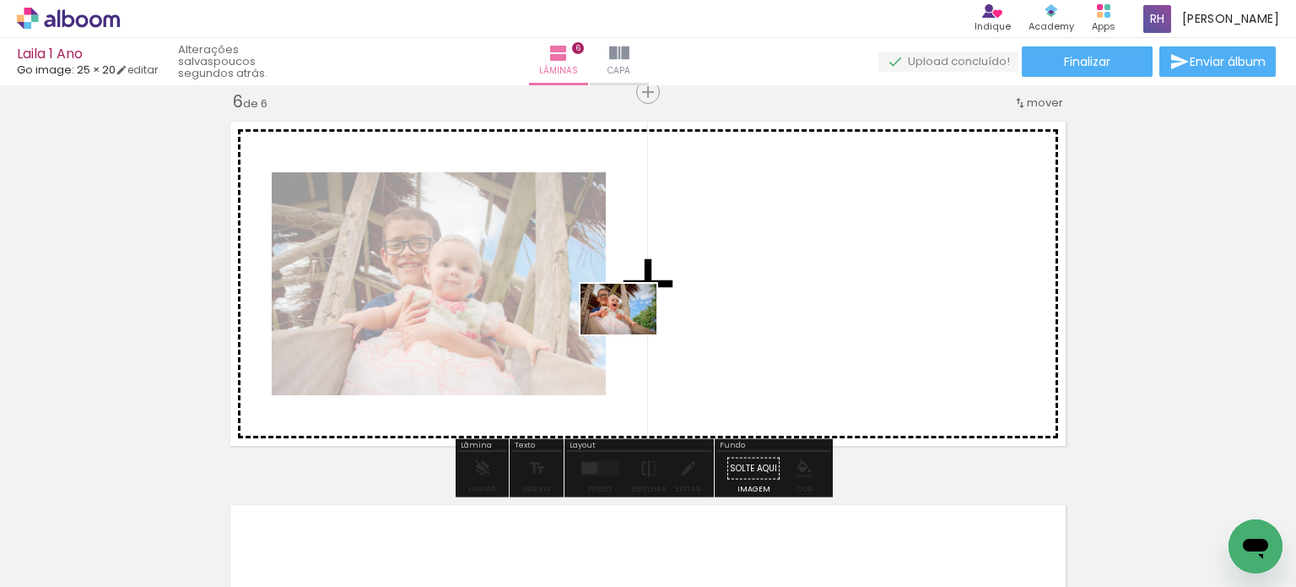
drag, startPoint x: 500, startPoint y: 533, endPoint x: 631, endPoint y: 333, distance: 238.7
click at [631, 333] on quentale-workspace at bounding box center [648, 293] width 1296 height 587
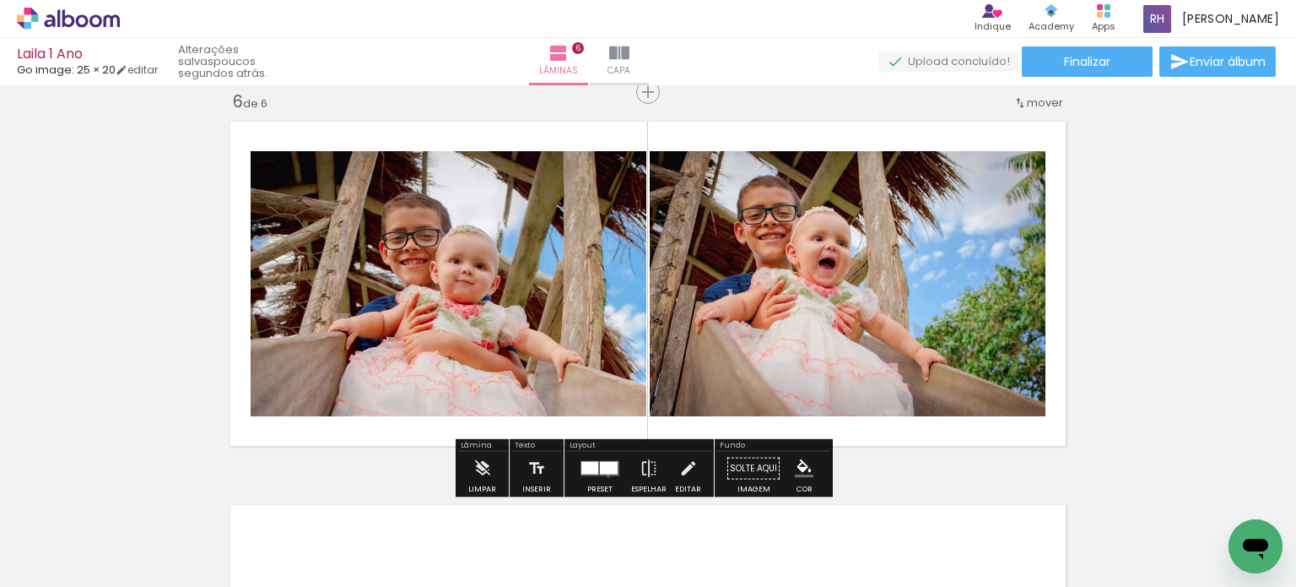
click at [604, 475] on quentale-layouter at bounding box center [600, 468] width 39 height 15
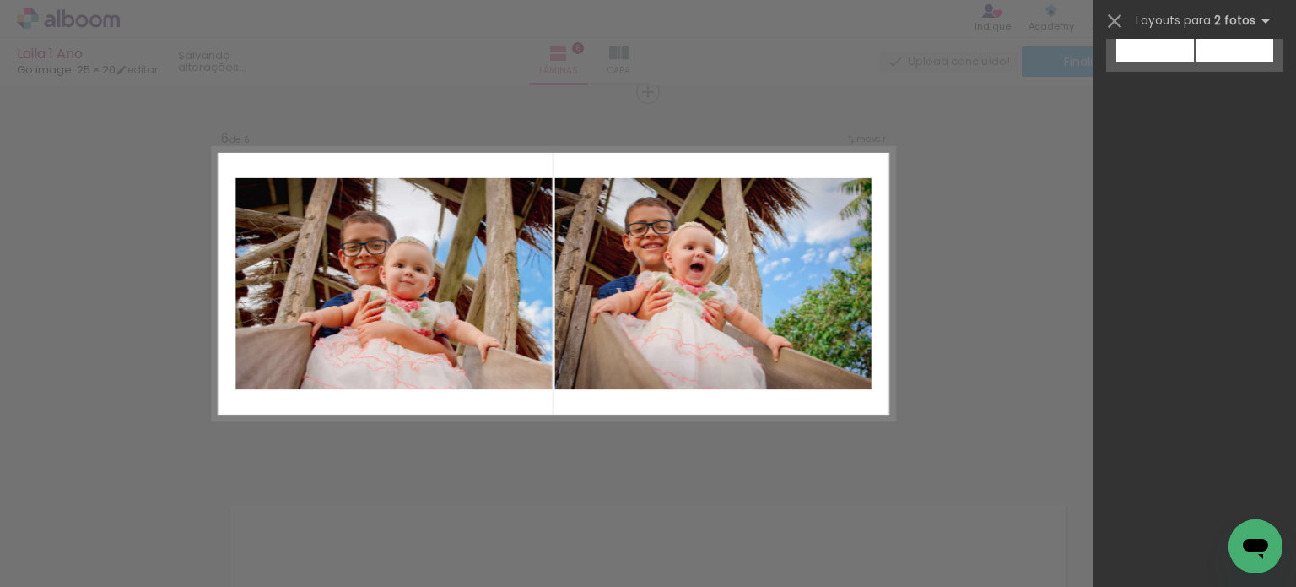
scroll to position [0, 0]
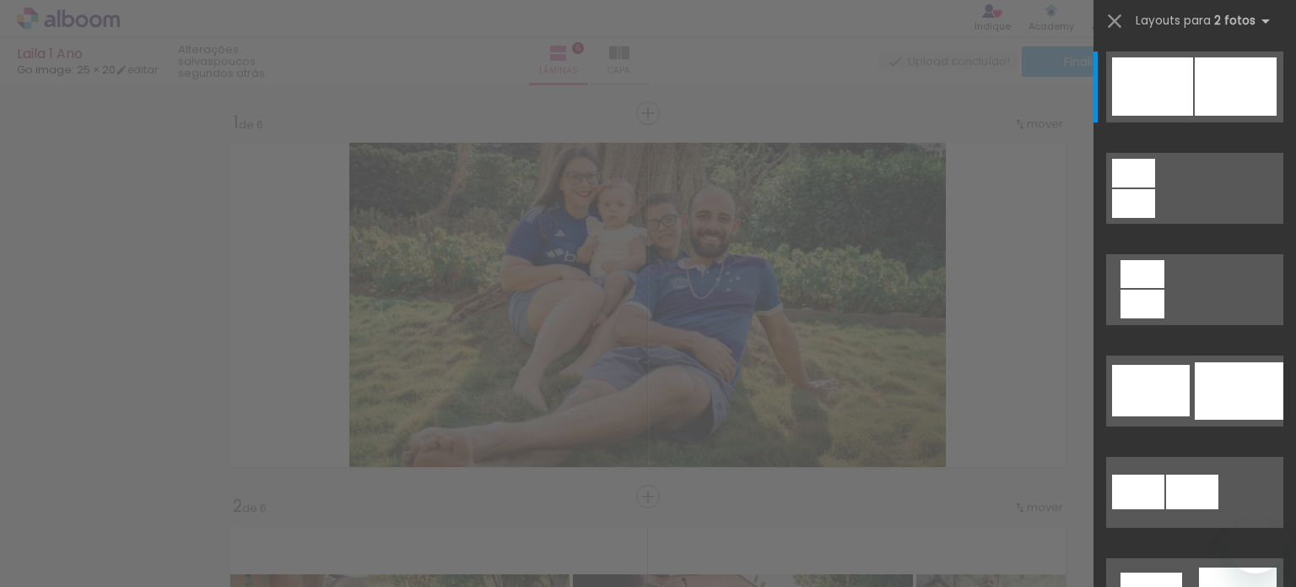
click at [1155, 187] on div at bounding box center [1133, 173] width 43 height 29
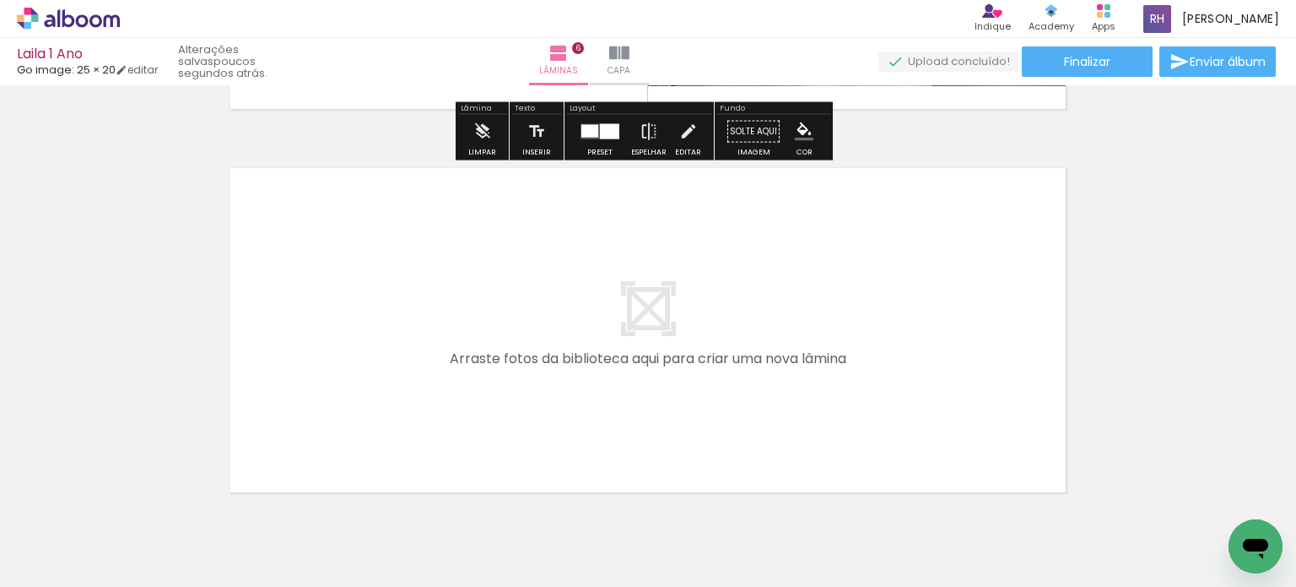
scroll to position [2274, 0]
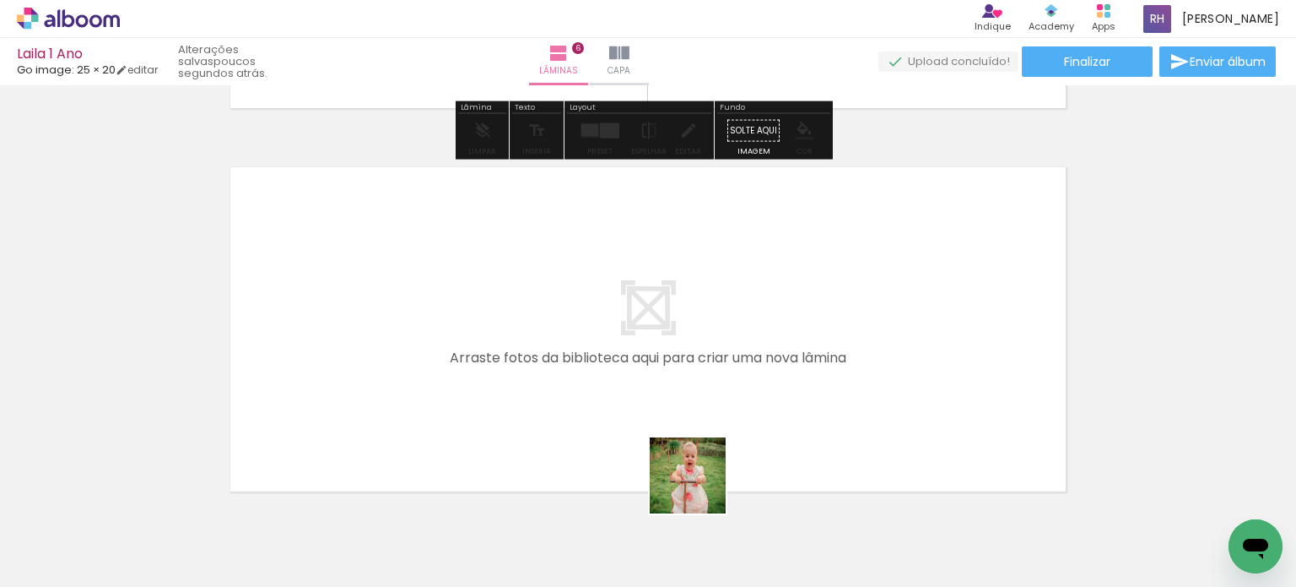
drag, startPoint x: 699, startPoint y: 533, endPoint x: 759, endPoint y: 542, distance: 60.6
click at [662, 338] on quentale-workspace at bounding box center [648, 293] width 1296 height 587
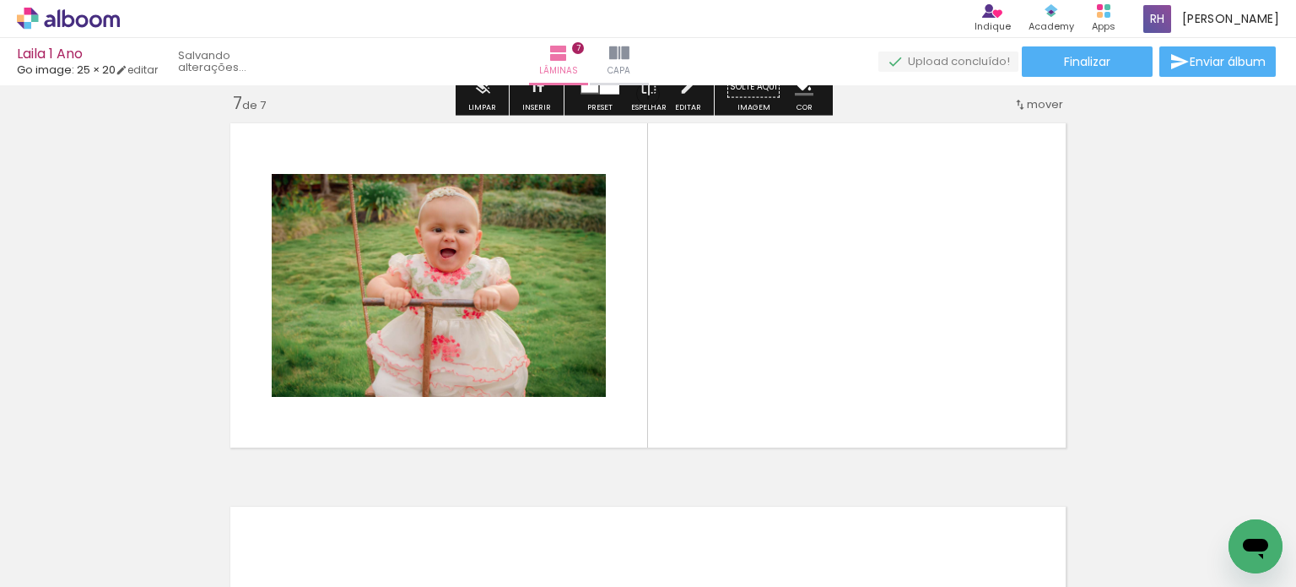
scroll to position [2320, 0]
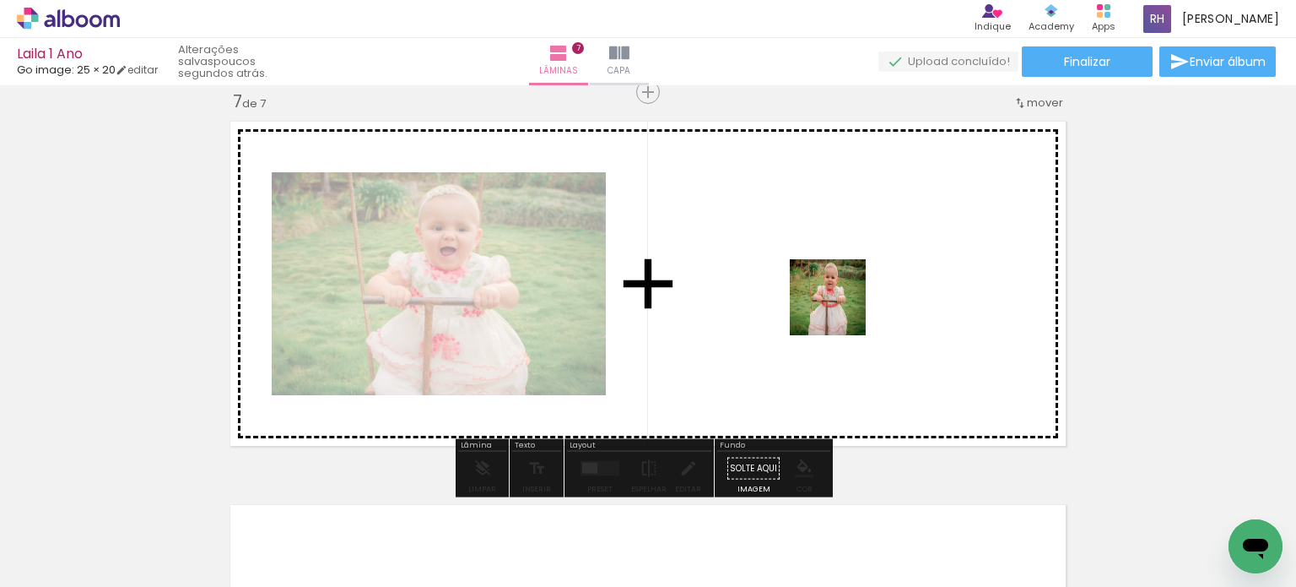
drag, startPoint x: 800, startPoint y: 536, endPoint x: 841, endPoint y: 305, distance: 234.1
click at [841, 305] on quentale-workspace at bounding box center [648, 293] width 1296 height 587
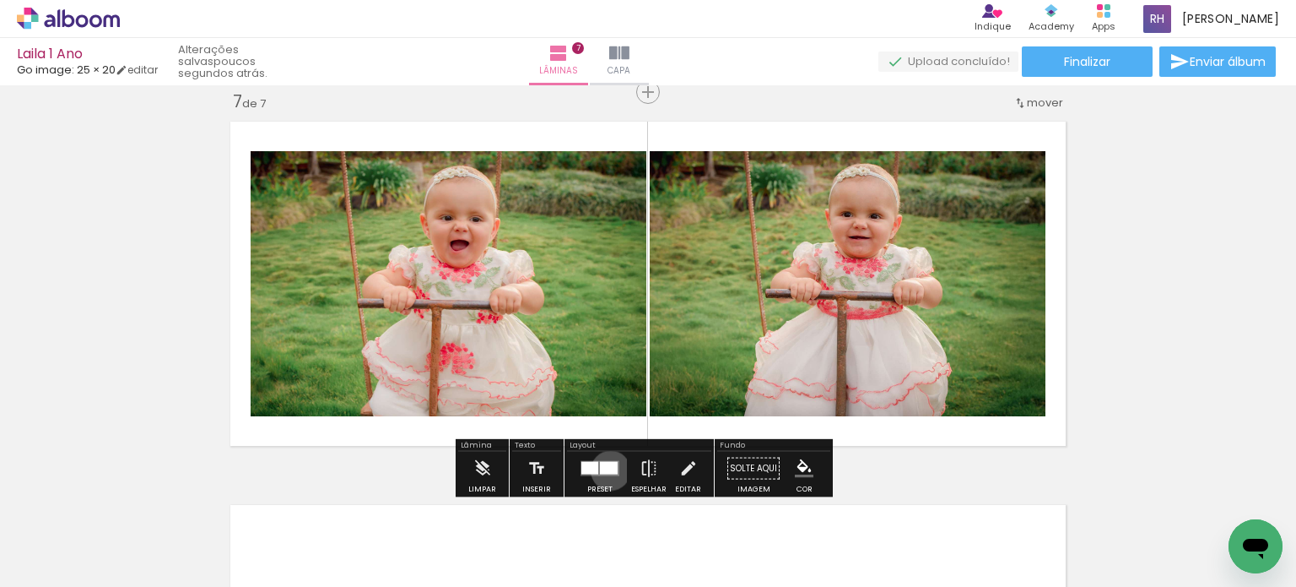
click at [607, 469] on div at bounding box center [609, 468] width 18 height 13
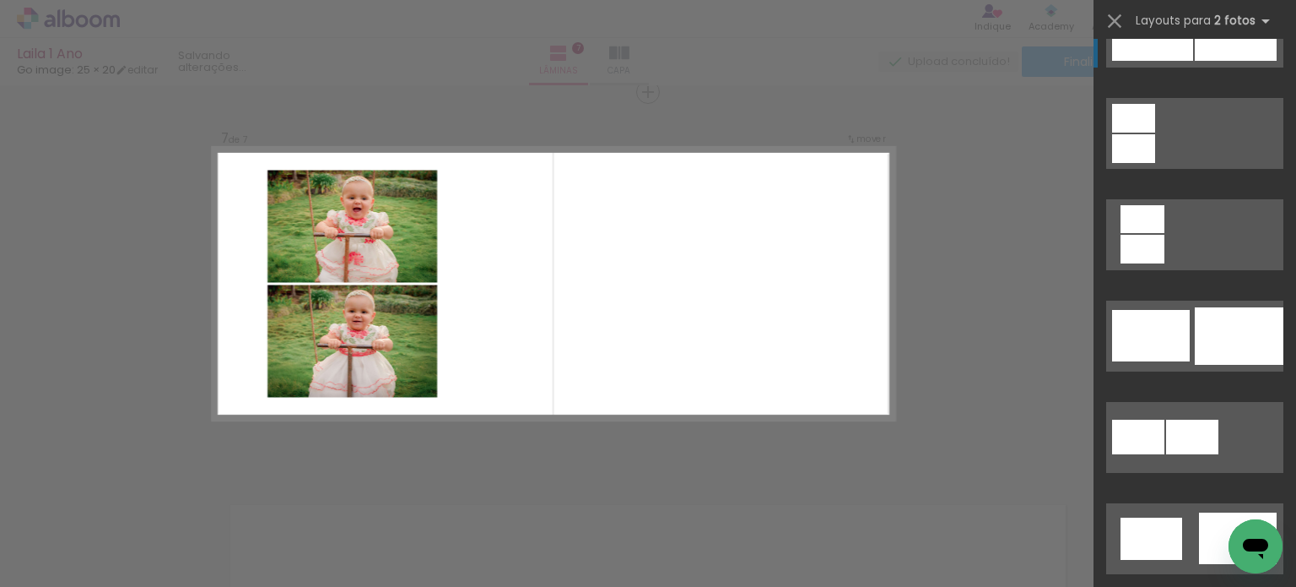
scroll to position [169, 0]
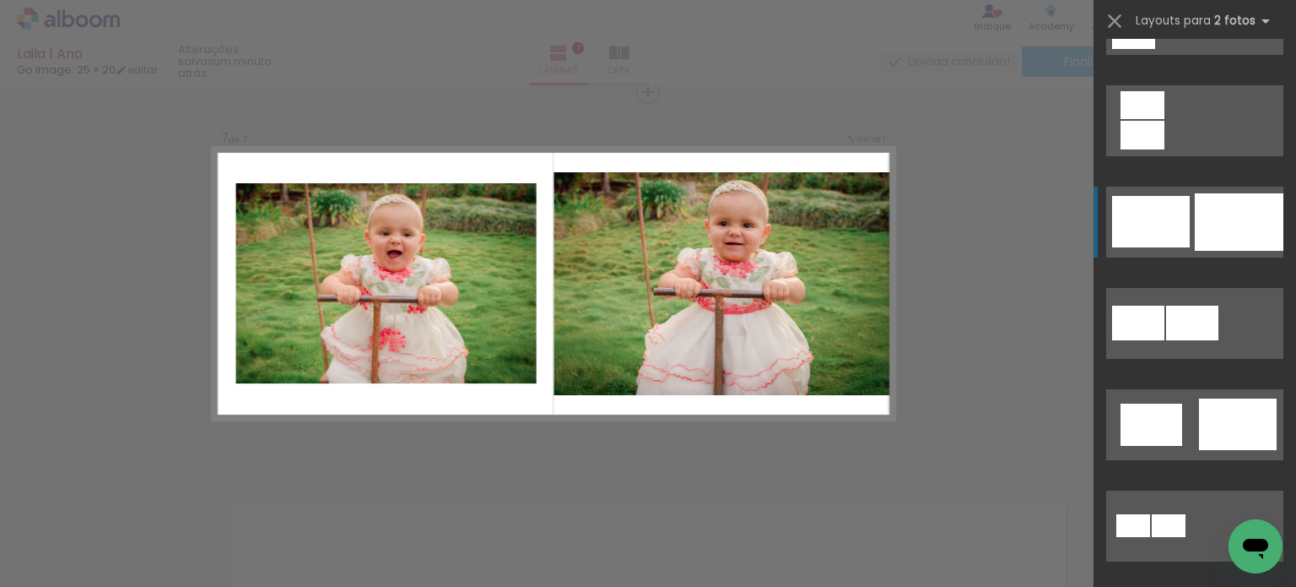
click at [1183, 55] on quentale-layouter at bounding box center [1194, 19] width 177 height 71
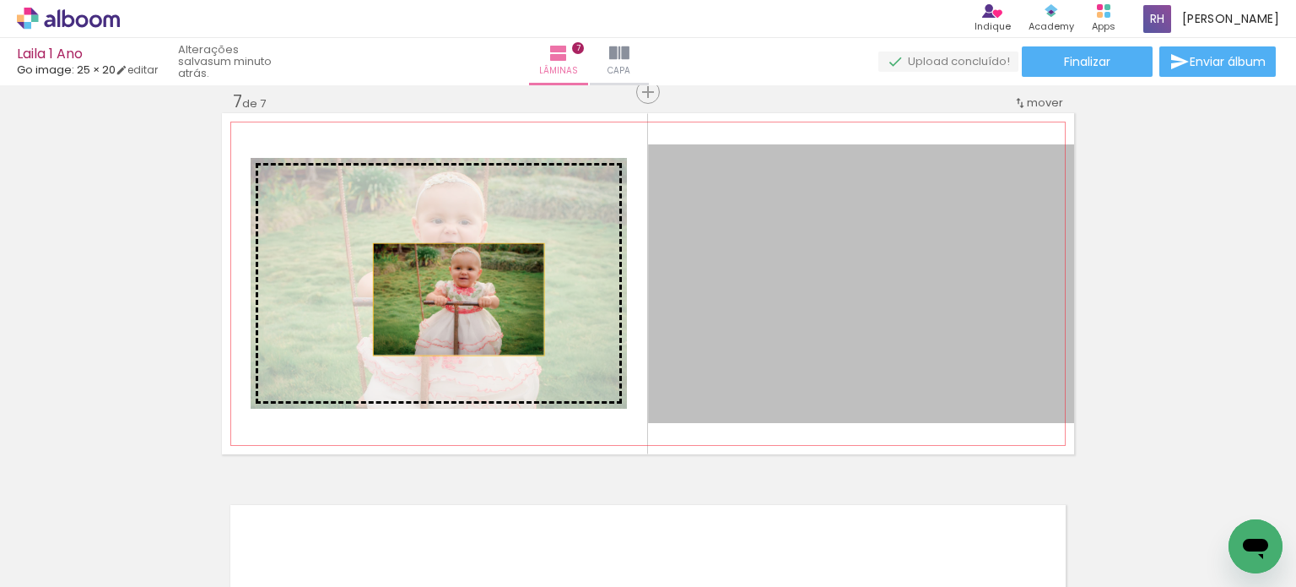
drag, startPoint x: 870, startPoint y: 347, endPoint x: 452, endPoint y: 299, distance: 420.5
click at [0, 0] on slot at bounding box center [0, 0] width 0 height 0
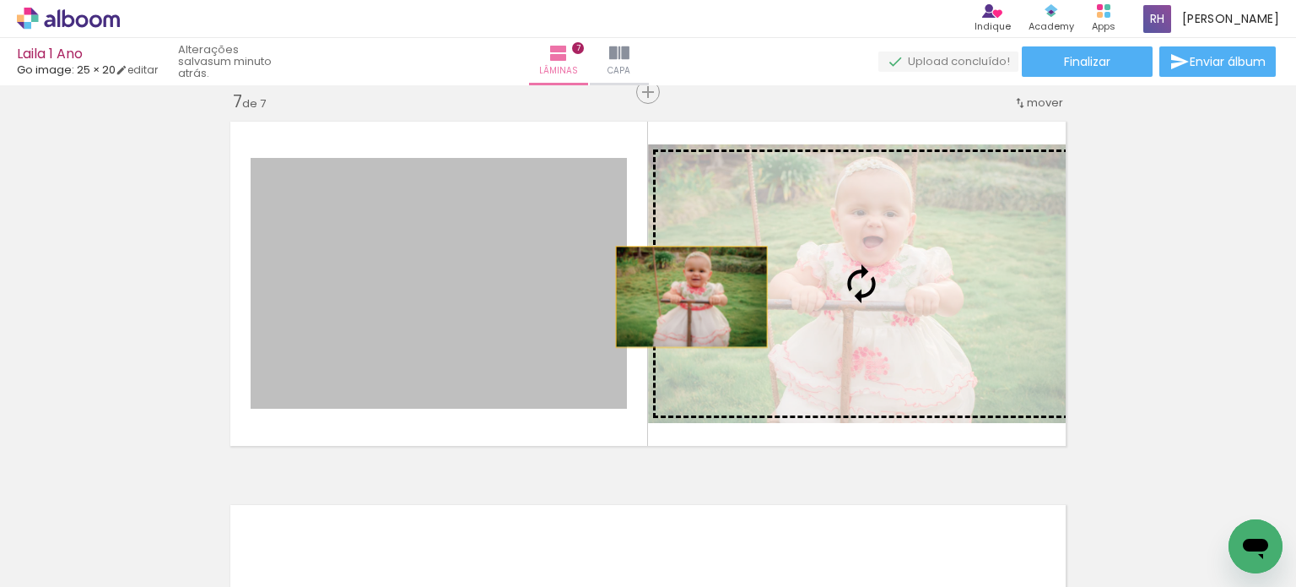
drag, startPoint x: 454, startPoint y: 289, endPoint x: 733, endPoint y: 297, distance: 278.6
click at [0, 0] on slot at bounding box center [0, 0] width 0 height 0
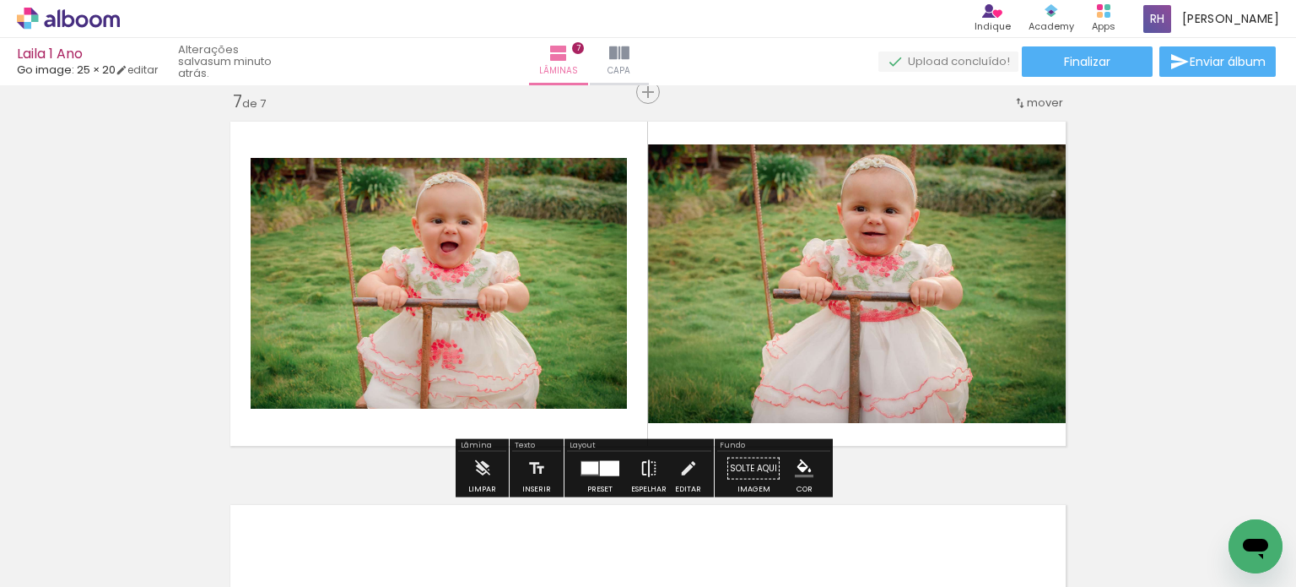
click at [641, 470] on iron-icon at bounding box center [649, 468] width 19 height 34
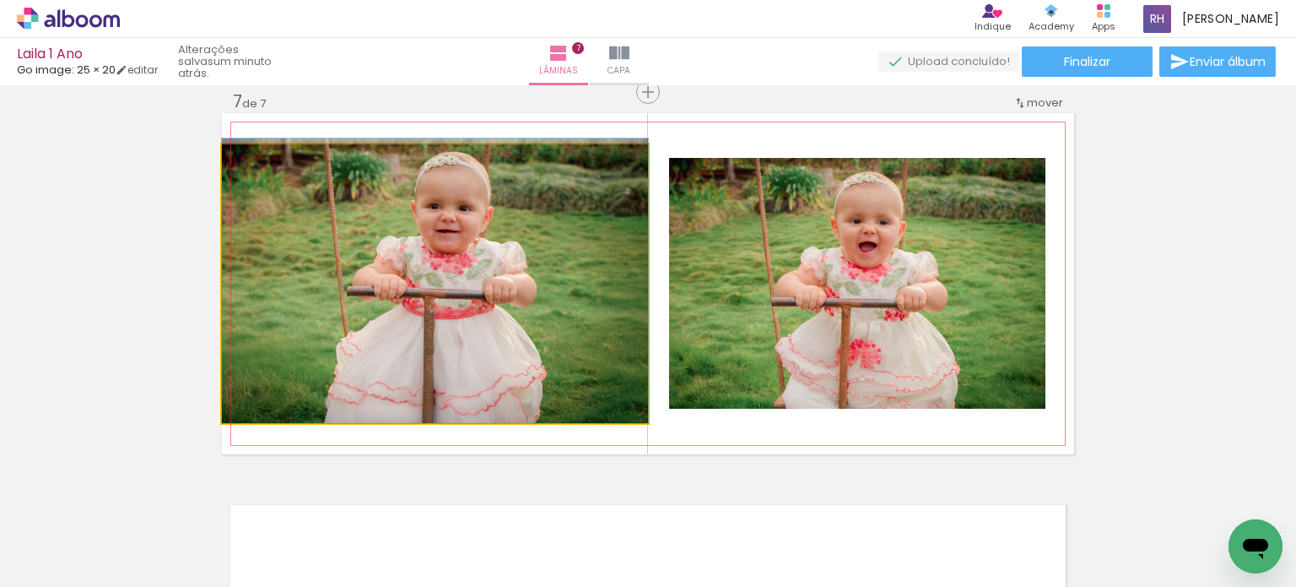
drag, startPoint x: 560, startPoint y: 316, endPoint x: 554, endPoint y: 293, distance: 24.4
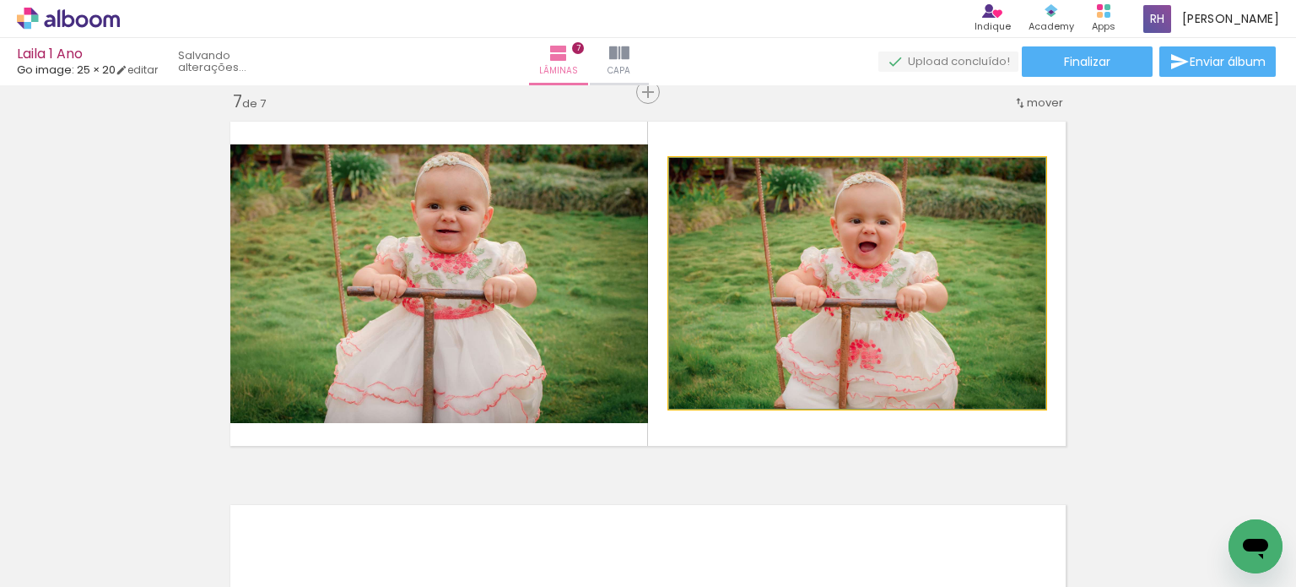
drag, startPoint x: 853, startPoint y: 303, endPoint x: 844, endPoint y: 289, distance: 17.1
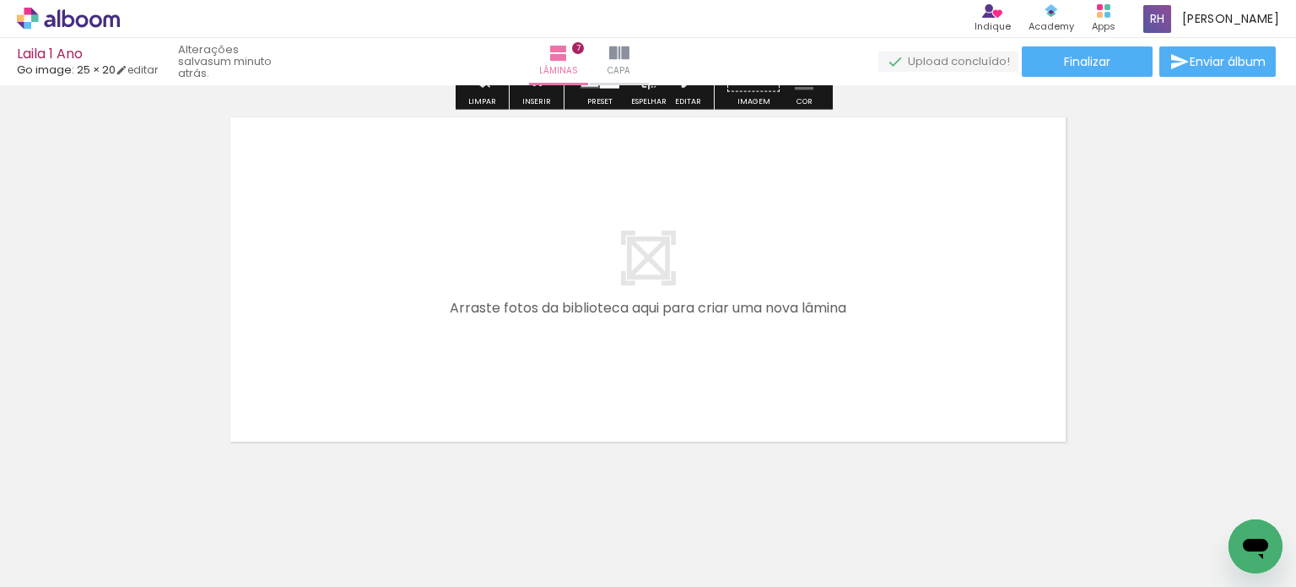
scroll to position [2734, 0]
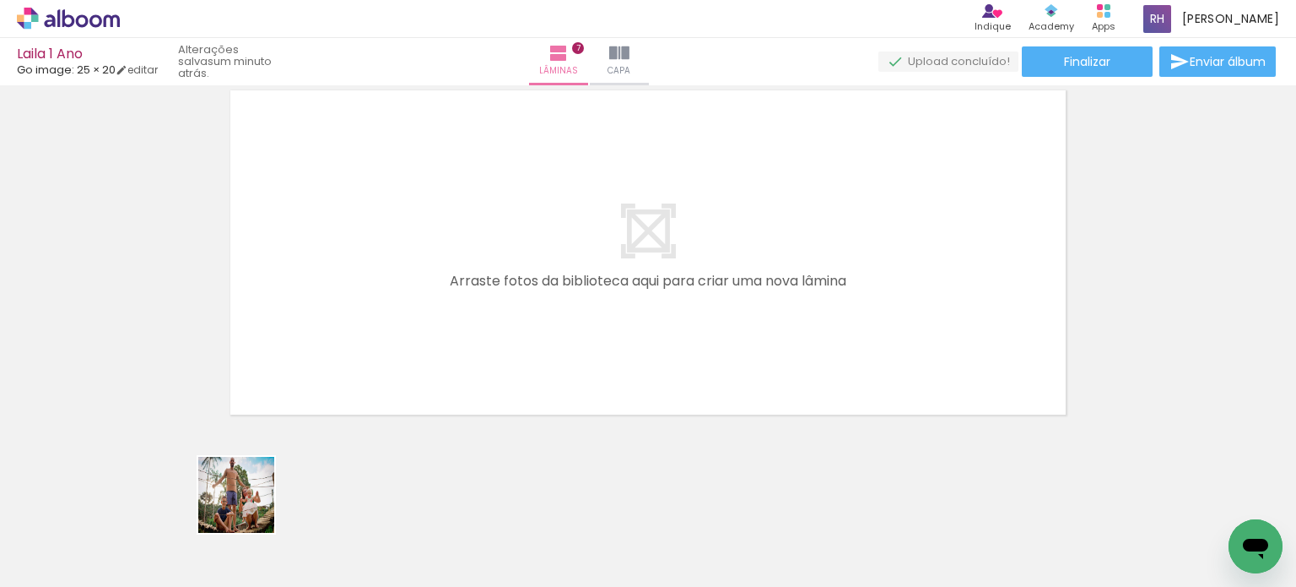
drag, startPoint x: 230, startPoint y: 522, endPoint x: 303, endPoint y: 453, distance: 100.3
click at [303, 453] on quentale-workspace at bounding box center [648, 293] width 1296 height 587
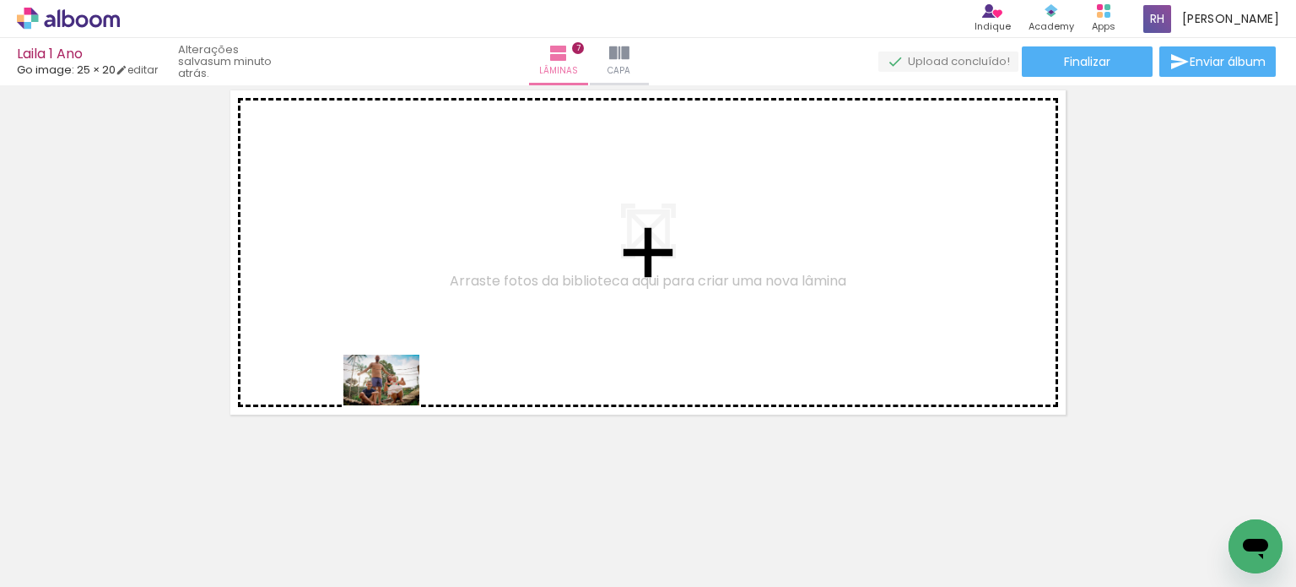
drag, startPoint x: 230, startPoint y: 509, endPoint x: 394, endPoint y: 405, distance: 193.9
click at [394, 405] on quentale-workspace at bounding box center [648, 293] width 1296 height 587
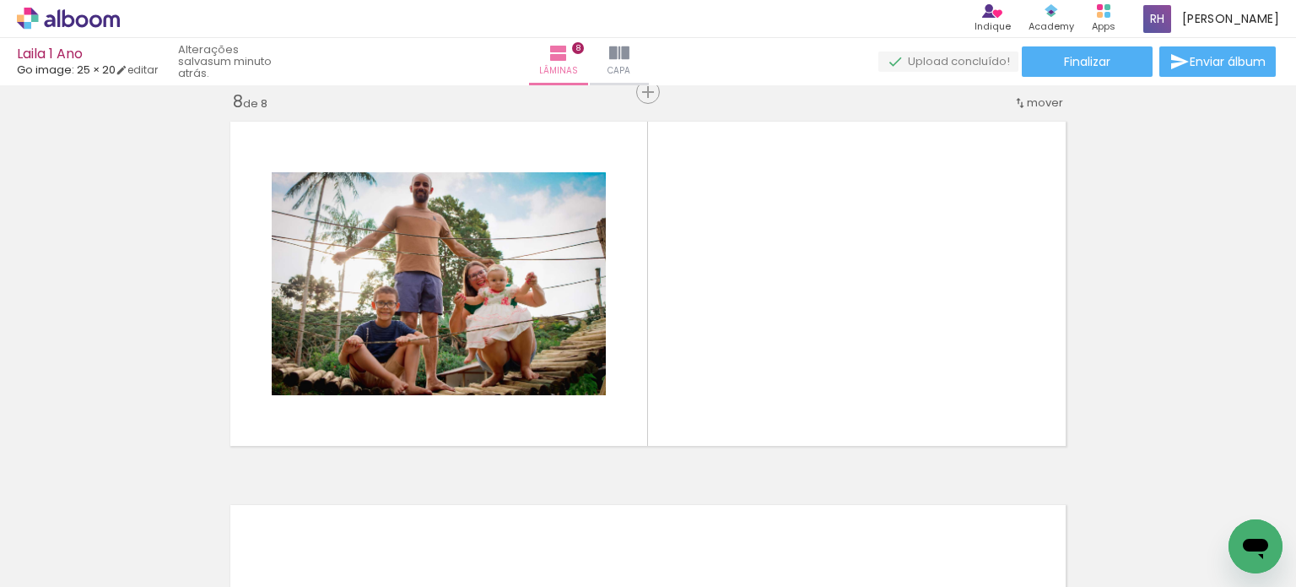
scroll to position [0, 4695]
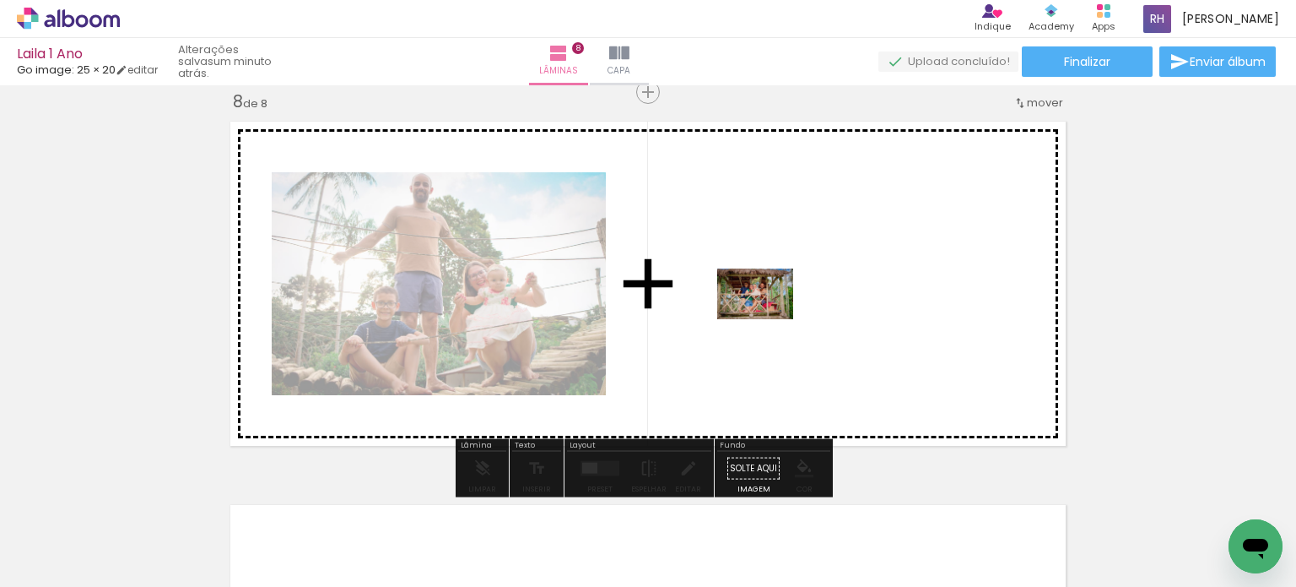
drag, startPoint x: 312, startPoint y: 542, endPoint x: 769, endPoint y: 318, distance: 508.4
click at [769, 318] on quentale-workspace at bounding box center [648, 293] width 1296 height 587
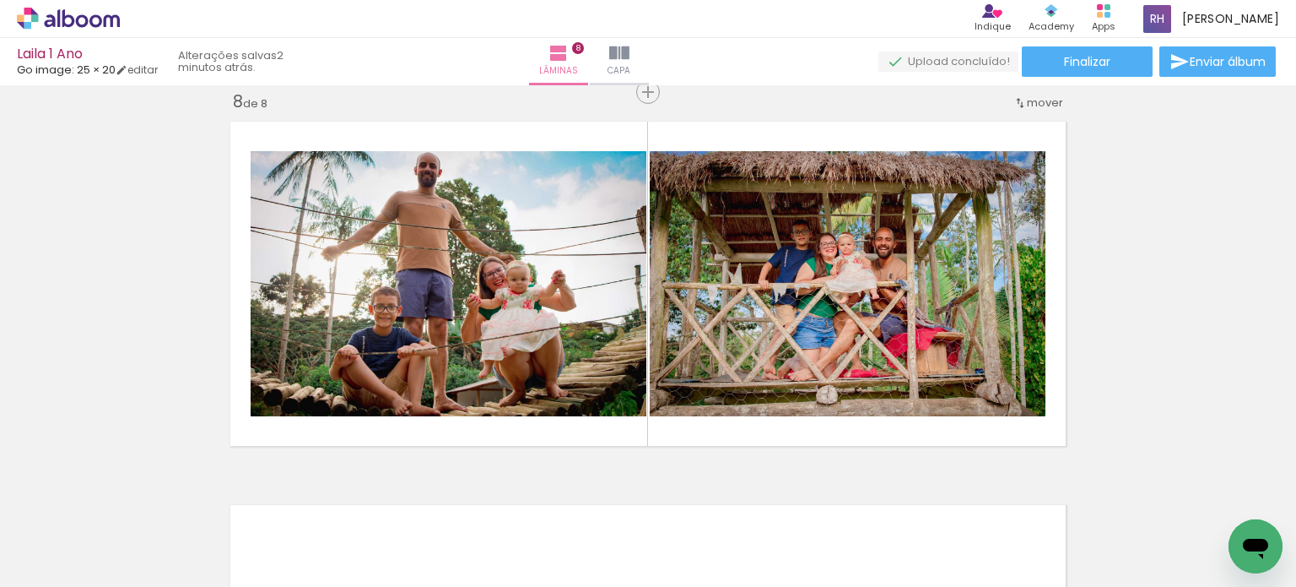
scroll to position [0, 3648]
click at [781, 560] on quentale-thumb at bounding box center [774, 529] width 95 height 97
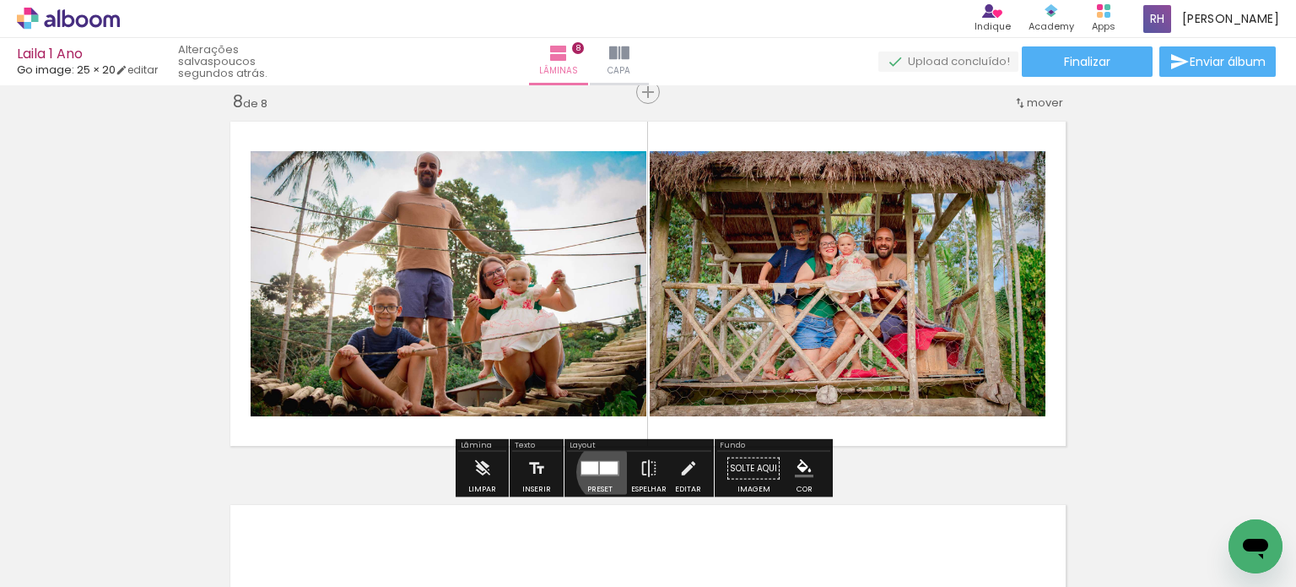
click at [604, 471] on div at bounding box center [609, 468] width 18 height 13
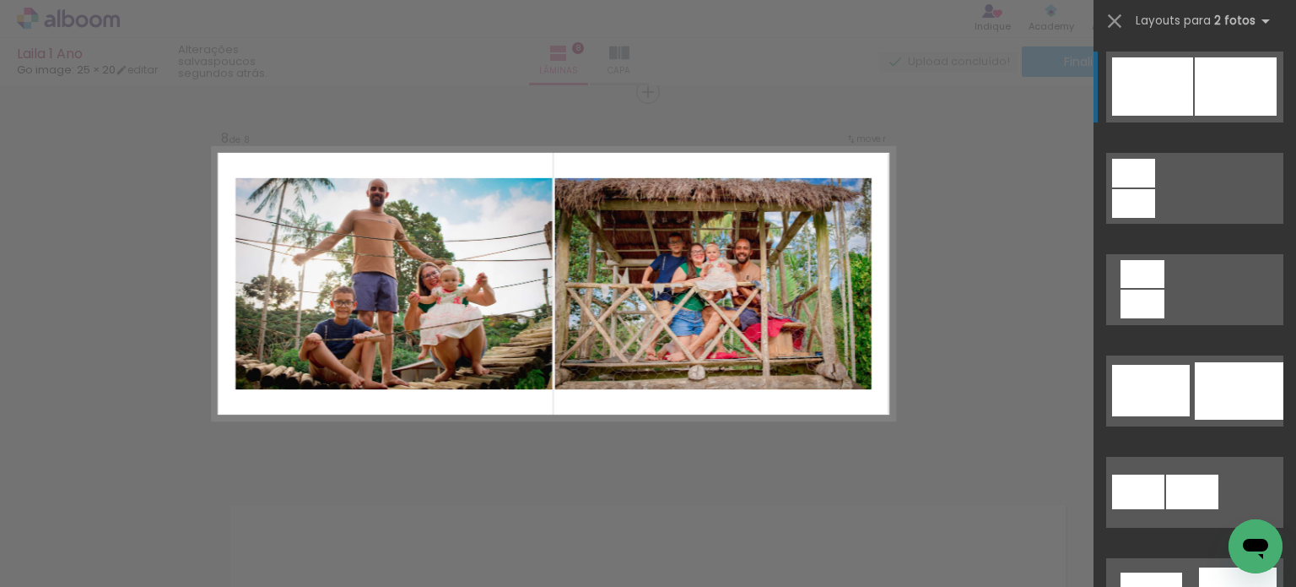
click at [649, 392] on div at bounding box center [540, 283] width 451 height 273
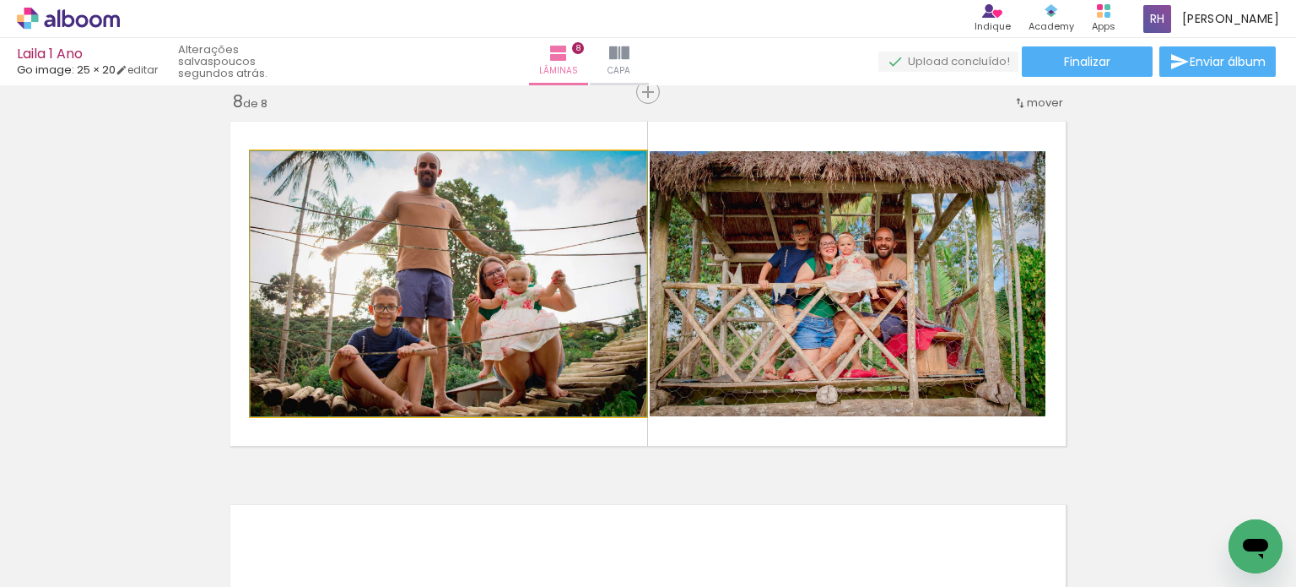
click at [540, 252] on quentale-photo at bounding box center [449, 283] width 396 height 265
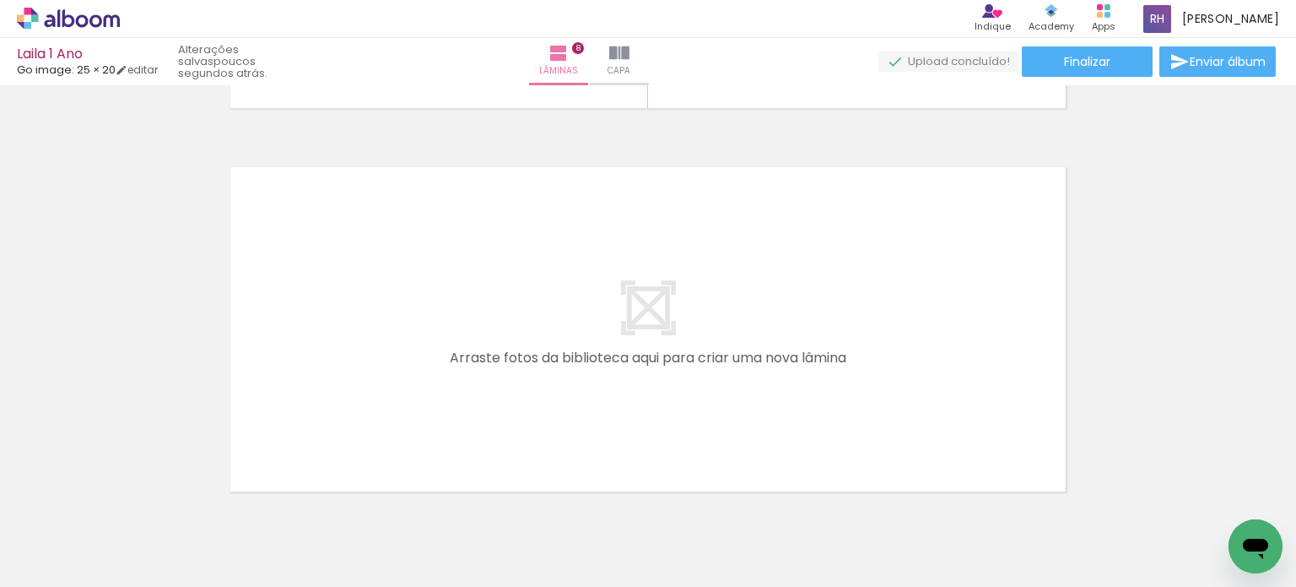
scroll to position [0, 3910]
drag, startPoint x: 640, startPoint y: 526, endPoint x: 673, endPoint y: 526, distance: 32.9
click at [610, 327] on quentale-workspace at bounding box center [648, 293] width 1296 height 587
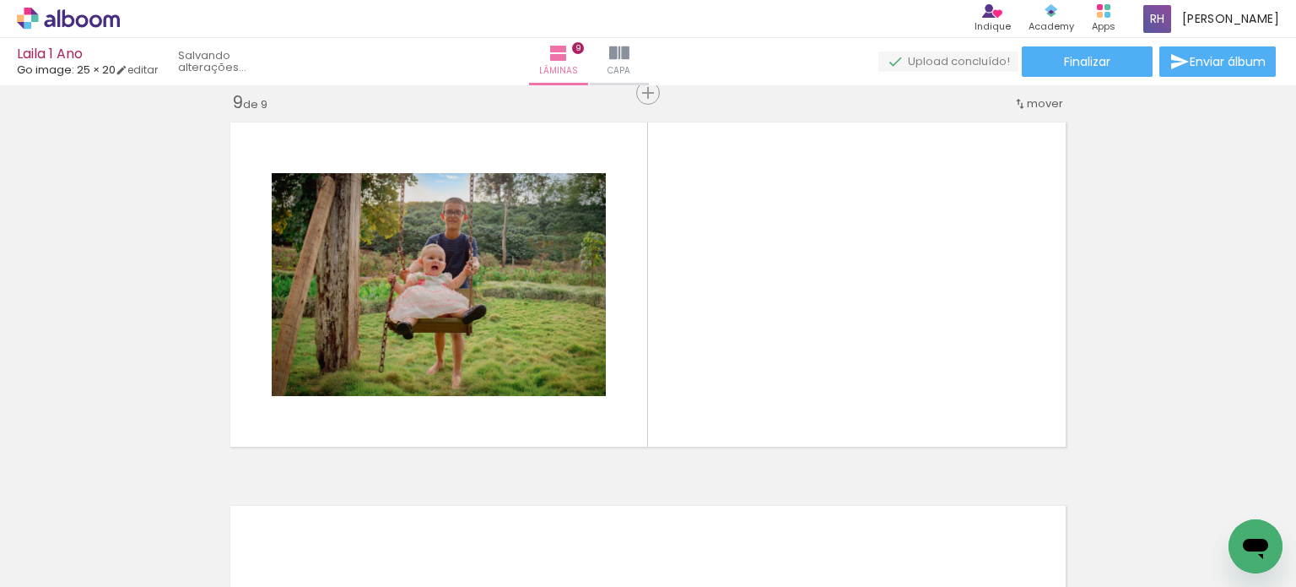
scroll to position [3086, 0]
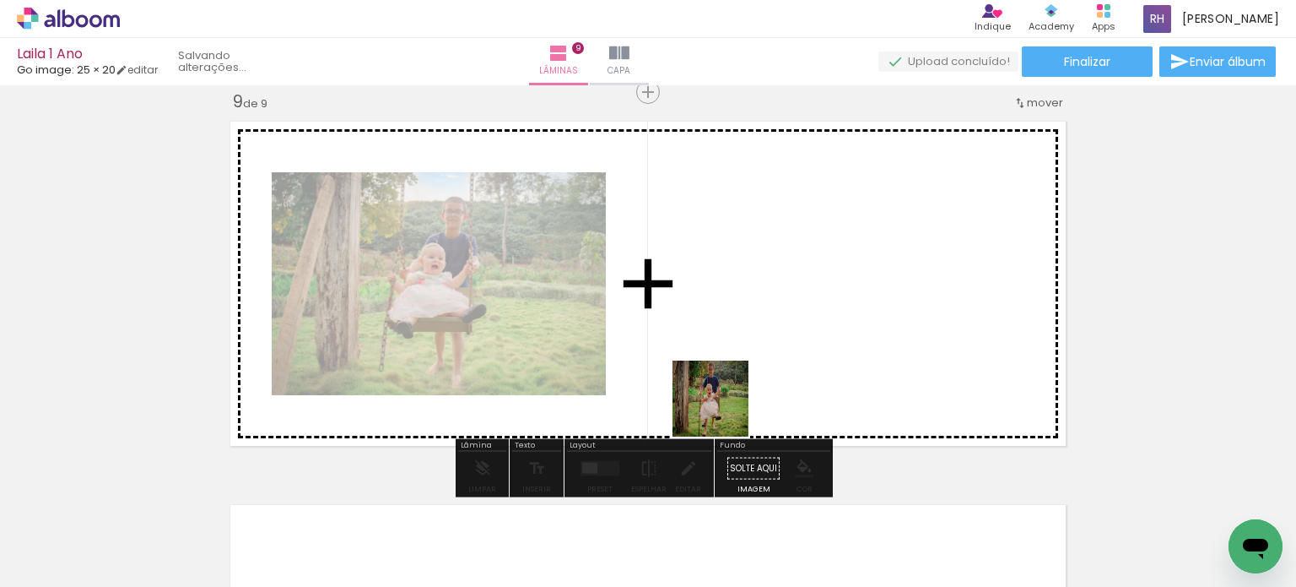
drag, startPoint x: 709, startPoint y: 485, endPoint x: 727, endPoint y: 395, distance: 92.2
click at [727, 395] on quentale-workspace at bounding box center [648, 293] width 1296 height 587
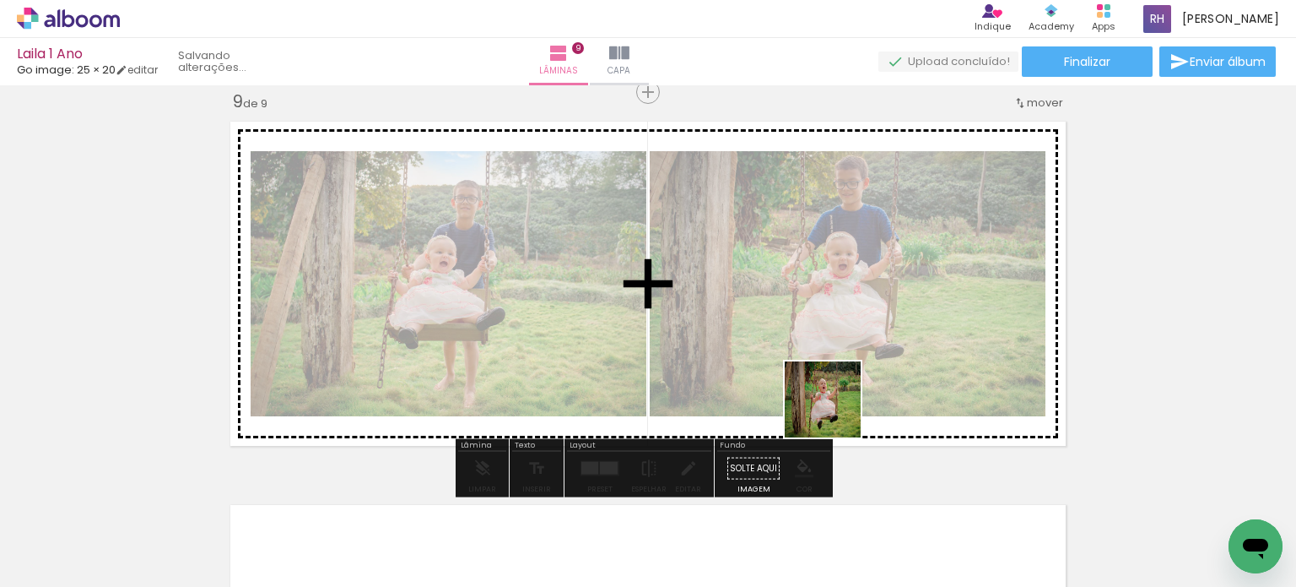
drag, startPoint x: 813, startPoint y: 536, endPoint x: 889, endPoint y: 540, distance: 76.1
click at [846, 350] on quentale-workspace at bounding box center [648, 293] width 1296 height 587
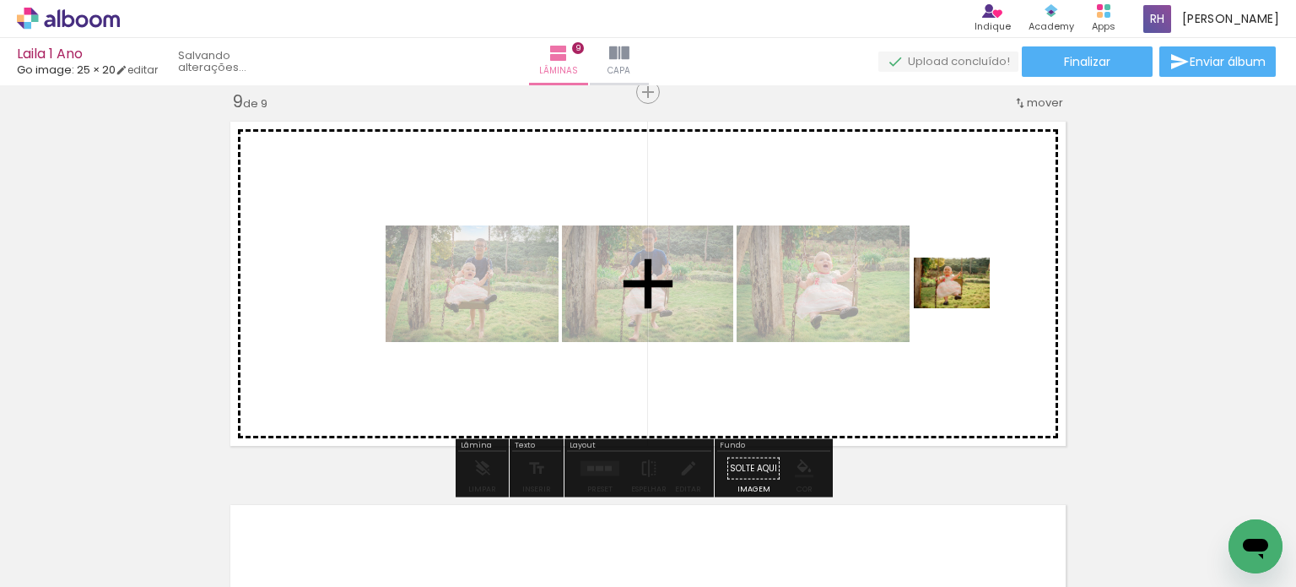
drag, startPoint x: 903, startPoint y: 543, endPoint x: 965, endPoint y: 308, distance: 242.6
click at [965, 308] on quentale-workspace at bounding box center [648, 293] width 1296 height 587
